Goal: Information Seeking & Learning: Compare options

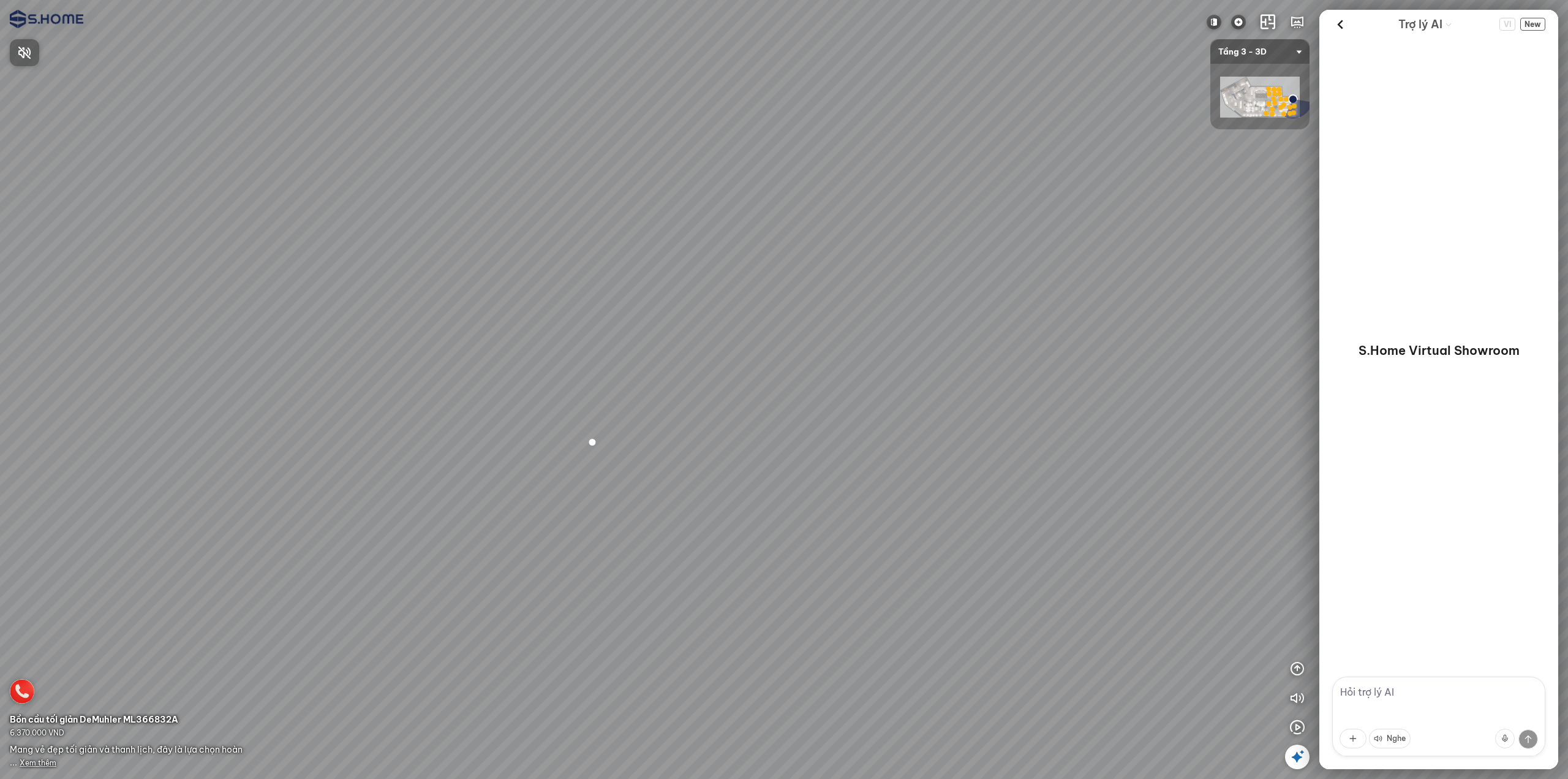
drag, startPoint x: 1094, startPoint y: 621, endPoint x: 776, endPoint y: 506, distance: 338.2
click at [800, 508] on div at bounding box center [784, 389] width 1568 height 779
drag, startPoint x: 1023, startPoint y: 543, endPoint x: 750, endPoint y: 457, distance: 286.2
click at [761, 458] on div at bounding box center [784, 389] width 1568 height 779
click at [703, 603] on div at bounding box center [784, 389] width 1568 height 779
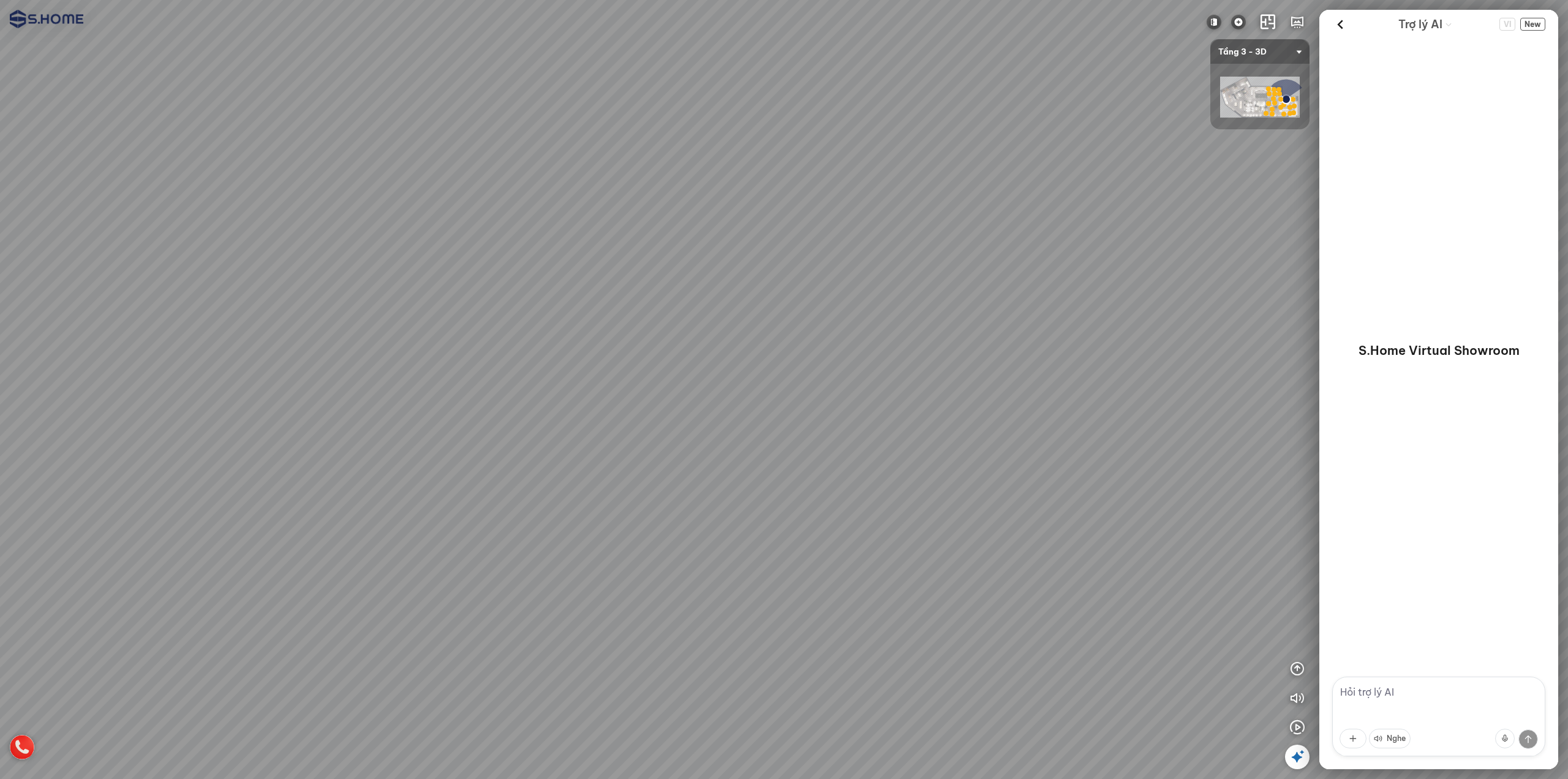
drag, startPoint x: 931, startPoint y: 567, endPoint x: 405, endPoint y: 289, distance: 594.9
click at [438, 298] on div at bounding box center [784, 389] width 1568 height 779
drag, startPoint x: 772, startPoint y: 424, endPoint x: 1031, endPoint y: 592, distance: 308.7
click at [1001, 586] on div at bounding box center [784, 389] width 1568 height 779
drag, startPoint x: 869, startPoint y: 536, endPoint x: 1072, endPoint y: 492, distance: 207.7
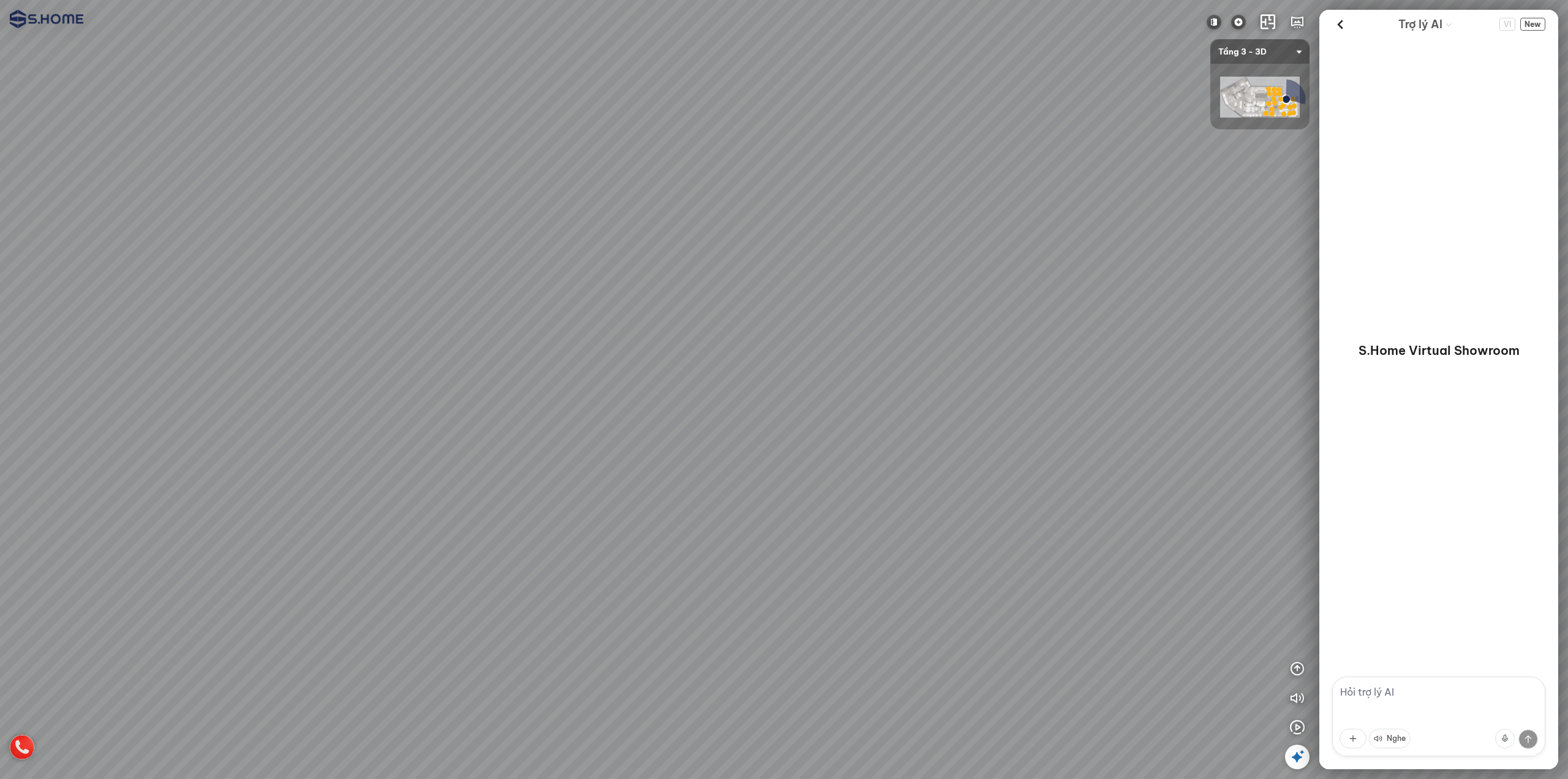
click at [1038, 484] on div at bounding box center [784, 389] width 1568 height 779
click at [662, 477] on div at bounding box center [784, 389] width 1568 height 779
click at [1339, 26] on icon at bounding box center [1340, 24] width 19 height 19
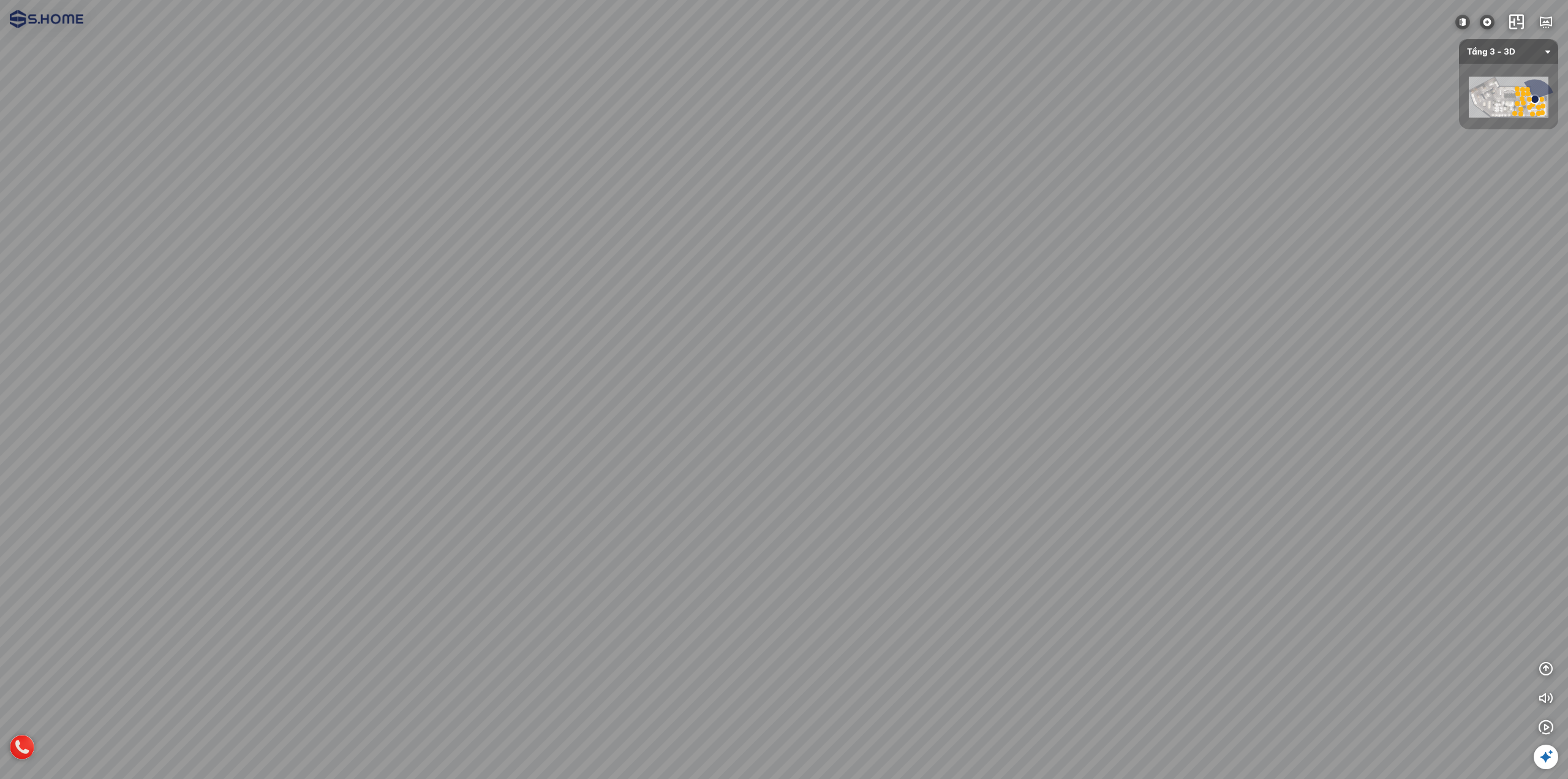
drag, startPoint x: 893, startPoint y: 280, endPoint x: 500, endPoint y: 273, distance: 393.1
click at [523, 265] on div at bounding box center [784, 389] width 1568 height 779
drag, startPoint x: 855, startPoint y: 313, endPoint x: 389, endPoint y: 296, distance: 466.3
click at [291, 278] on div at bounding box center [784, 389] width 1568 height 779
drag, startPoint x: 663, startPoint y: 325, endPoint x: 257, endPoint y: 291, distance: 407.4
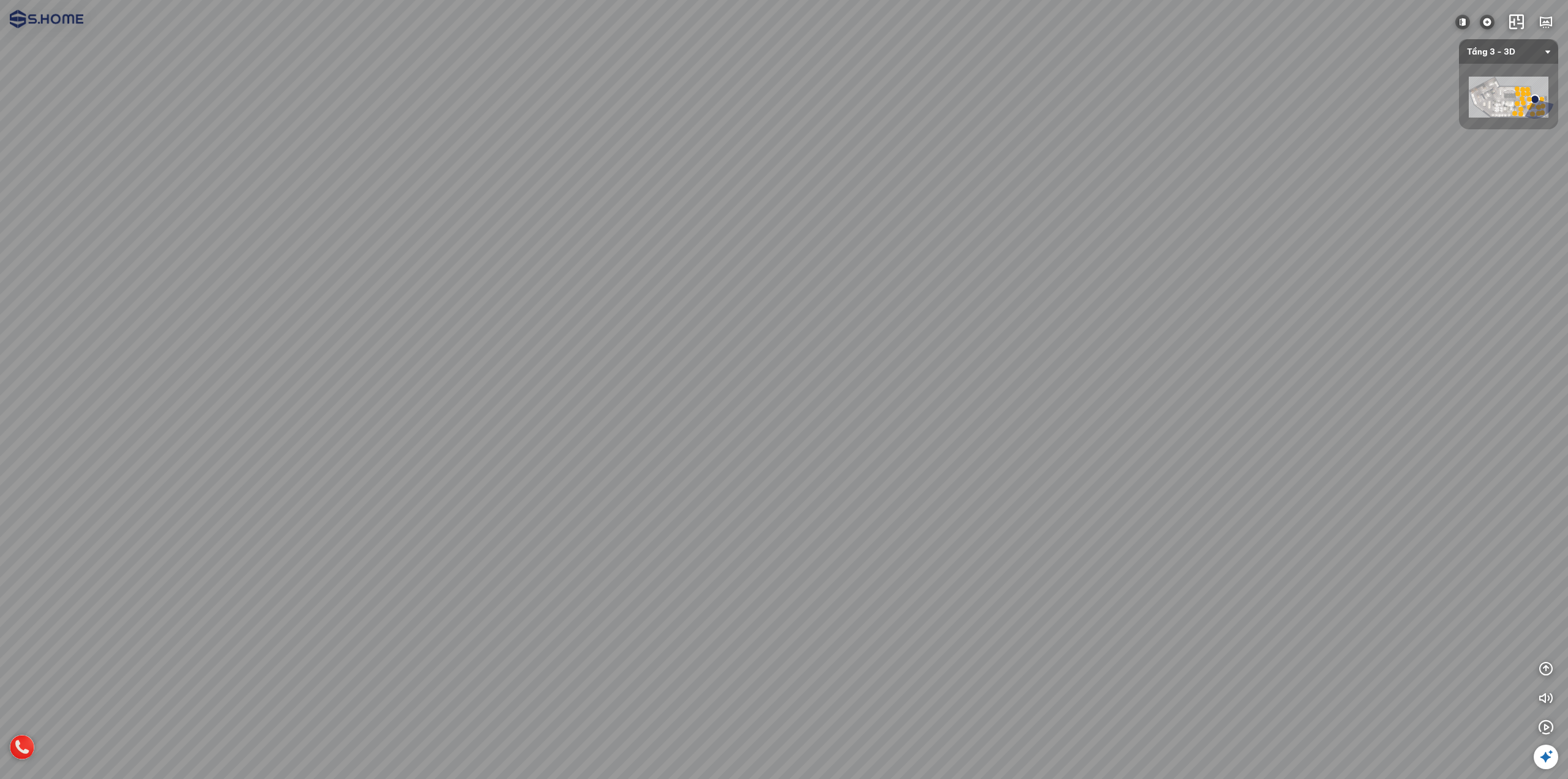
click at [265, 286] on div at bounding box center [784, 389] width 1568 height 779
drag, startPoint x: 521, startPoint y: 283, endPoint x: 551, endPoint y: 514, distance: 232.9
click at [551, 514] on div at bounding box center [784, 389] width 1568 height 779
drag, startPoint x: 458, startPoint y: 459, endPoint x: 1023, endPoint y: 411, distance: 567.0
click at [935, 399] on div at bounding box center [784, 389] width 1568 height 779
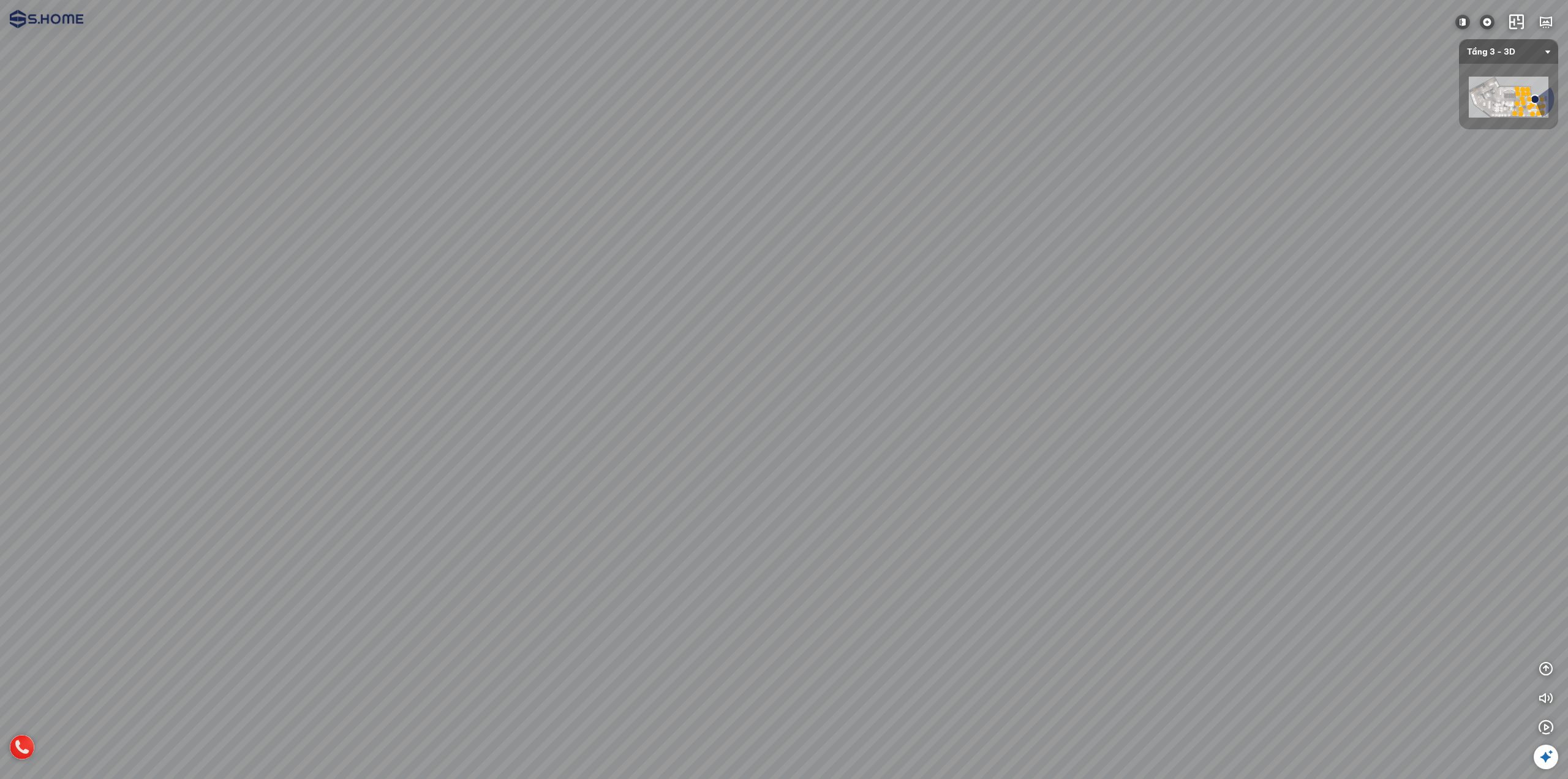
drag, startPoint x: 887, startPoint y: 465, endPoint x: 1027, endPoint y: 397, distance: 155.6
click at [1002, 400] on div at bounding box center [784, 389] width 1568 height 779
drag, startPoint x: 944, startPoint y: 436, endPoint x: 1047, endPoint y: 328, distance: 149.2
click at [1029, 338] on div at bounding box center [784, 389] width 1568 height 779
click at [447, 407] on div at bounding box center [784, 389] width 1568 height 779
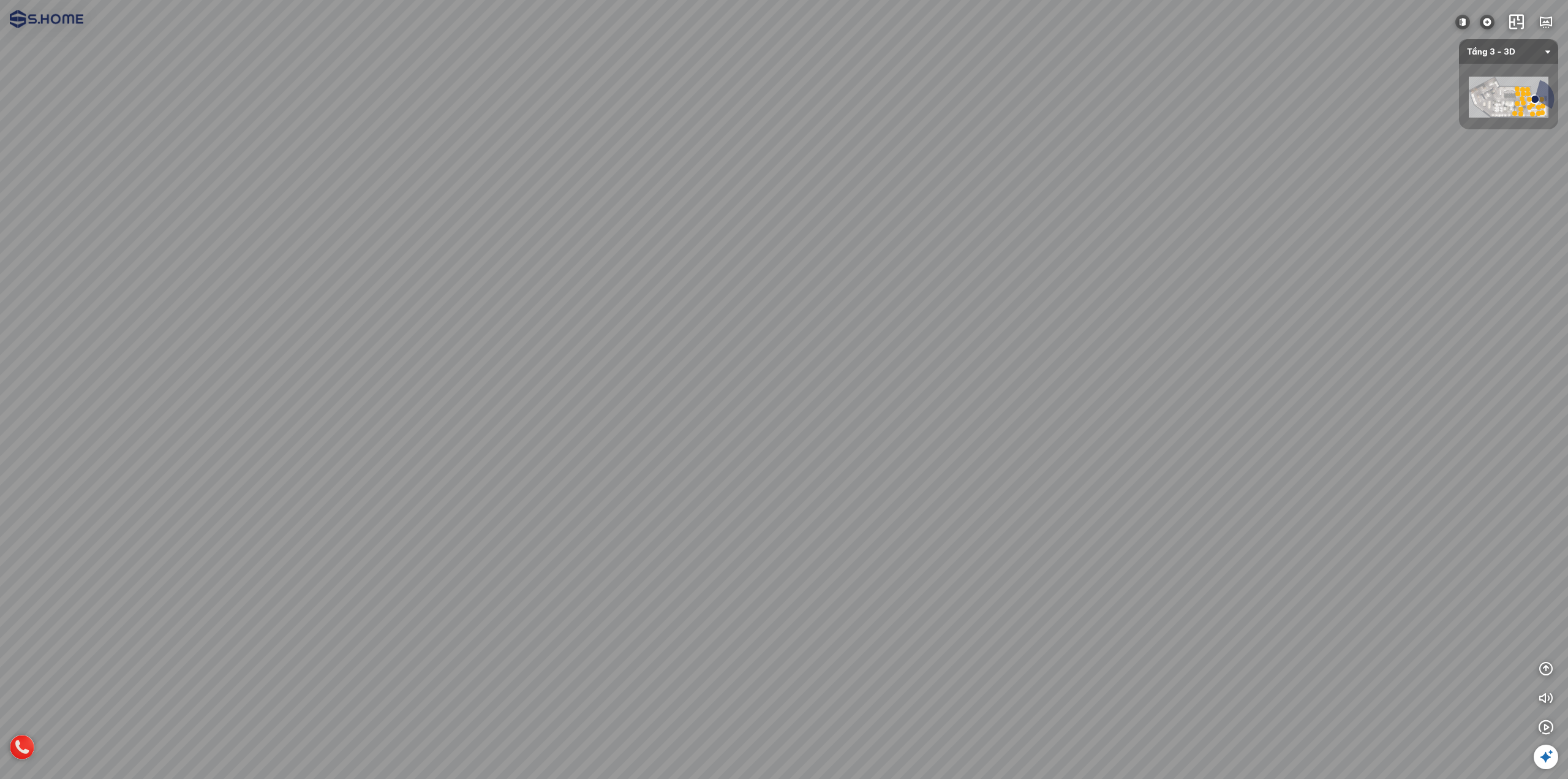
click at [1541, 99] on div at bounding box center [1541, 99] width 5 height 5
drag, startPoint x: 1211, startPoint y: 426, endPoint x: 1037, endPoint y: 245, distance: 251.1
click at [1037, 245] on div at bounding box center [784, 389] width 1568 height 779
drag, startPoint x: 1255, startPoint y: 398, endPoint x: 813, endPoint y: 269, distance: 460.4
click at [821, 269] on div at bounding box center [784, 389] width 1568 height 779
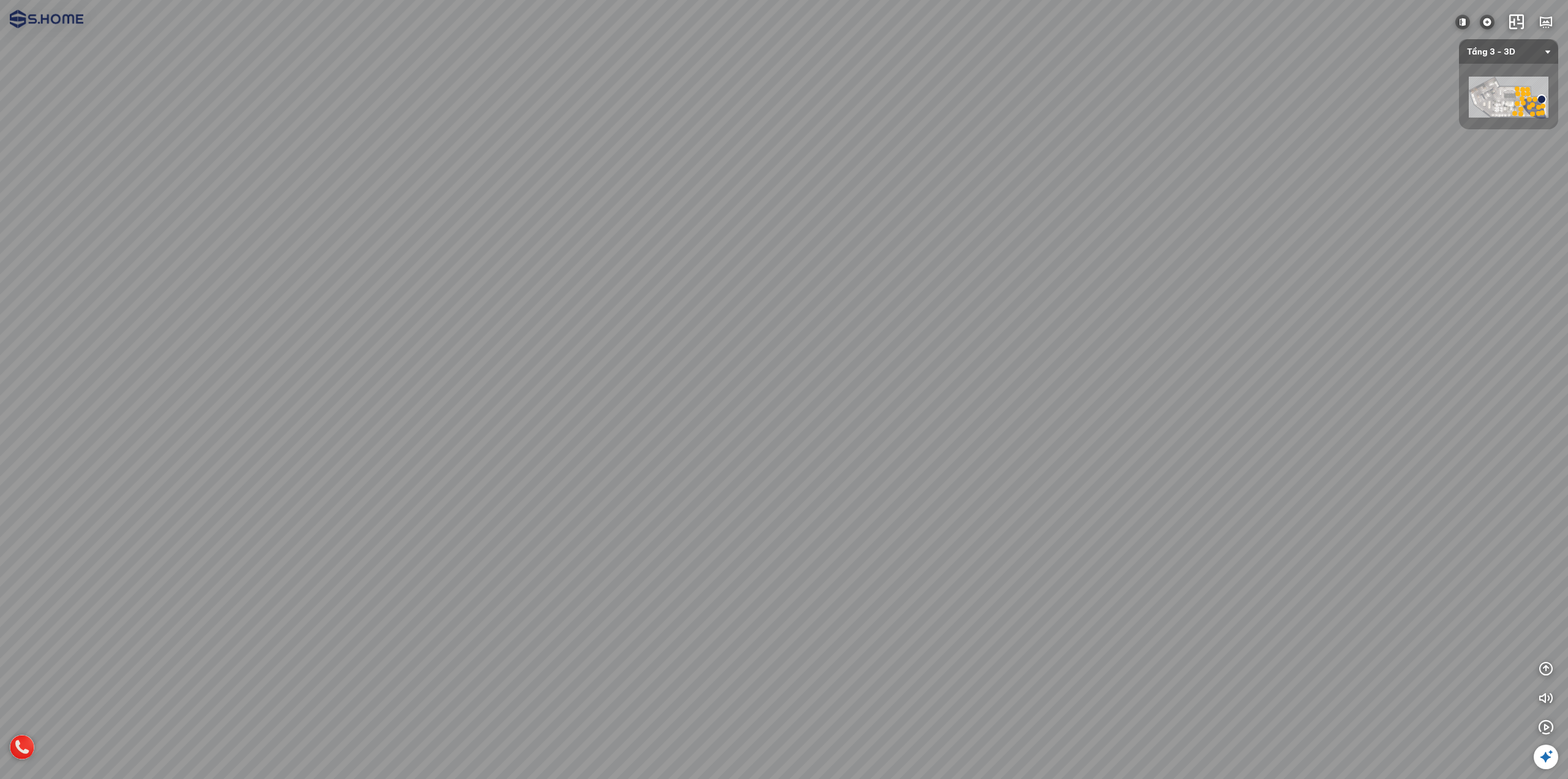
drag, startPoint x: 818, startPoint y: 339, endPoint x: 927, endPoint y: 403, distance: 126.4
click at [925, 402] on div at bounding box center [784, 389] width 1568 height 779
click at [739, 574] on div at bounding box center [784, 389] width 1568 height 779
drag, startPoint x: 734, startPoint y: 556, endPoint x: 515, endPoint y: 290, distance: 344.6
click at [515, 290] on div at bounding box center [784, 389] width 1568 height 779
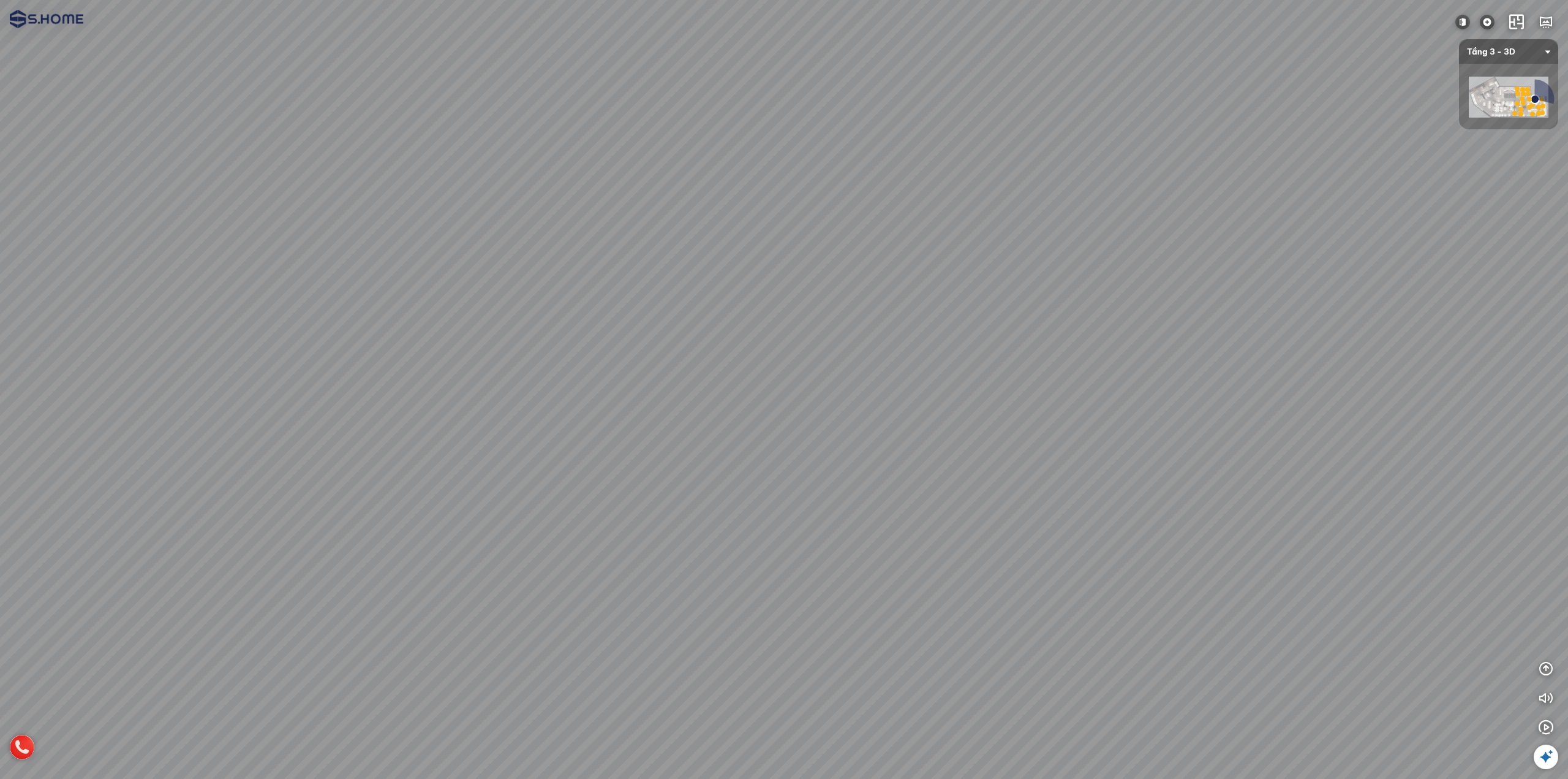
drag, startPoint x: 1053, startPoint y: 424, endPoint x: 1058, endPoint y: 513, distance: 89.1
click at [1051, 503] on div at bounding box center [784, 389] width 1568 height 779
drag, startPoint x: 927, startPoint y: 421, endPoint x: 1196, endPoint y: 486, distance: 276.7
click at [1117, 471] on div at bounding box center [784, 389] width 1568 height 779
drag, startPoint x: 748, startPoint y: 332, endPoint x: 201, endPoint y: 277, distance: 549.8
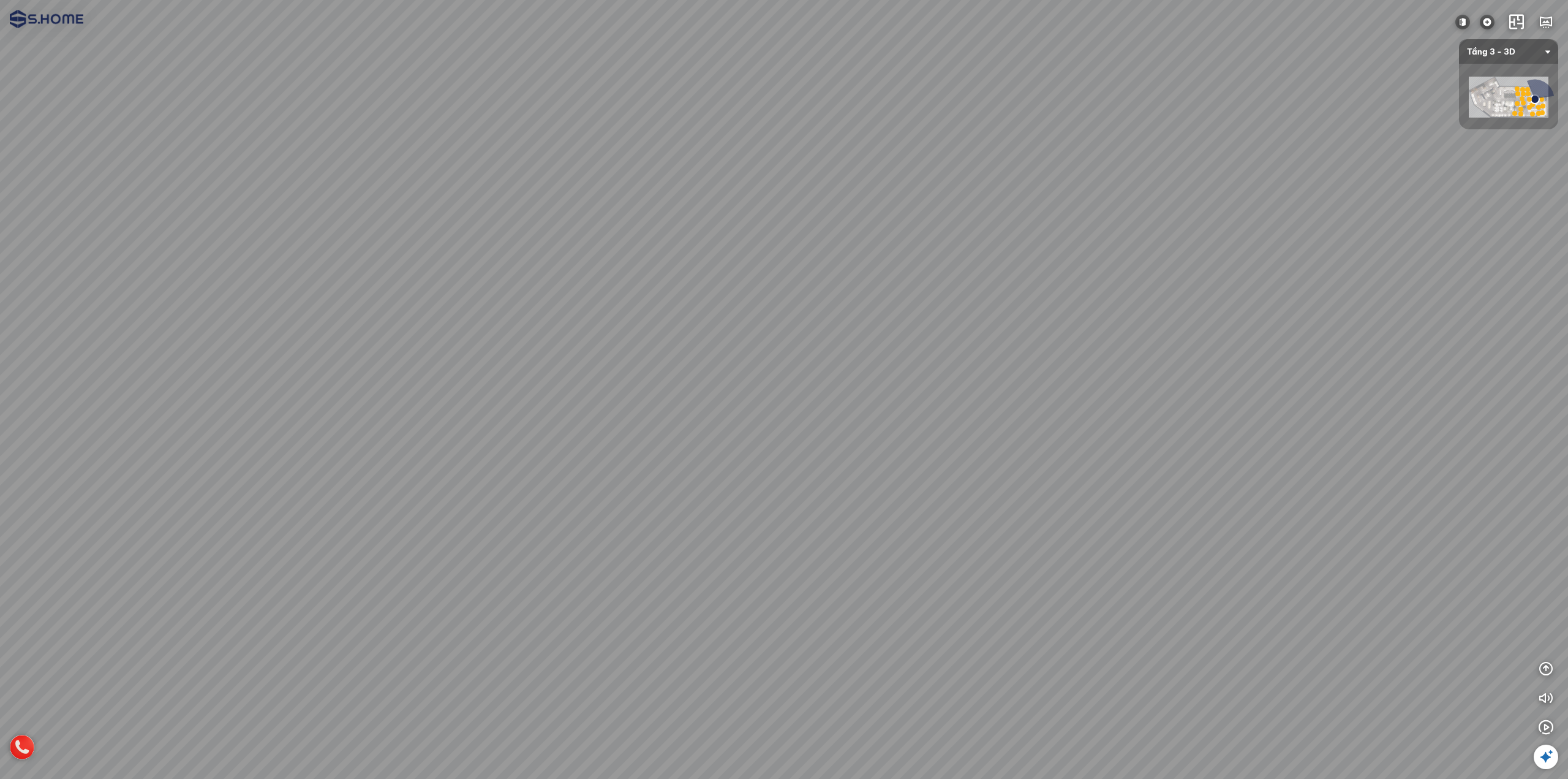
click at [353, 280] on div at bounding box center [784, 389] width 1568 height 779
drag, startPoint x: 488, startPoint y: 316, endPoint x: 782, endPoint y: 409, distance: 308.4
click at [749, 398] on div at bounding box center [784, 389] width 1568 height 779
click at [545, 227] on div at bounding box center [784, 389] width 1568 height 779
click at [1545, 666] on icon "button" at bounding box center [1546, 669] width 14 height 14
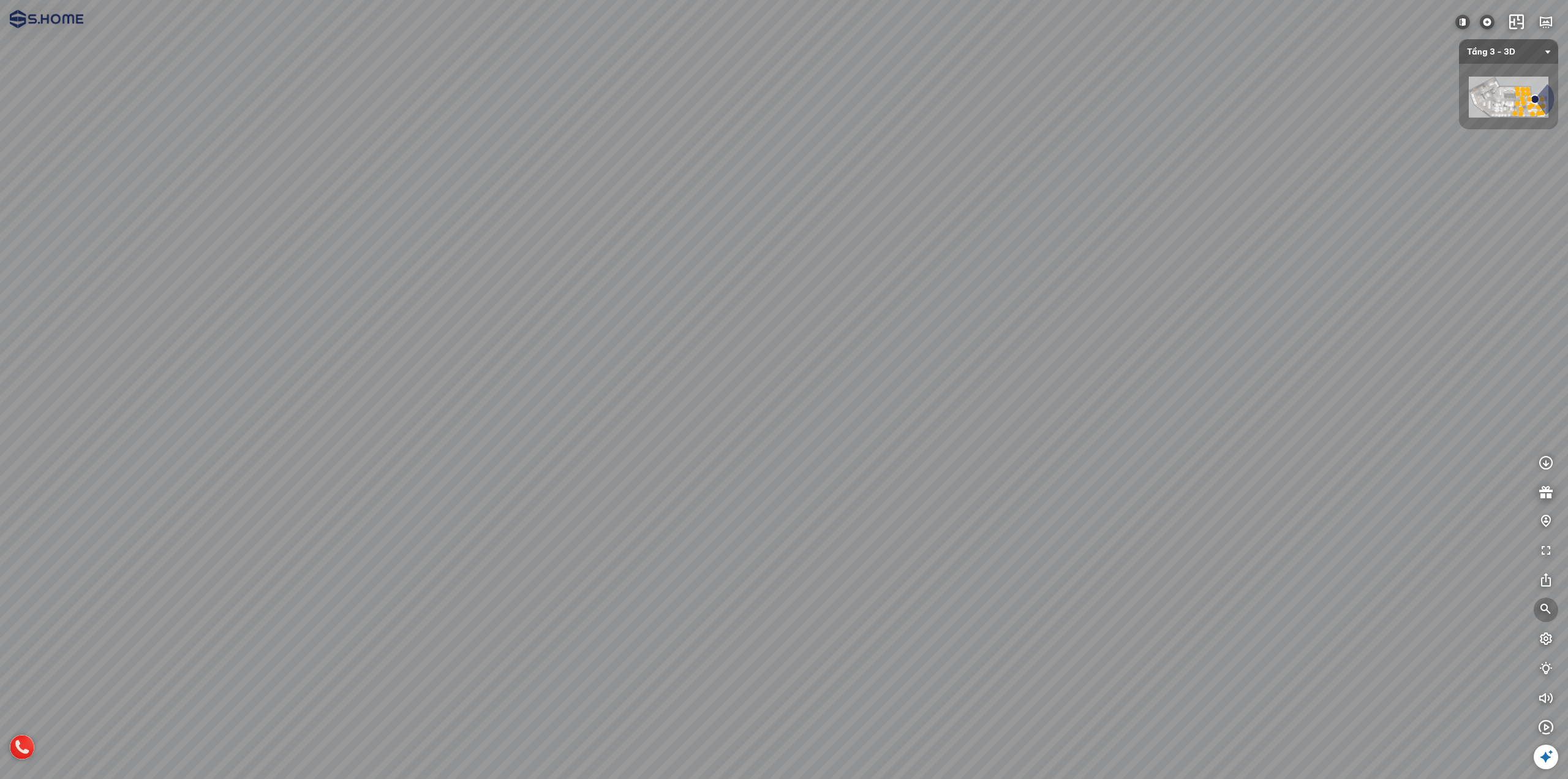
click at [1542, 610] on icon "button" at bounding box center [1546, 610] width 14 height 14
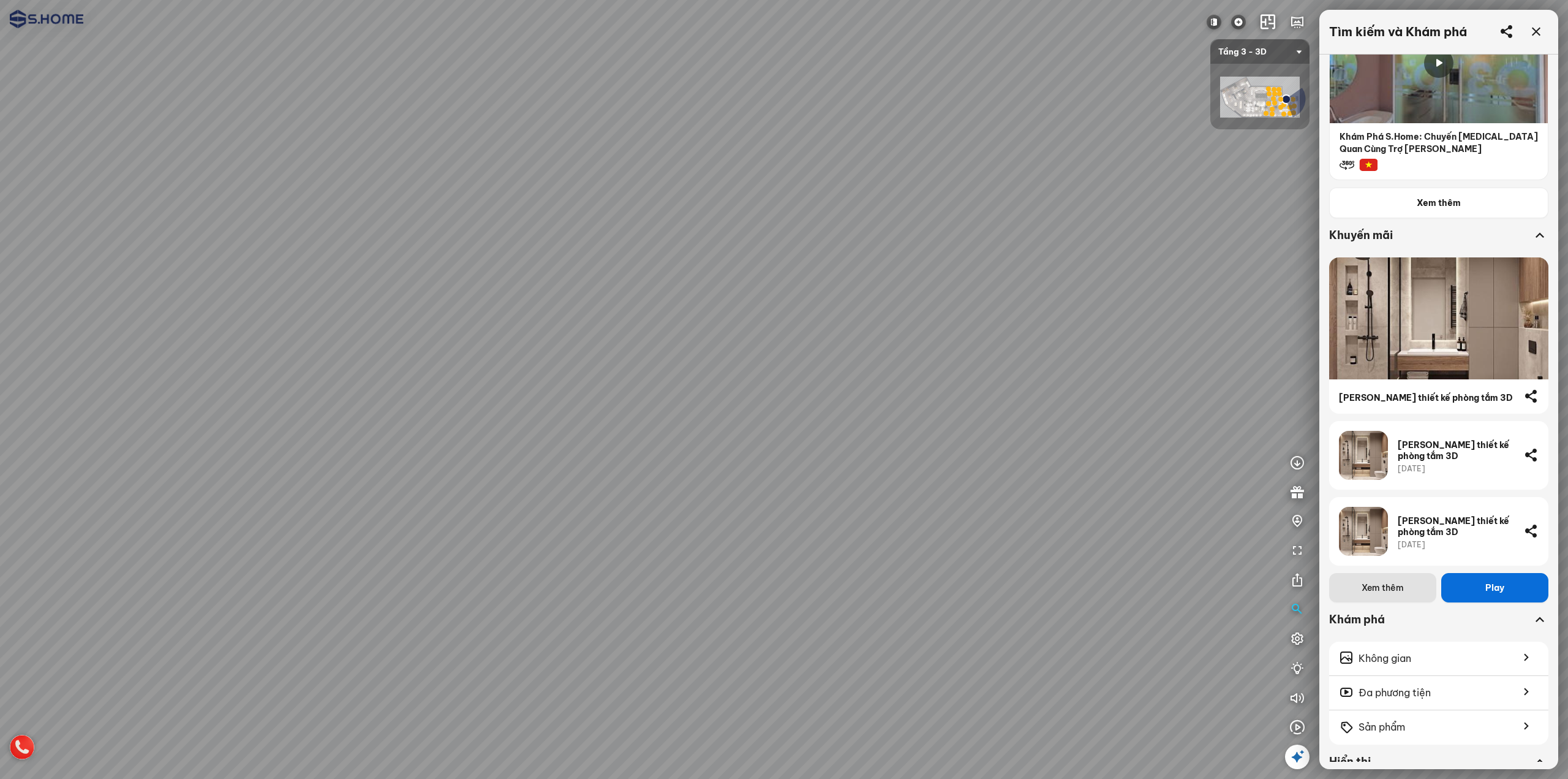
scroll to position [368, 0]
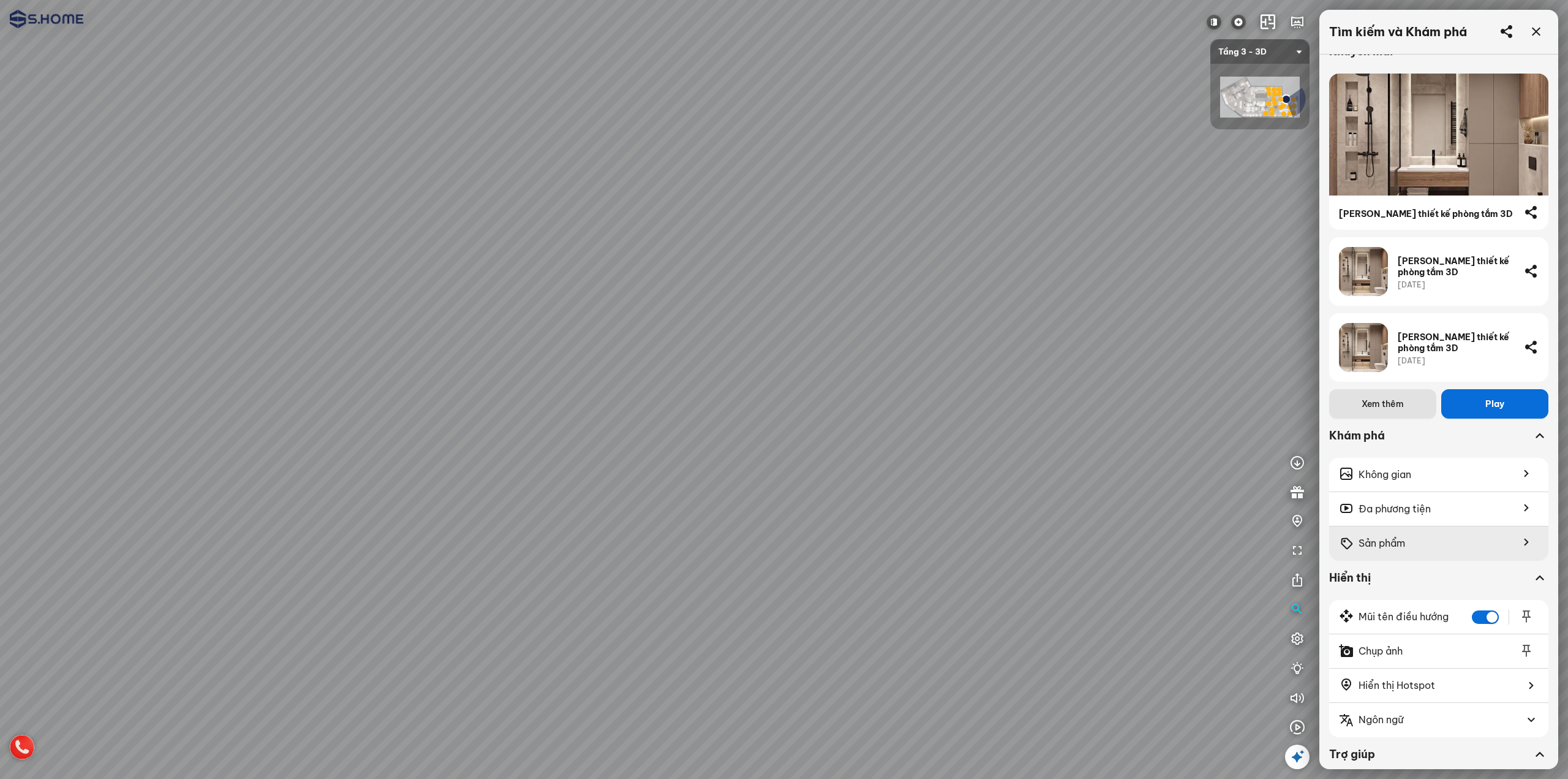
click at [1404, 539] on span "Sản phẩm" at bounding box center [1382, 543] width 47 height 15
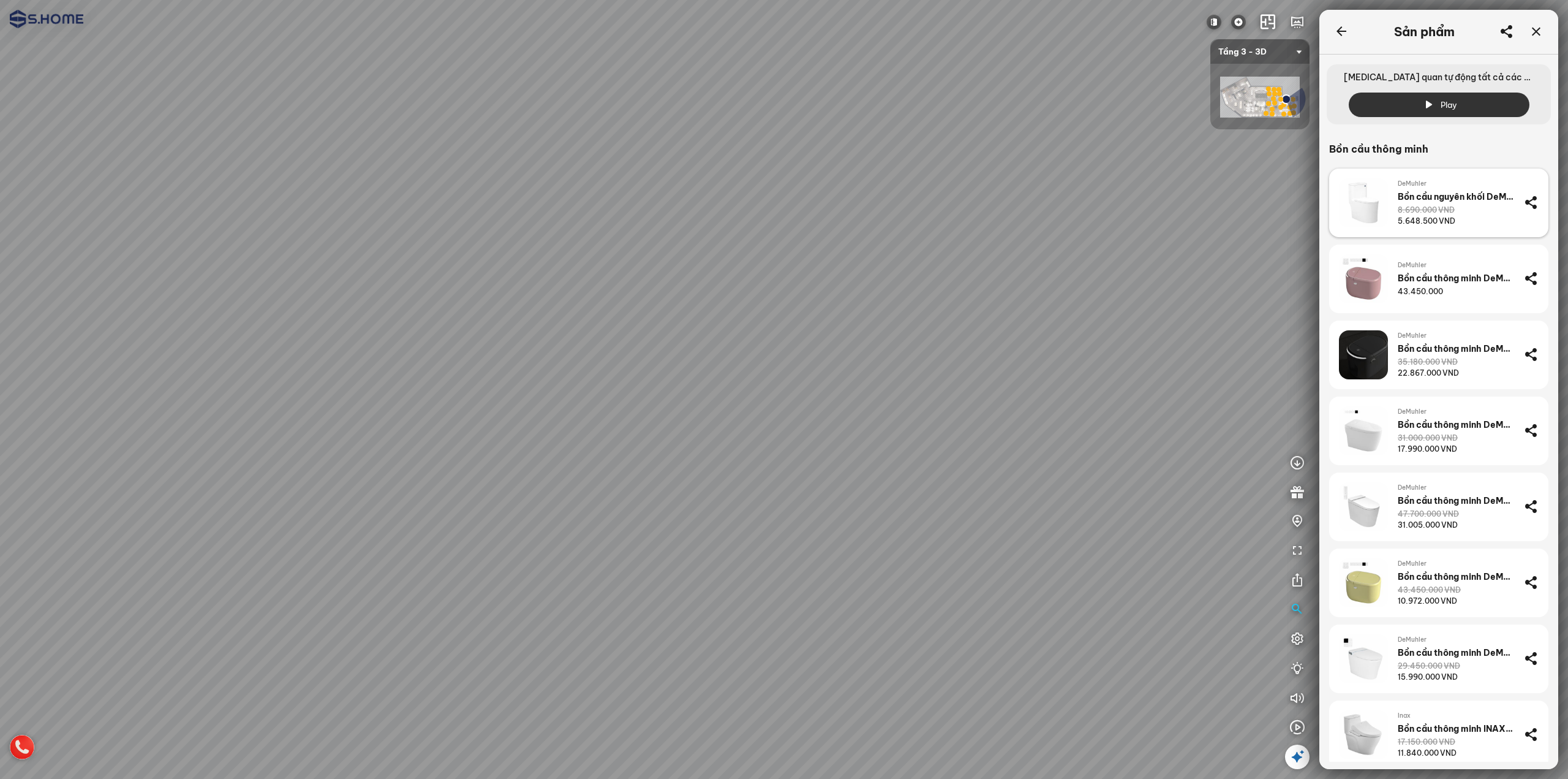
click at [1406, 213] on div "8.690.000 VND" at bounding box center [1426, 211] width 57 height 11
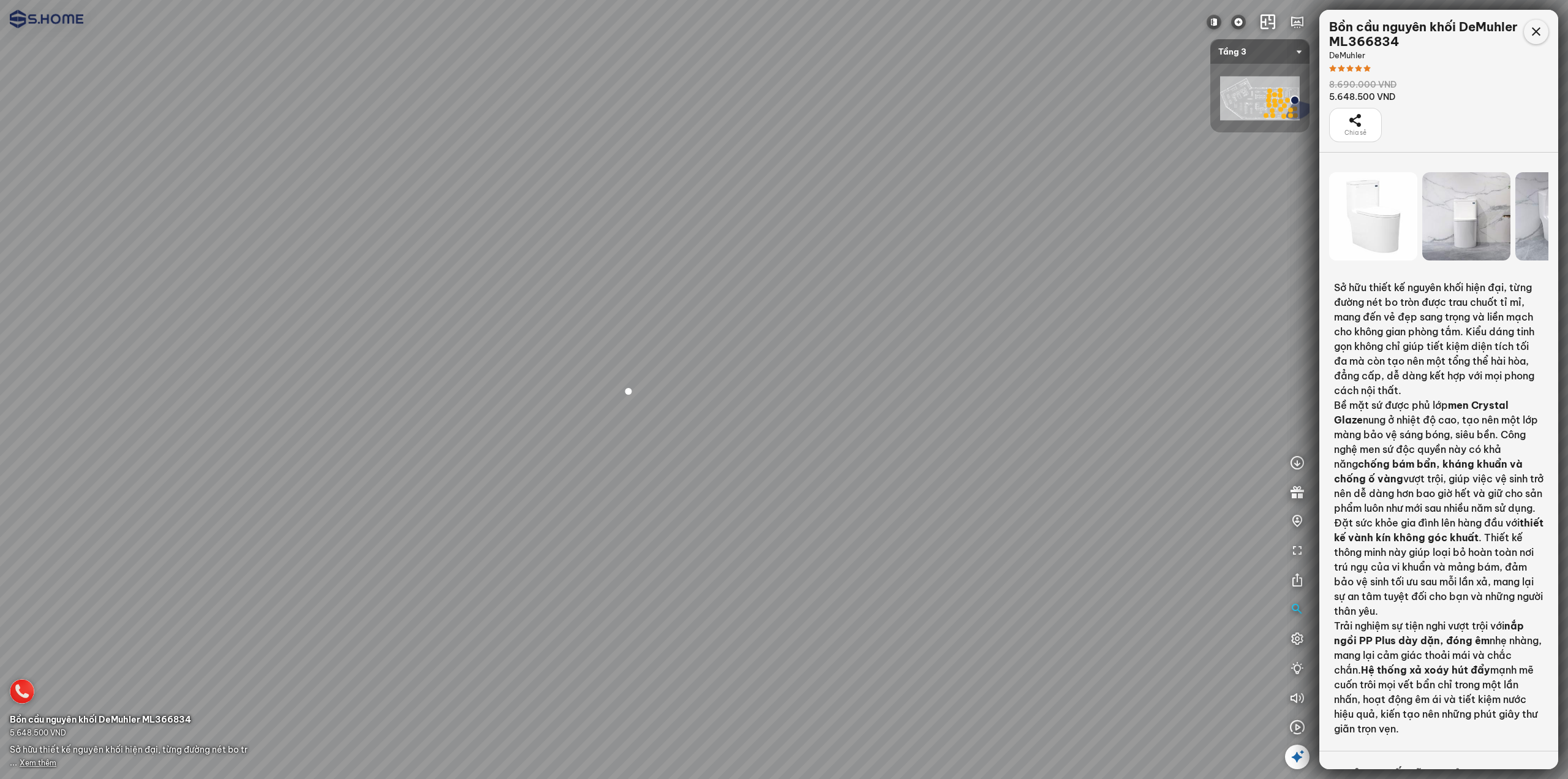
click at [1539, 38] on icon at bounding box center [1536, 32] width 14 height 14
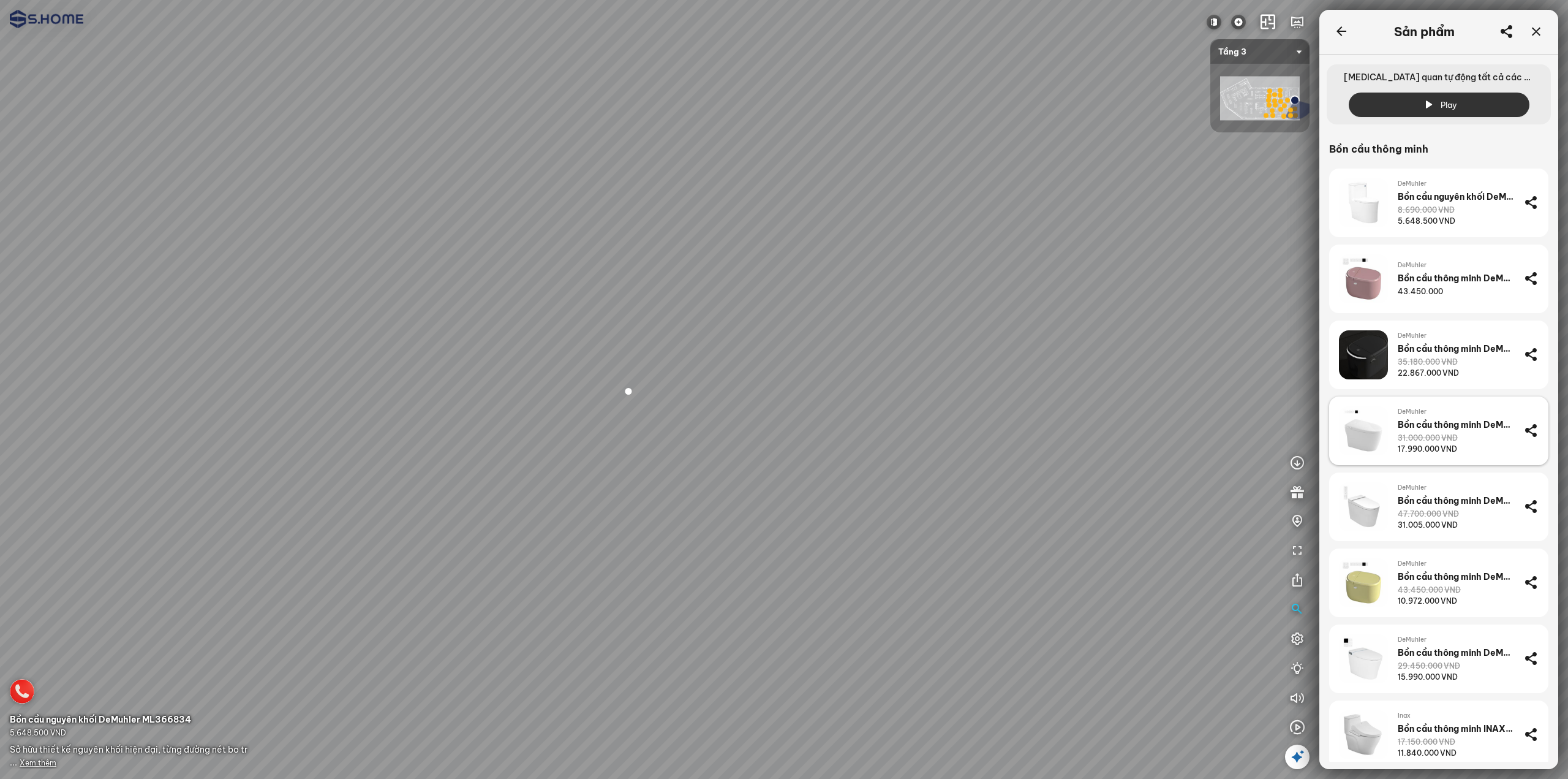
click at [1436, 422] on div "Bồn cầu thông minh DeMuhler ML368006" at bounding box center [1456, 424] width 117 height 11
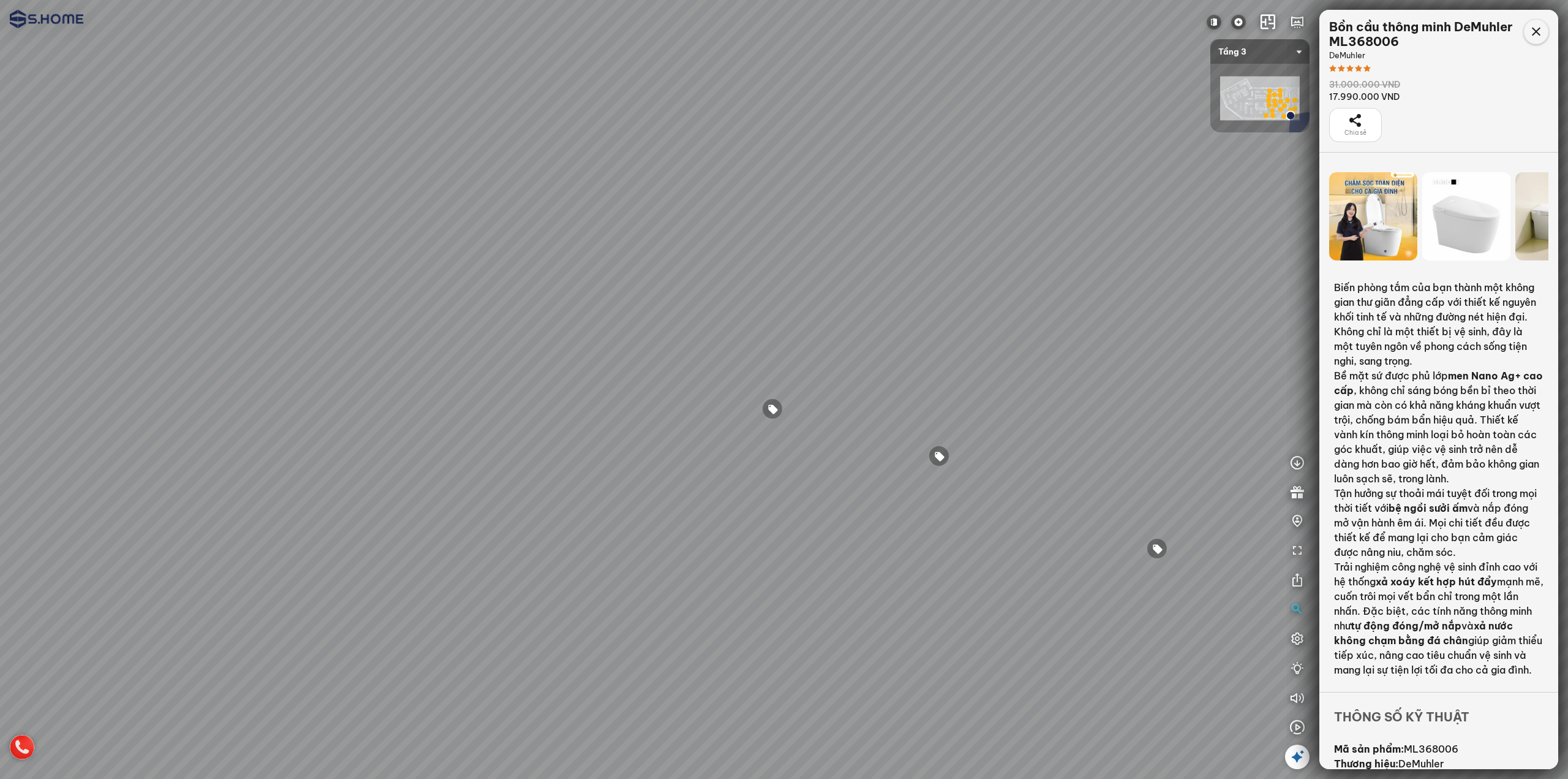
click at [1539, 31] on icon at bounding box center [1536, 32] width 14 height 14
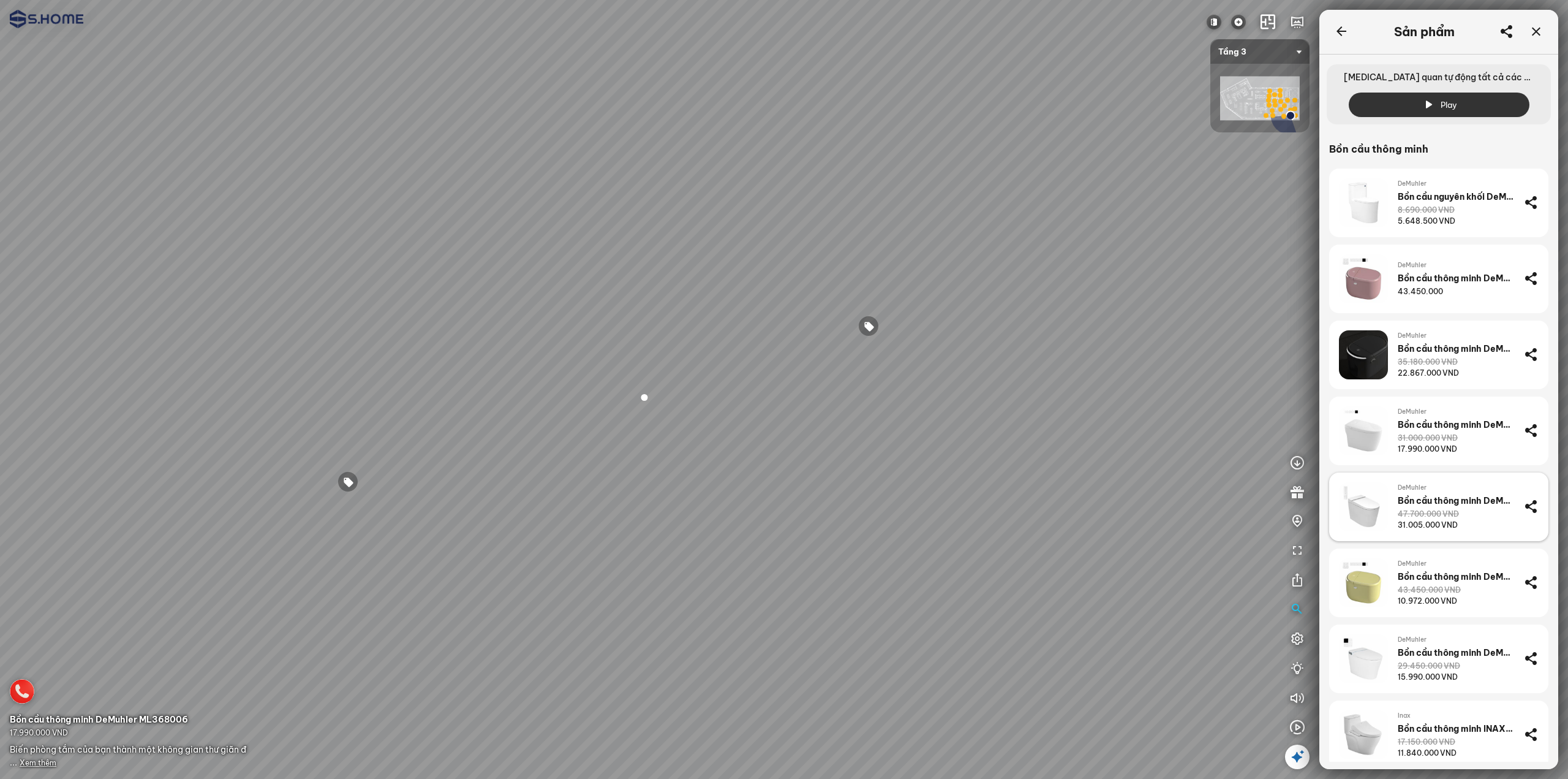
click at [1410, 518] on div "47.700.000 VND" at bounding box center [1428, 514] width 61 height 11
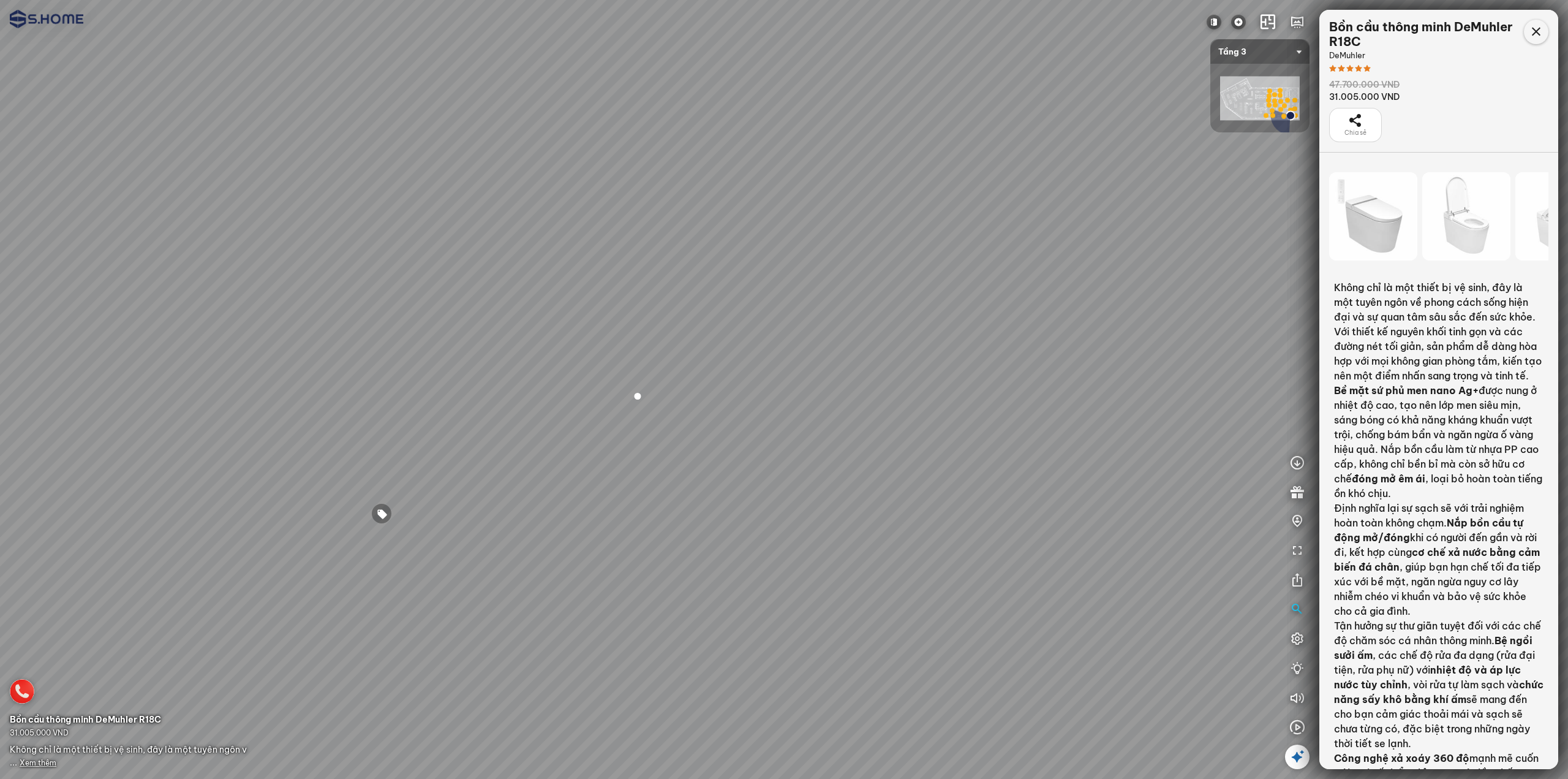
click at [1534, 34] on icon at bounding box center [1536, 32] width 14 height 14
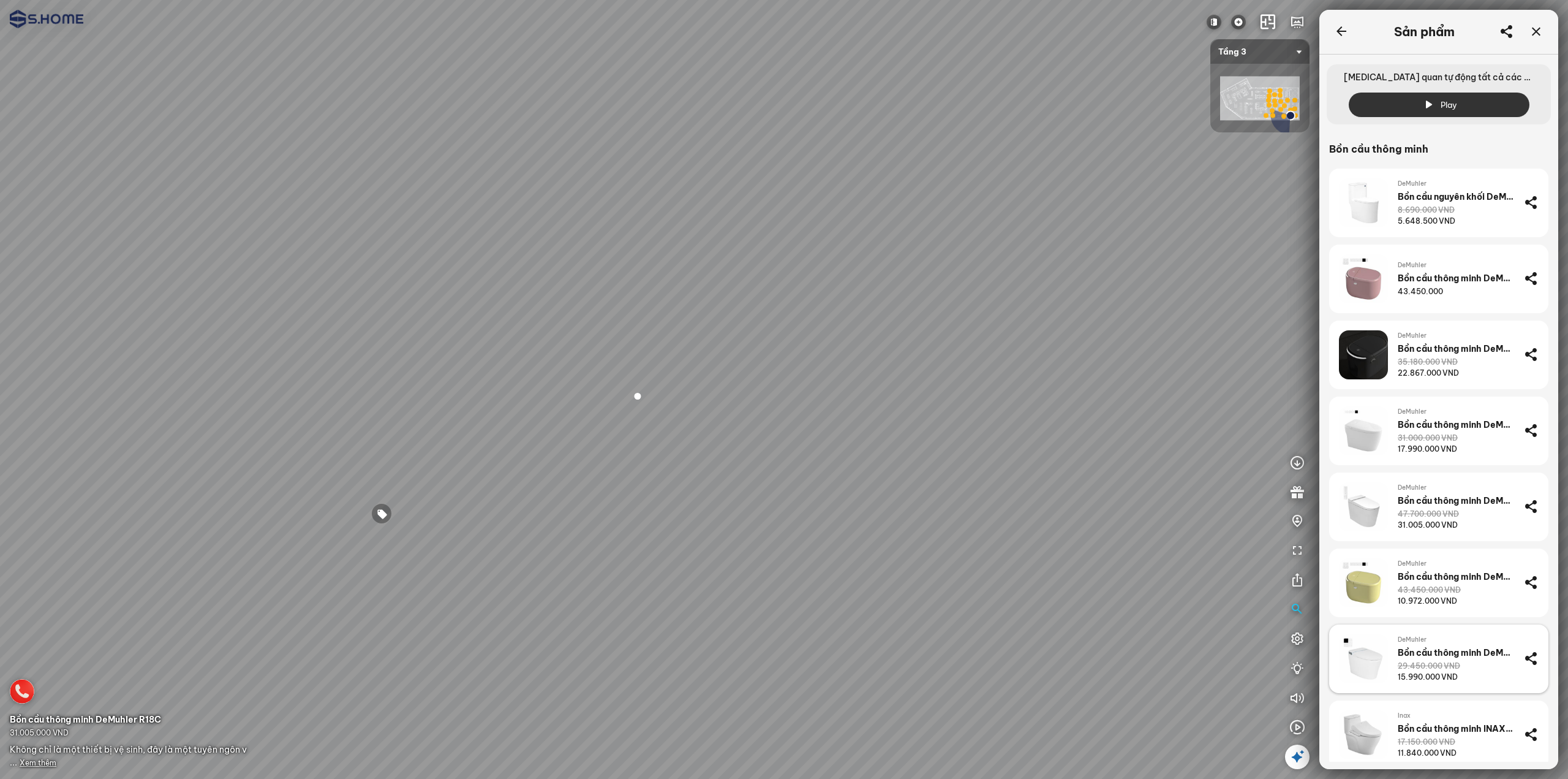
click at [1423, 662] on div "29.450.000 VND" at bounding box center [1429, 667] width 62 height 11
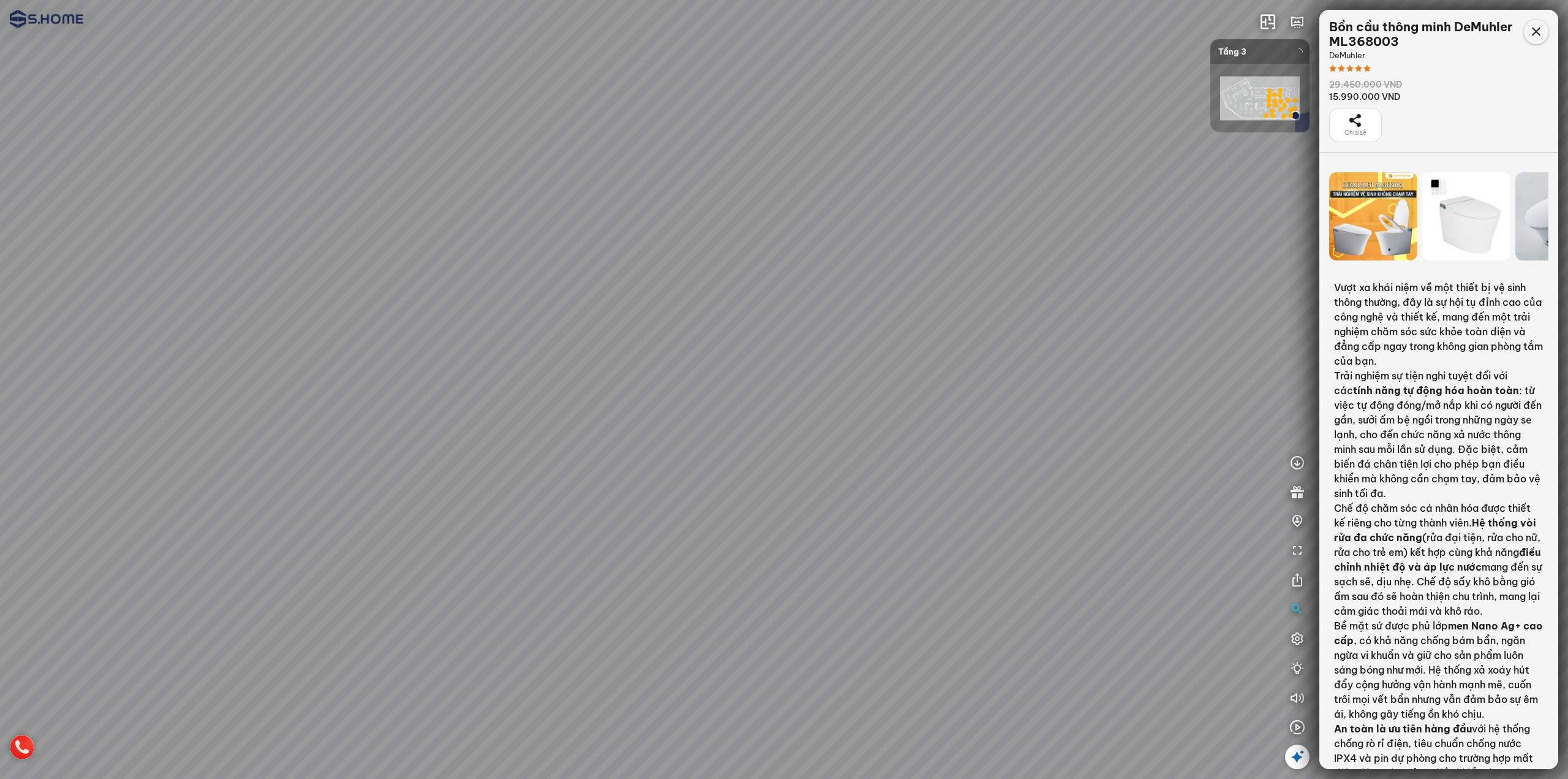
click at [1529, 33] on icon at bounding box center [1536, 32] width 14 height 14
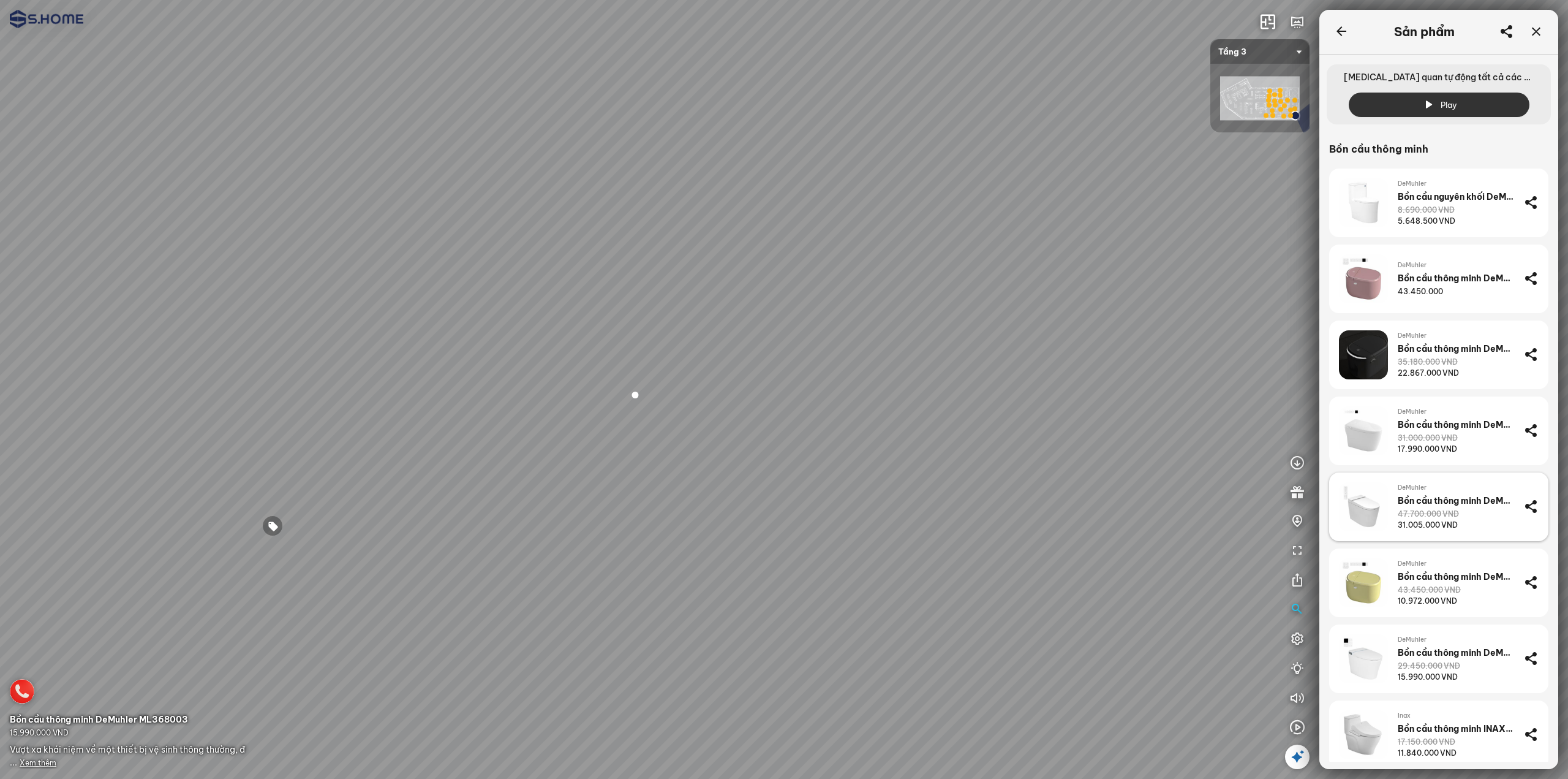
click at [1412, 511] on div "47.700.000 VND" at bounding box center [1428, 514] width 61 height 11
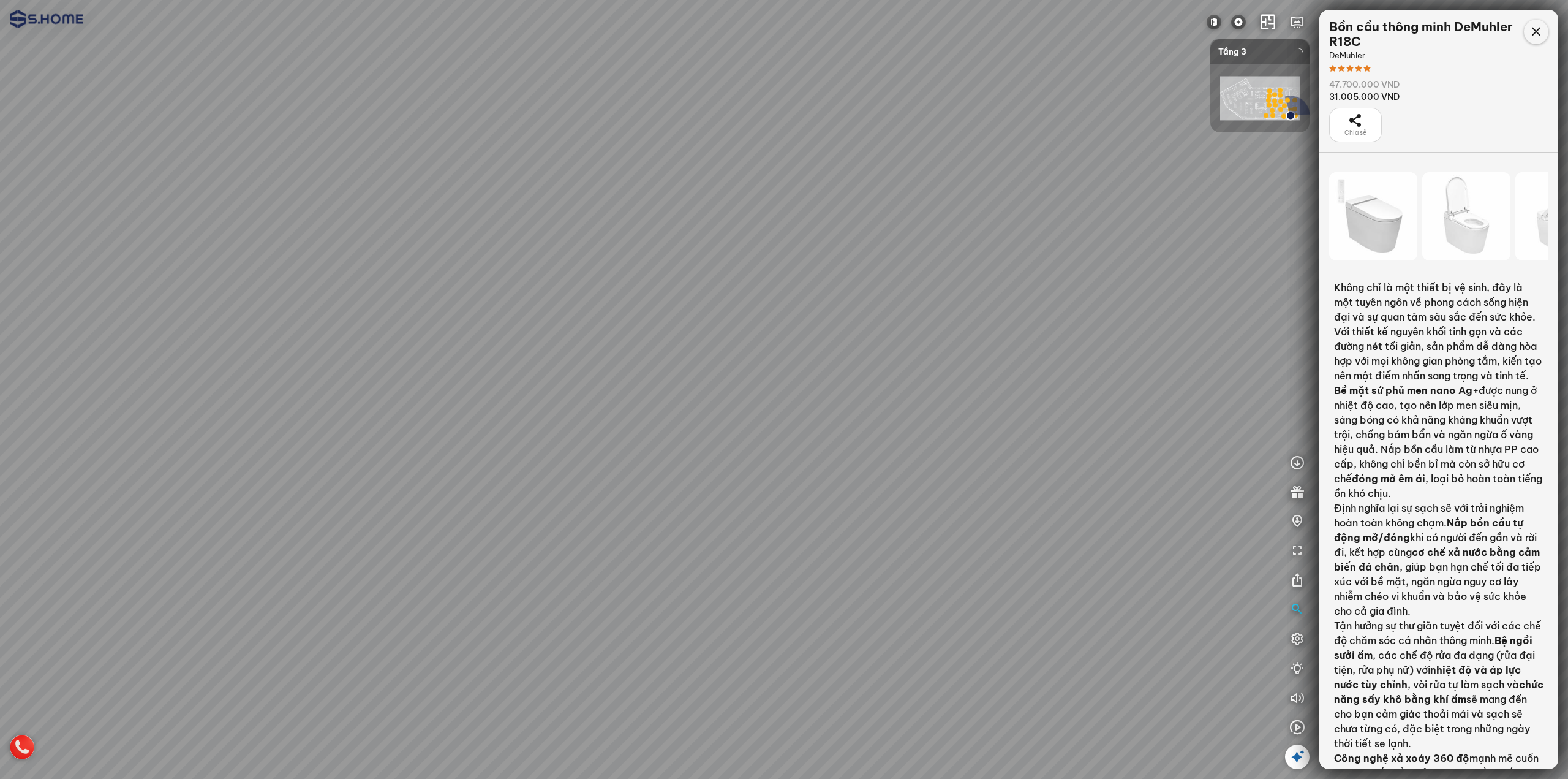
click at [1548, 32] on div at bounding box center [1536, 32] width 25 height 25
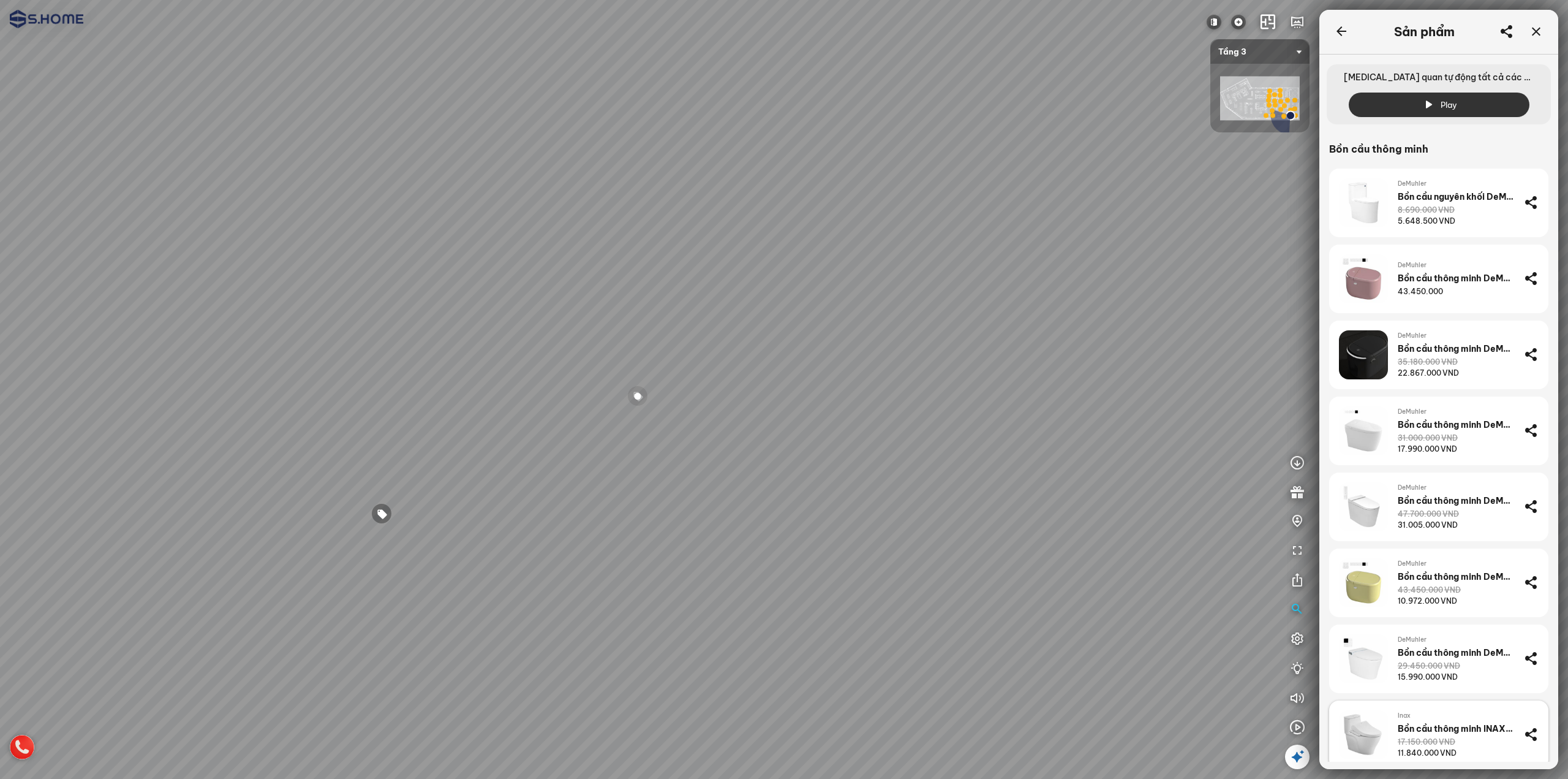
scroll to position [123, 0]
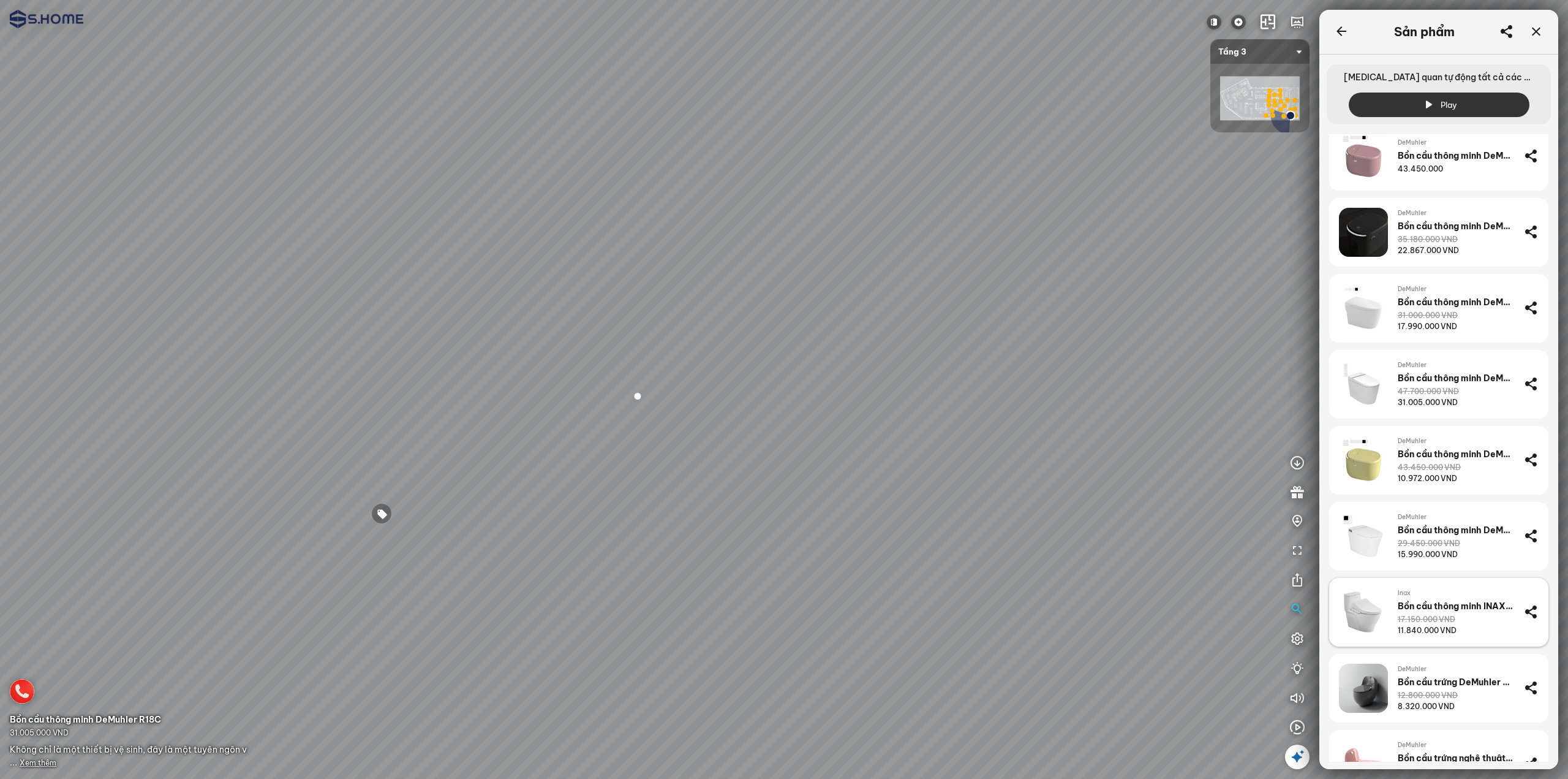
click at [1404, 623] on div "17.150.000 VND" at bounding box center [1427, 620] width 58 height 11
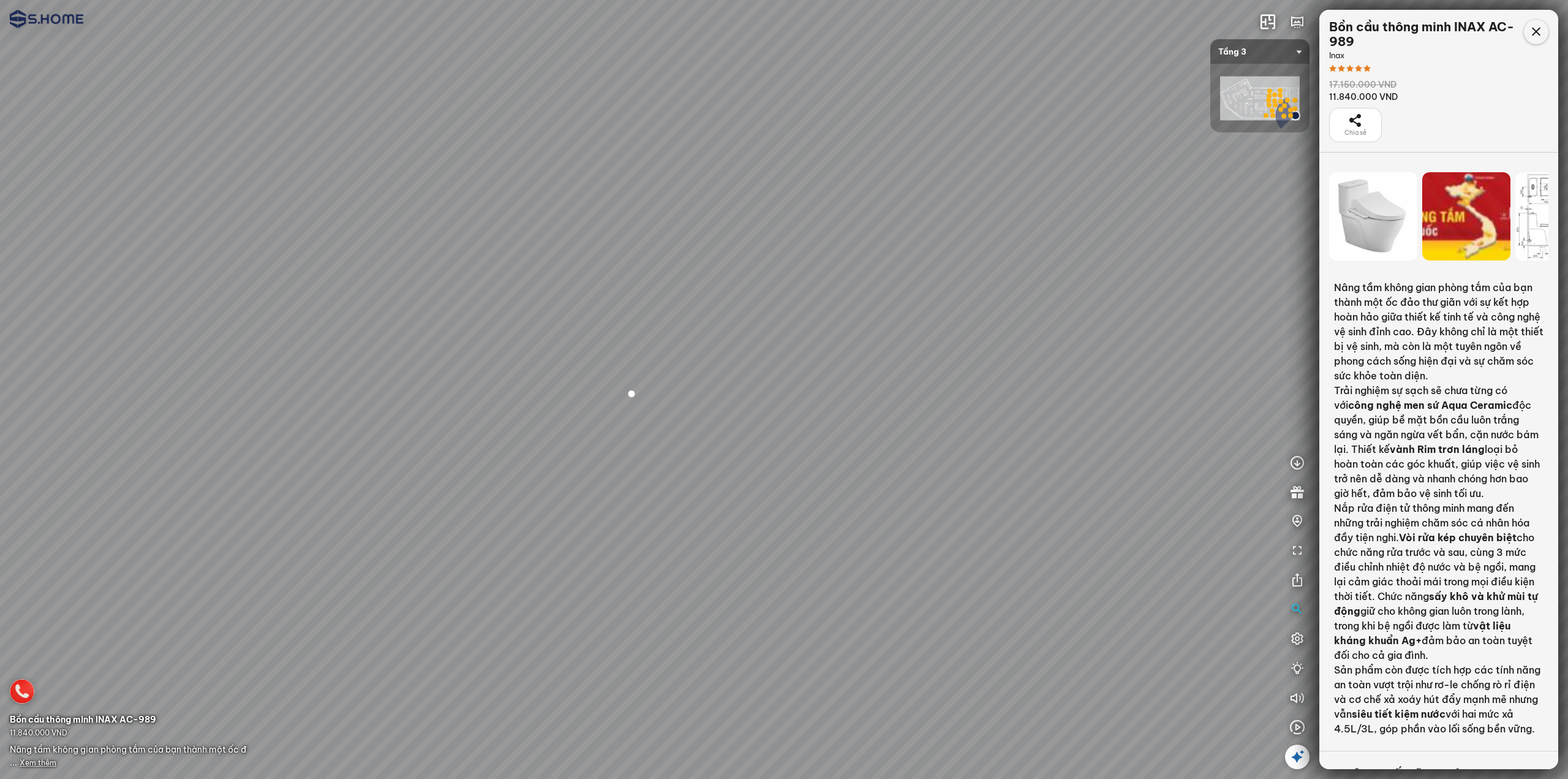
click at [1535, 30] on icon at bounding box center [1536, 32] width 14 height 14
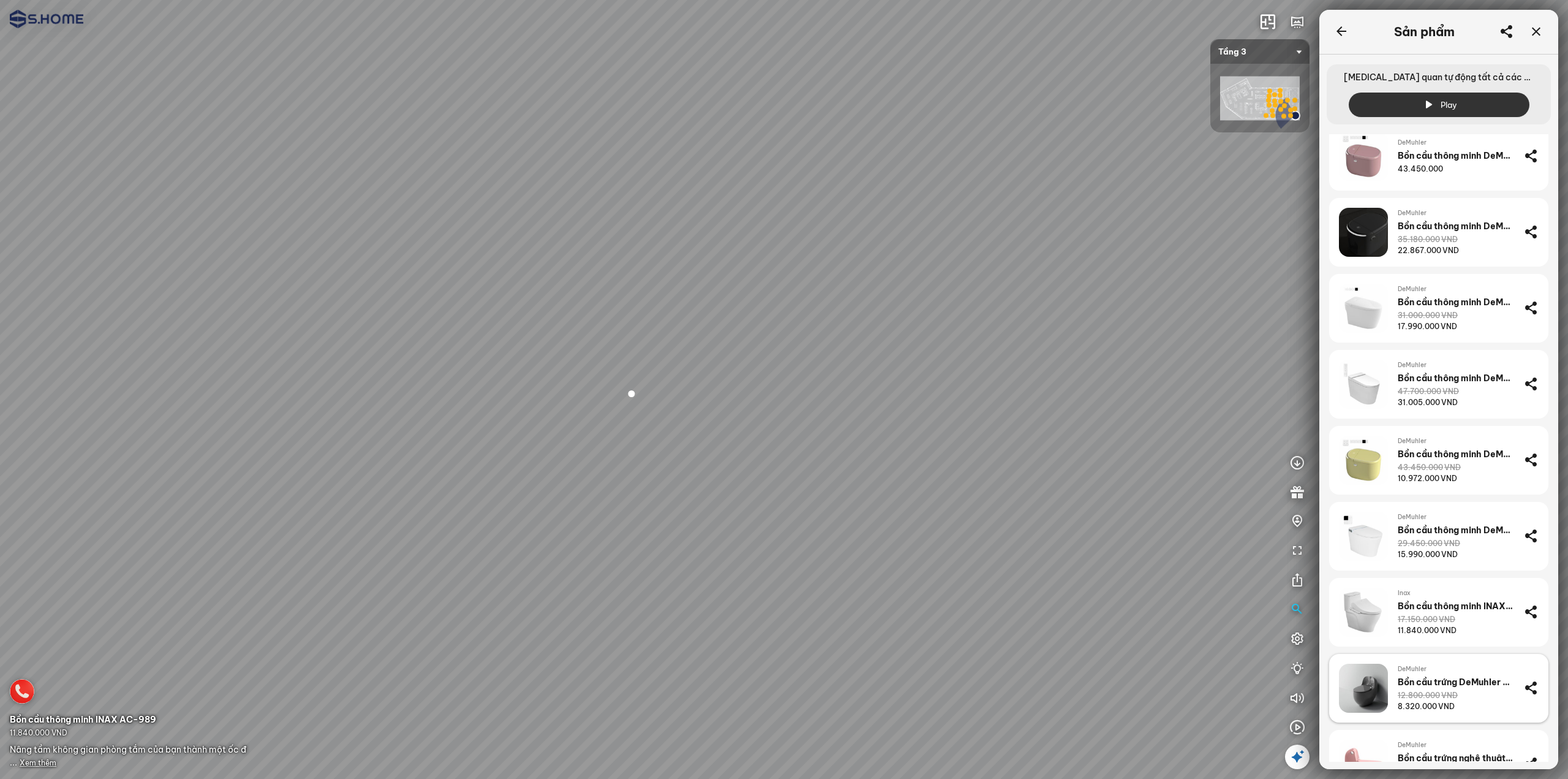
scroll to position [245, 0]
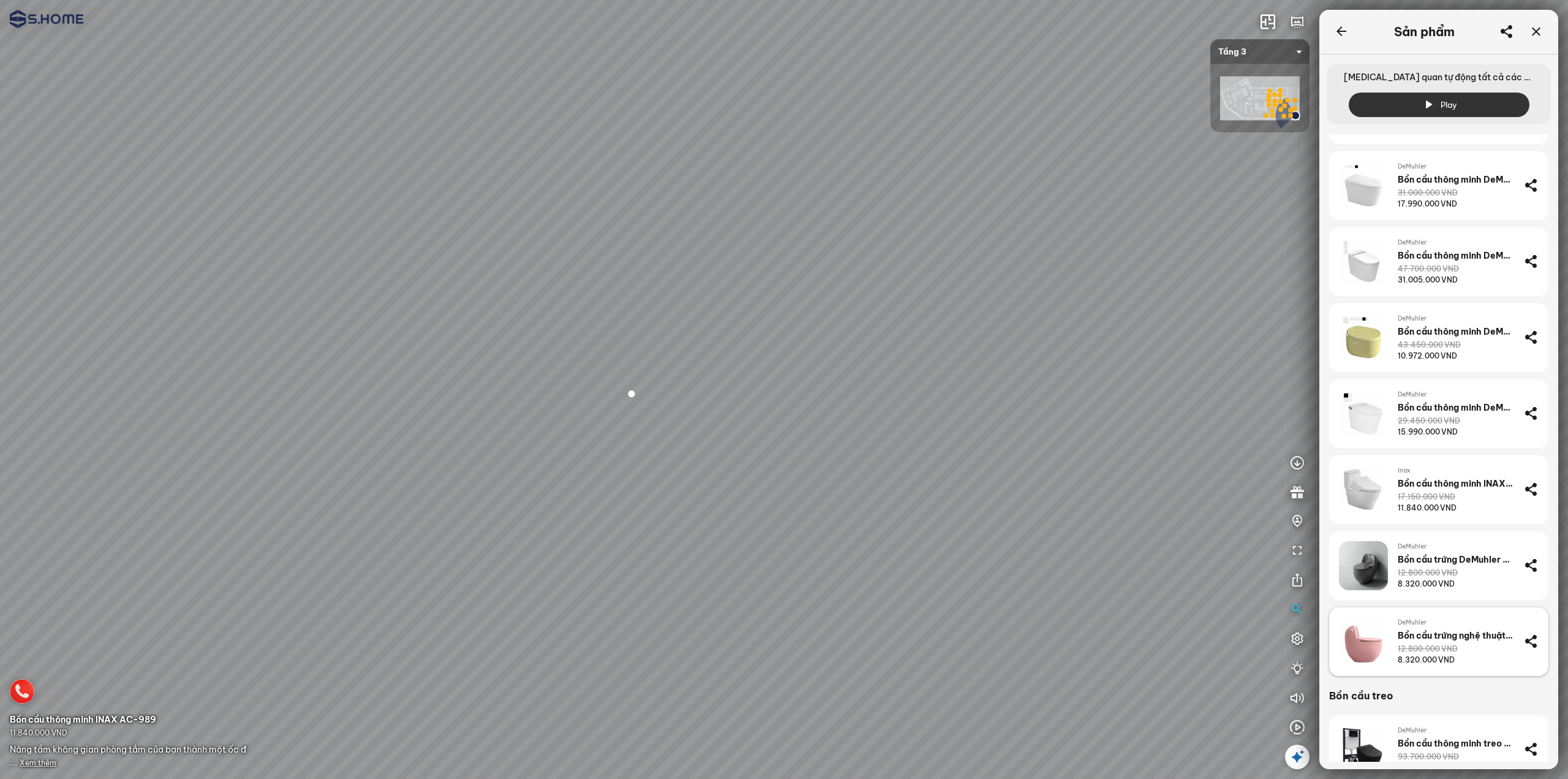
click at [1433, 650] on div "12.800.000 VND" at bounding box center [1428, 649] width 60 height 11
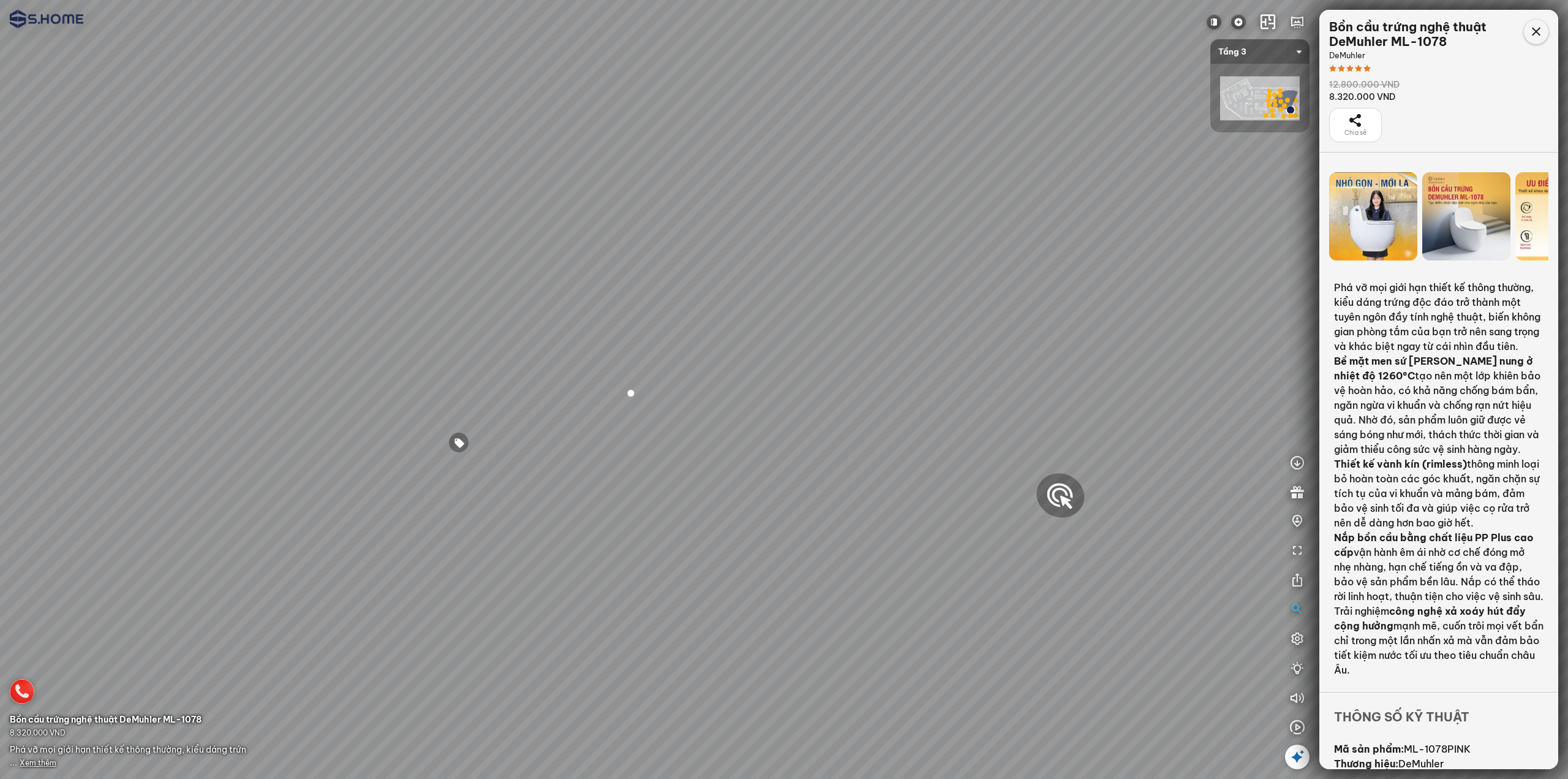
click at [1533, 27] on icon at bounding box center [1536, 32] width 14 height 14
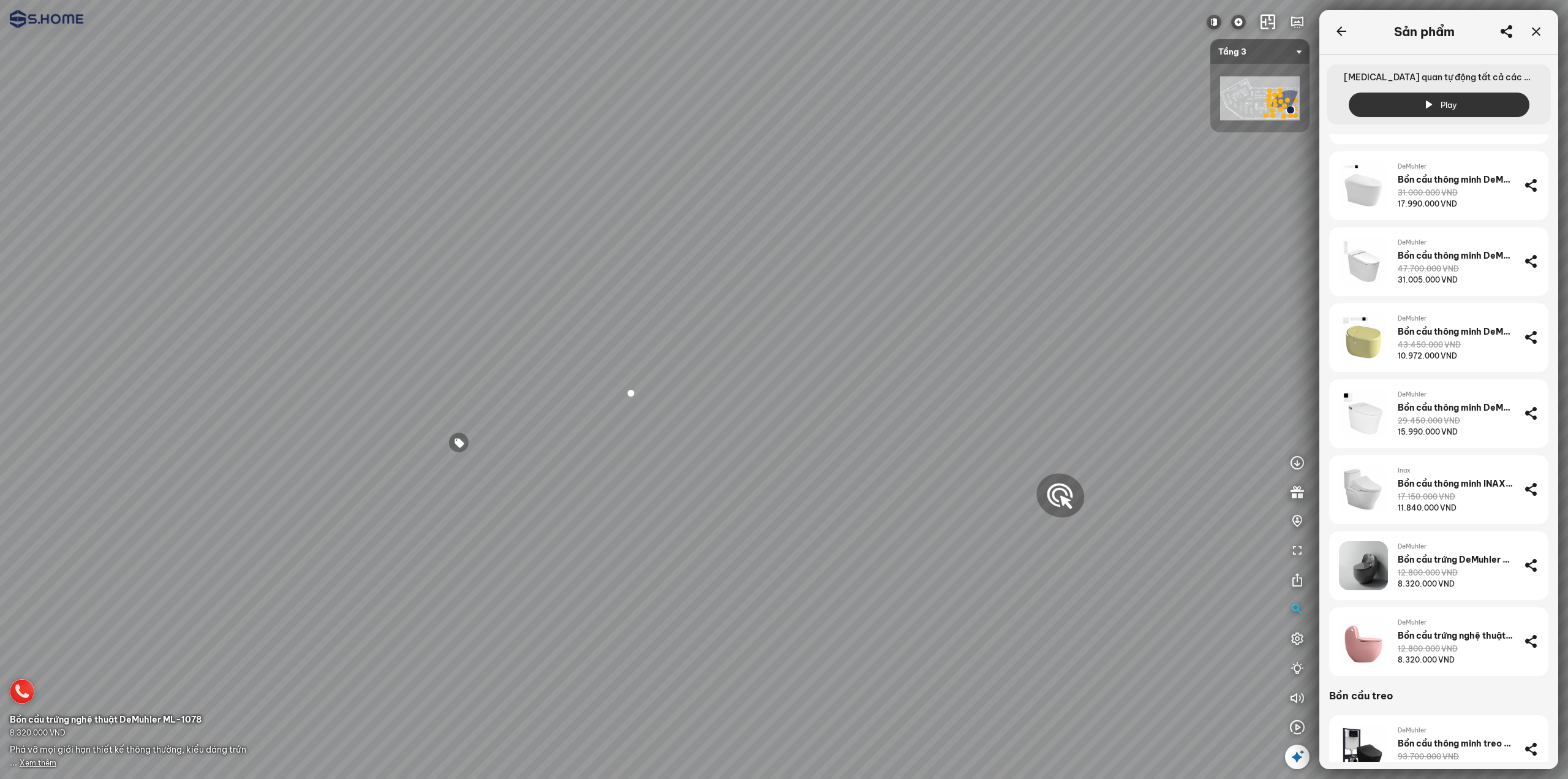
scroll to position [429, 0]
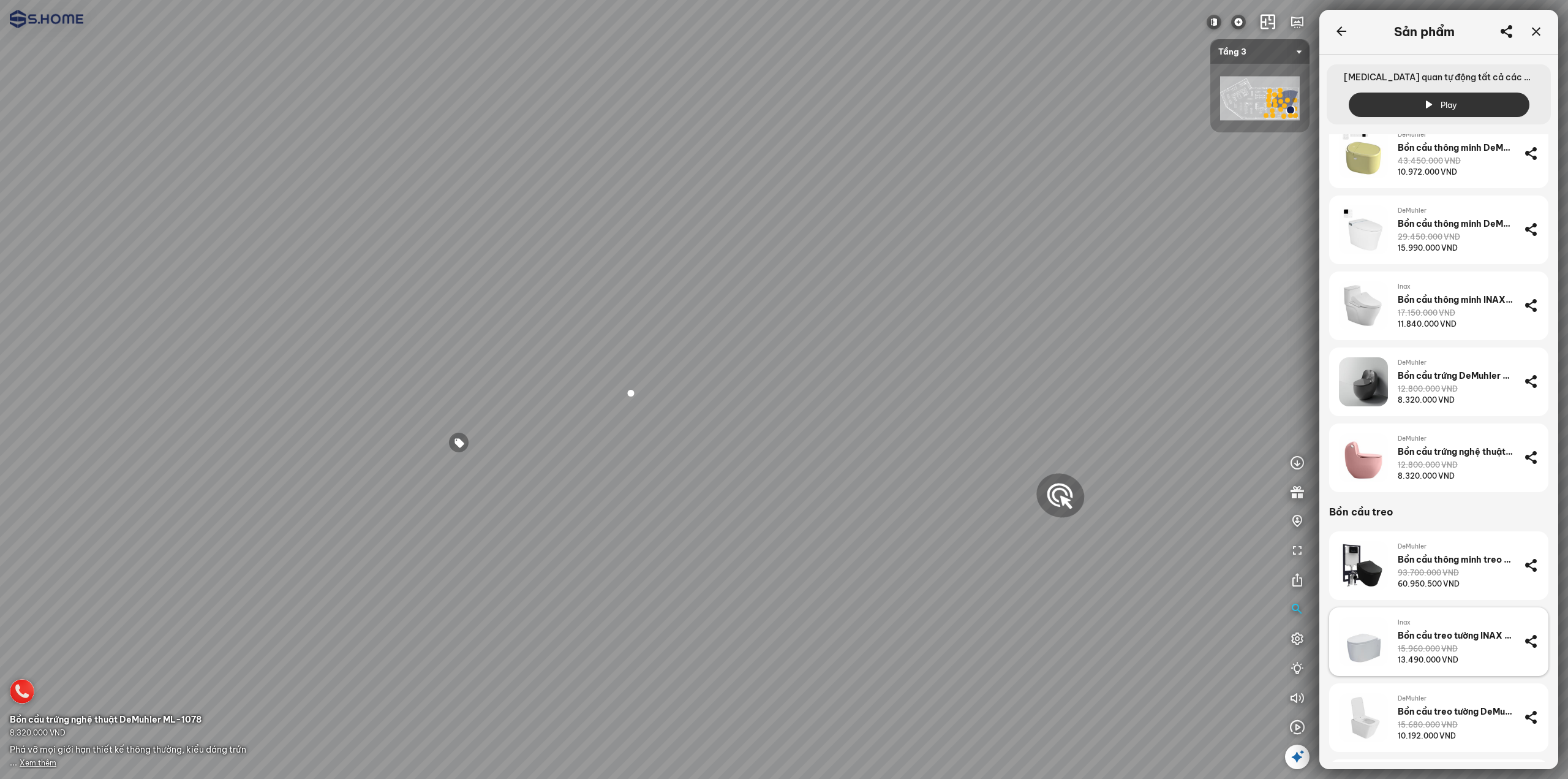
click at [1414, 652] on div "15.960.000 VND" at bounding box center [1428, 649] width 60 height 11
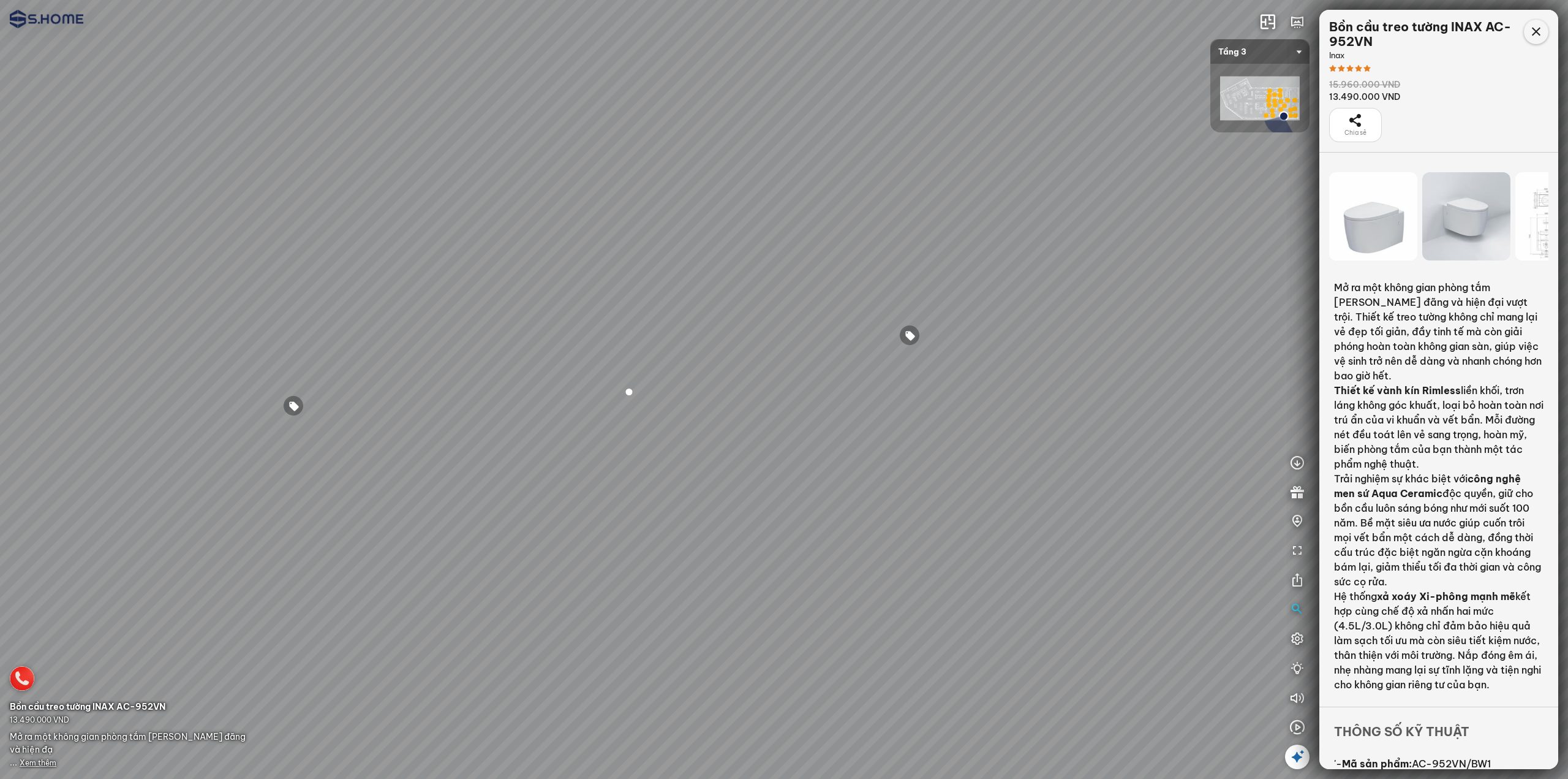
click at [1540, 33] on icon at bounding box center [1536, 32] width 14 height 14
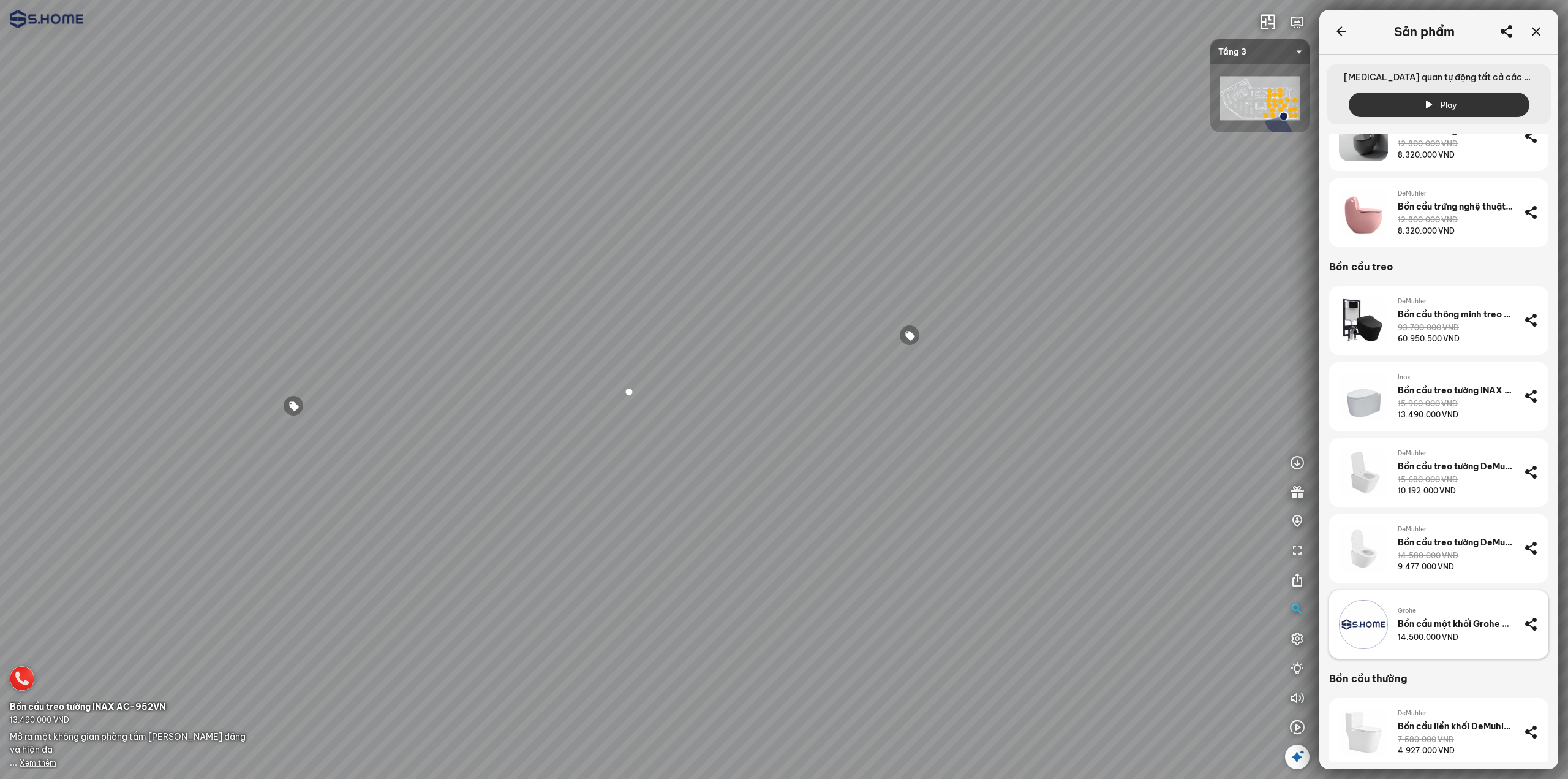
scroll to position [797, 0]
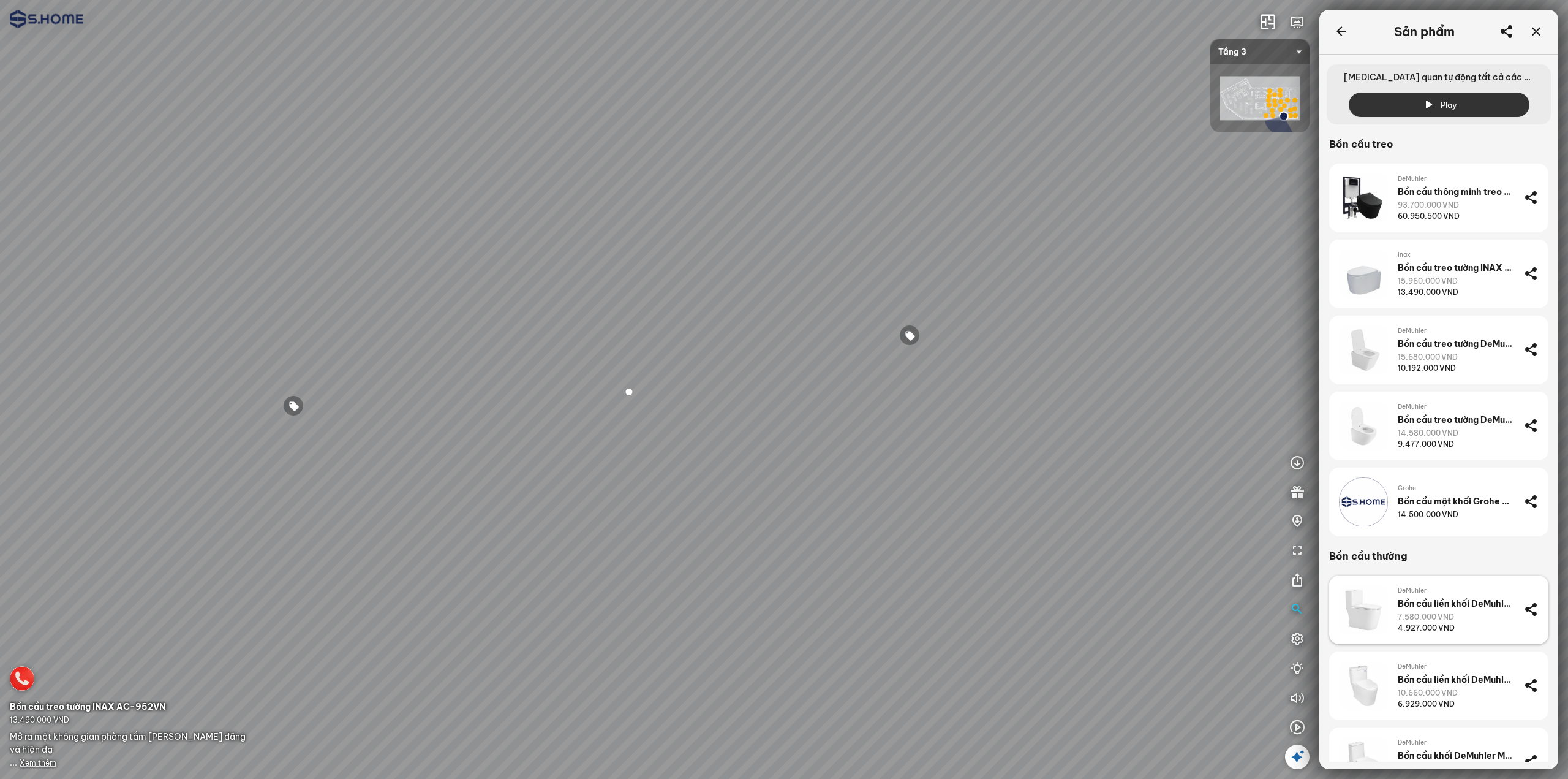
click at [1425, 630] on div "4.927.000 VND" at bounding box center [1426, 628] width 57 height 11
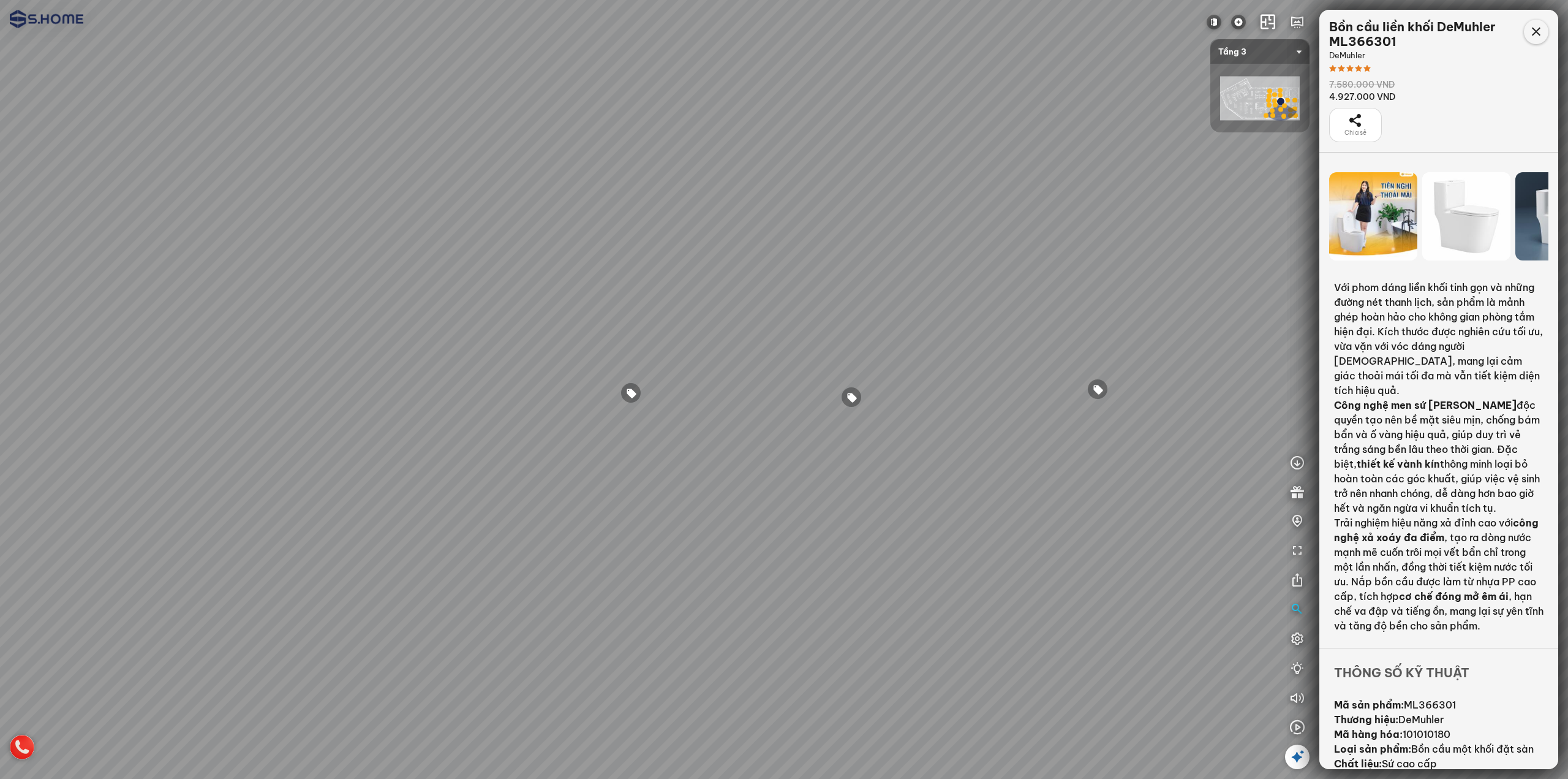
click at [1534, 34] on icon at bounding box center [1536, 32] width 14 height 14
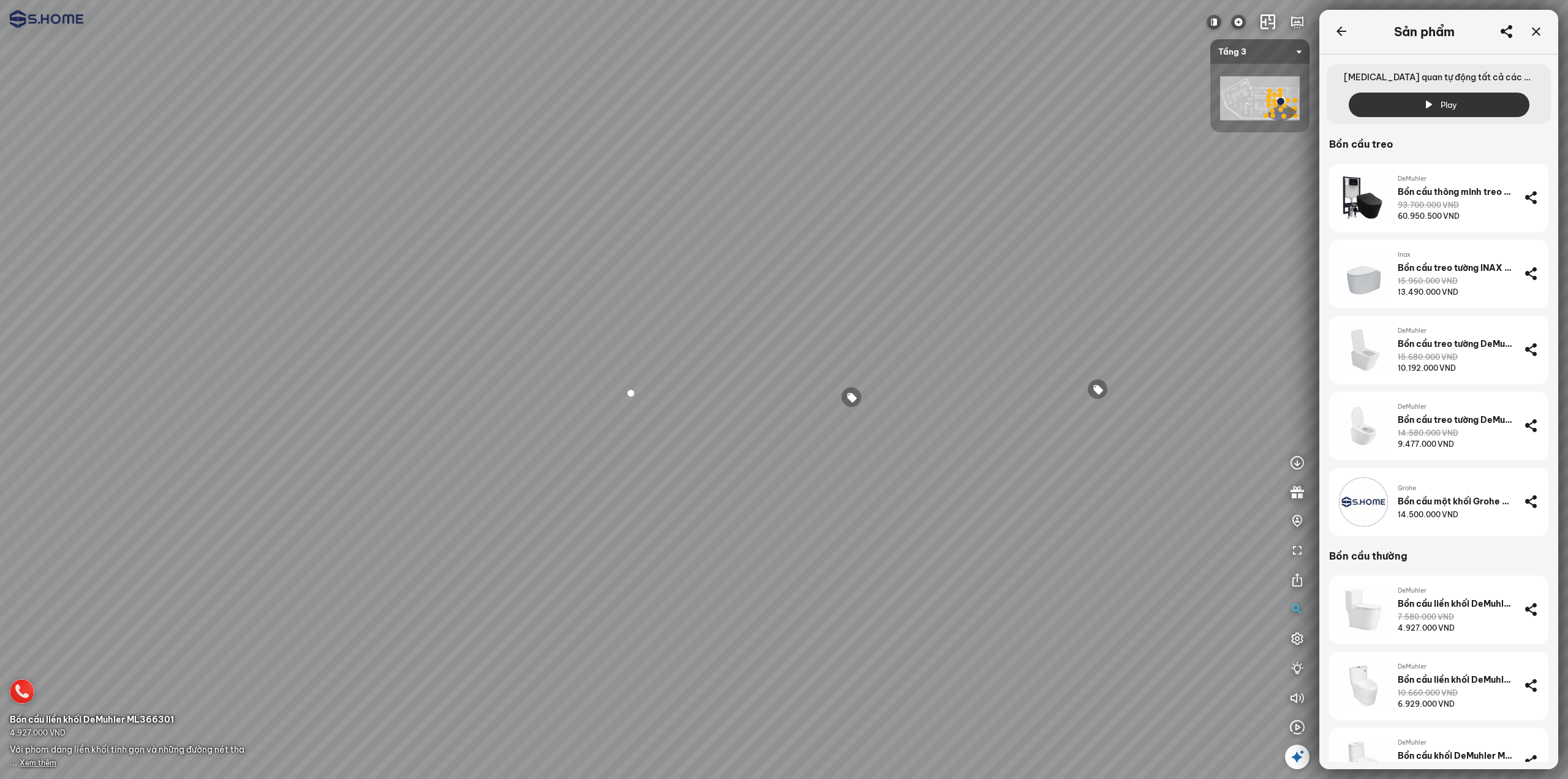
click at [846, 400] on div at bounding box center [851, 397] width 21 height 21
click at [628, 394] on div at bounding box center [631, 394] width 21 height 21
click at [26, 760] on span "Xem thêm" at bounding box center [38, 763] width 37 height 9
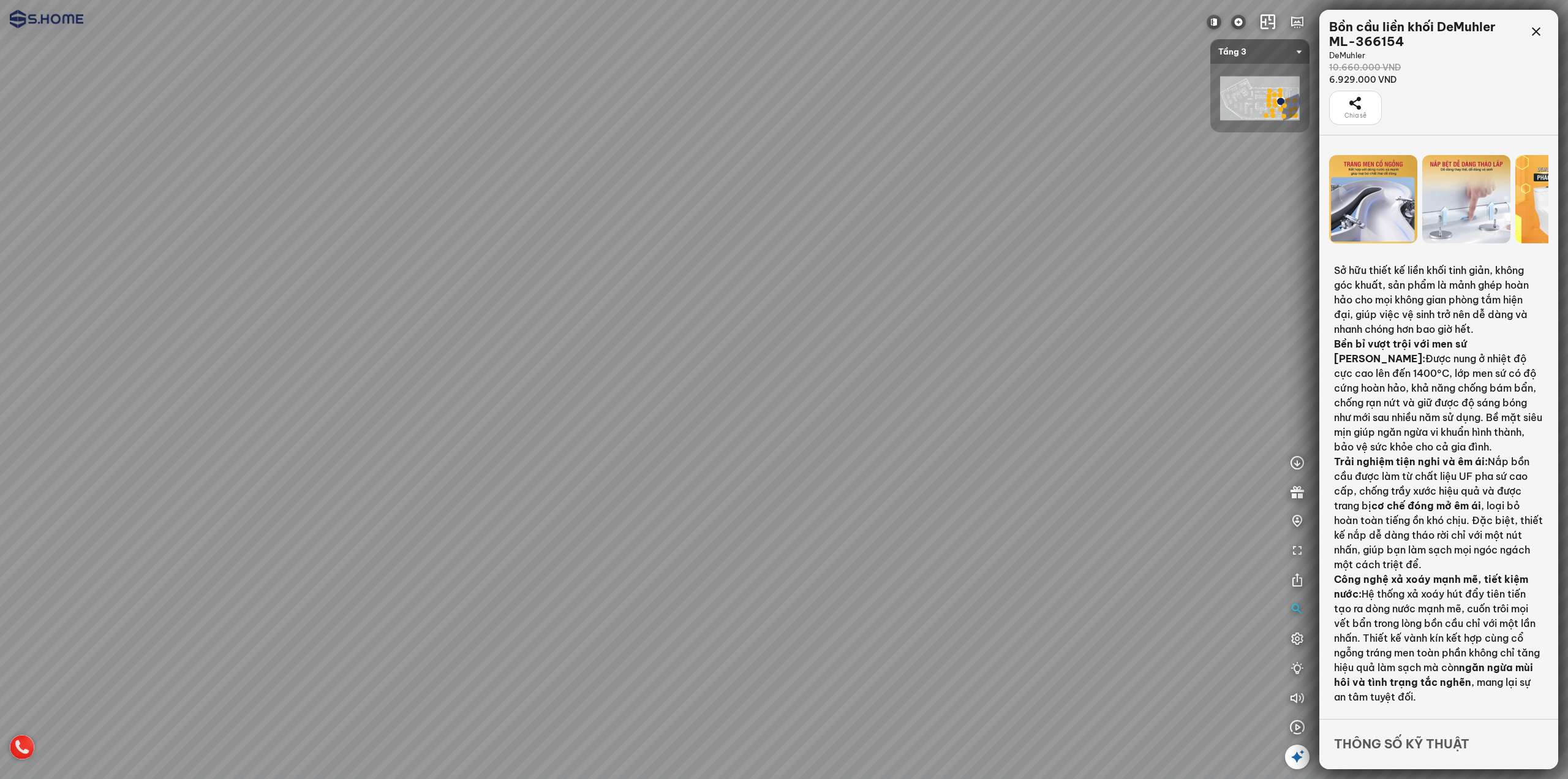
drag, startPoint x: 238, startPoint y: 475, endPoint x: 949, endPoint y: 402, distance: 714.7
click at [950, 402] on div at bounding box center [784, 389] width 1568 height 779
drag, startPoint x: 990, startPoint y: 414, endPoint x: 827, endPoint y: 413, distance: 163.0
click at [827, 413] on div at bounding box center [784, 389] width 1568 height 779
drag, startPoint x: 805, startPoint y: 415, endPoint x: 561, endPoint y: 418, distance: 244.0
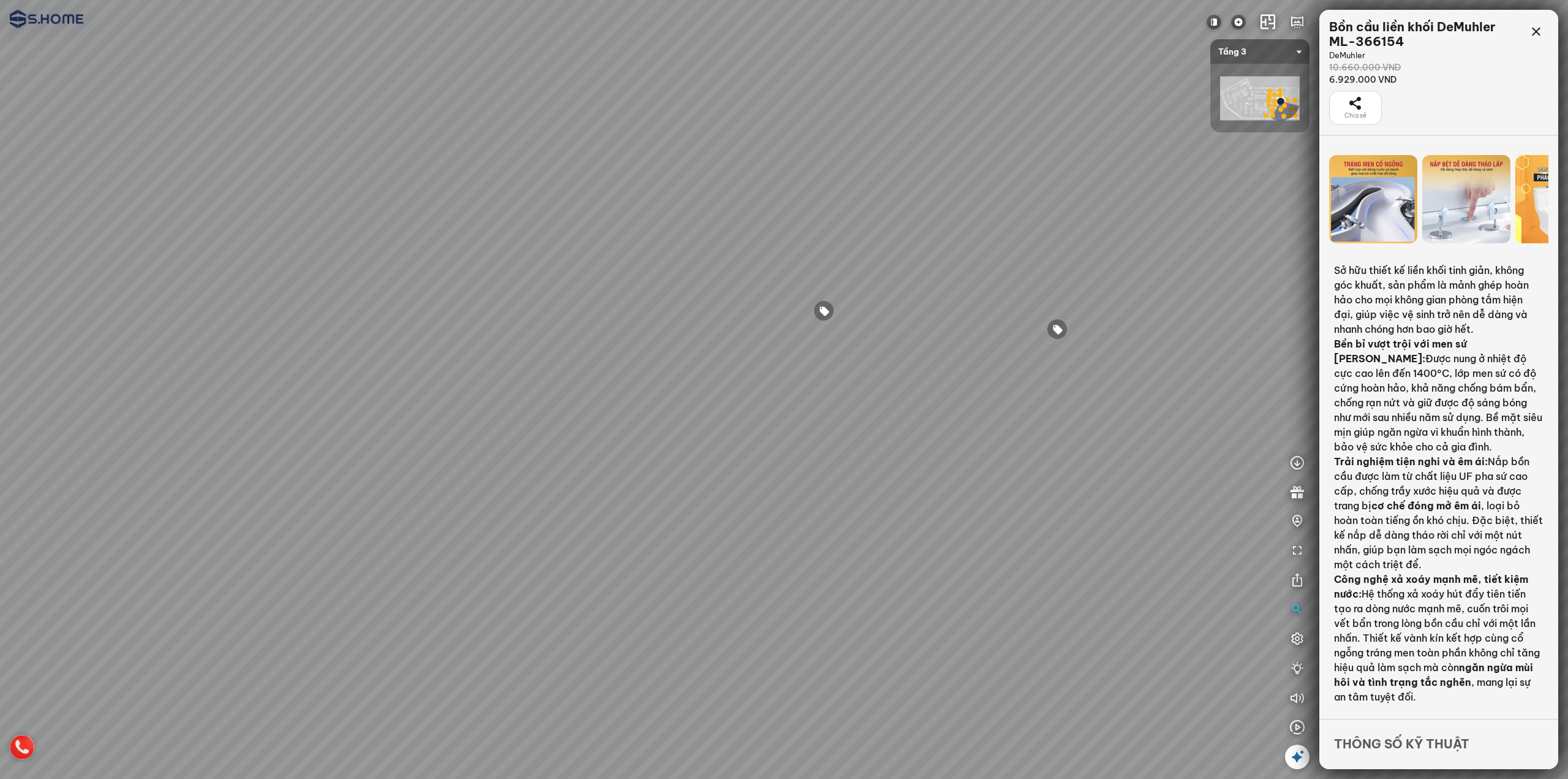
click at [563, 418] on div at bounding box center [784, 389] width 1568 height 779
drag, startPoint x: 580, startPoint y: 418, endPoint x: 570, endPoint y: 424, distance: 11.7
click at [570, 424] on div at bounding box center [784, 389] width 1568 height 779
click at [1241, 238] on div "INFO: krpano 1.20.8 (build [DATE]) INFO: HTML5/Desktop - Chrome 131.0 - WebGL I…" at bounding box center [784, 389] width 1568 height 779
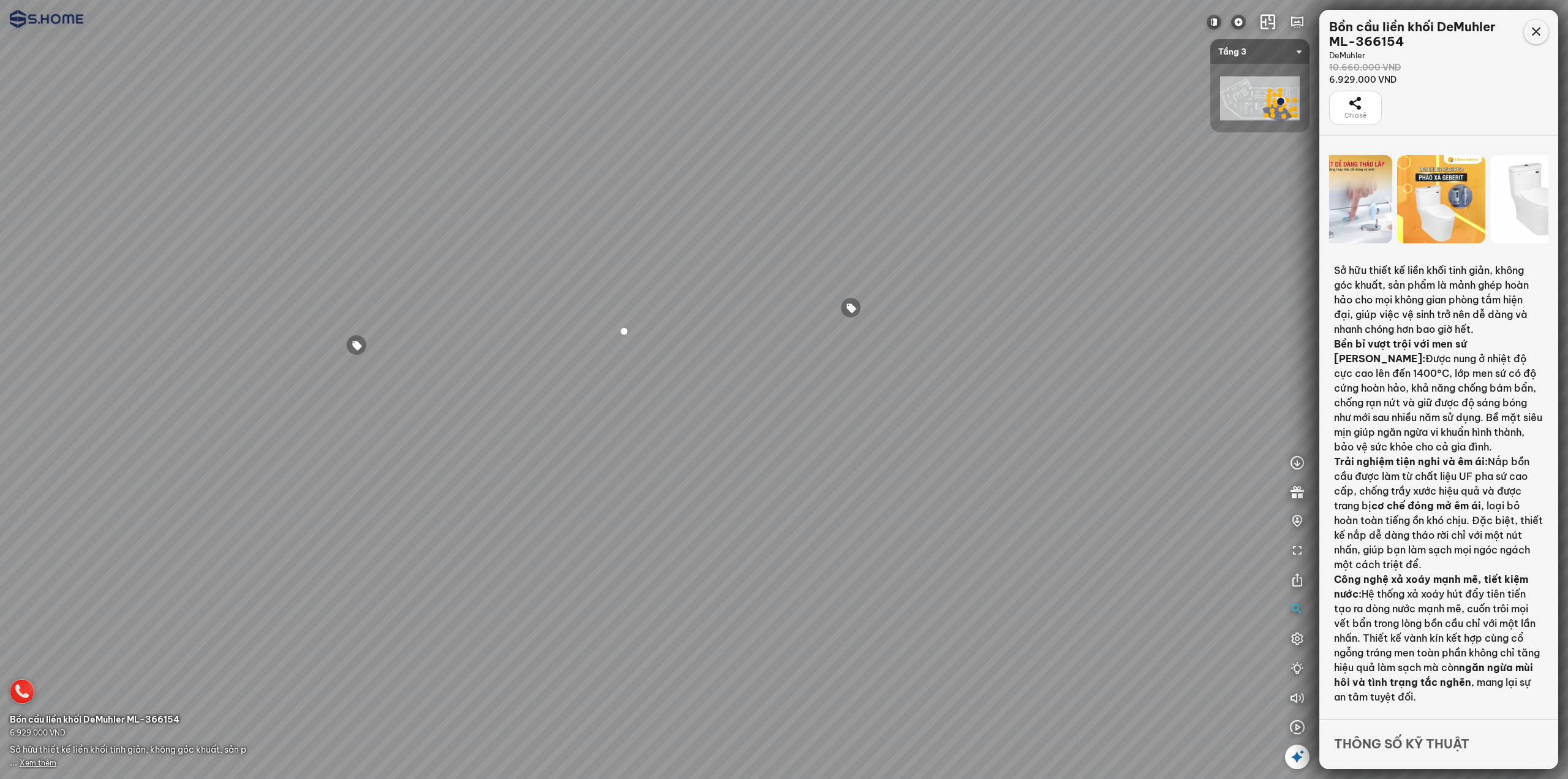
click at [1536, 43] on div at bounding box center [1536, 32] width 25 height 25
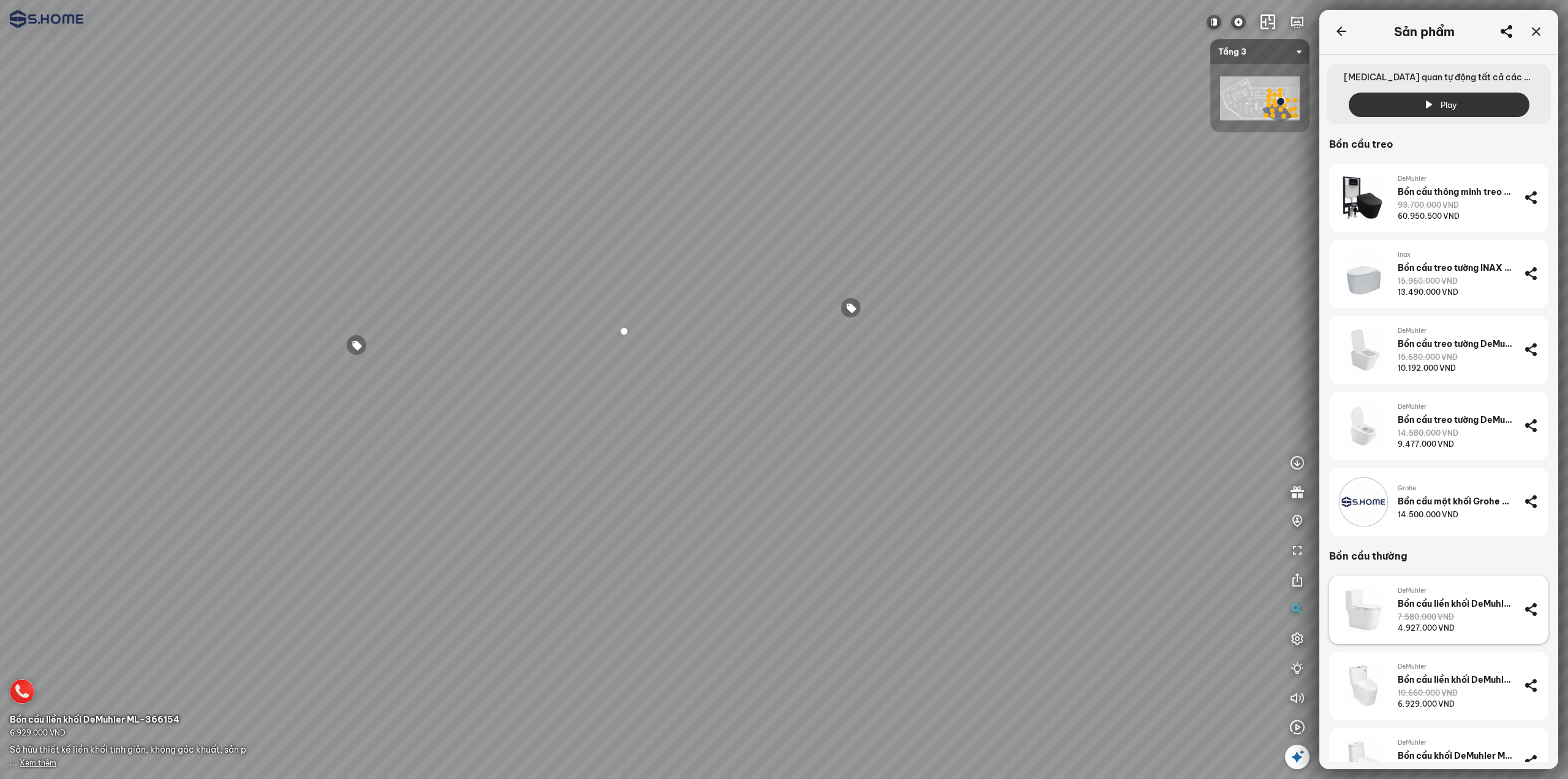
scroll to position [920, 0]
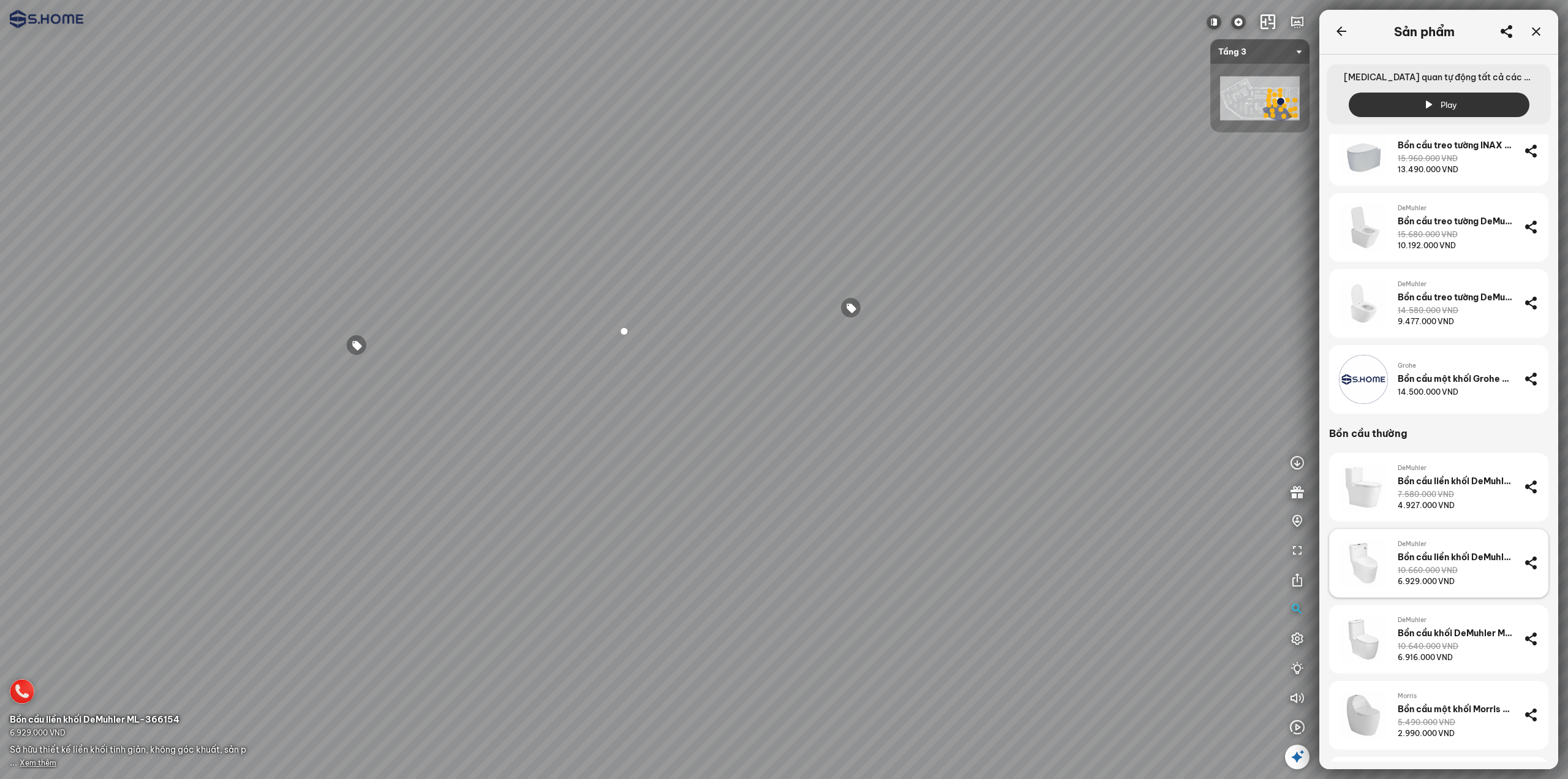
click at [1432, 583] on div "6.929.000 VND" at bounding box center [1426, 582] width 57 height 11
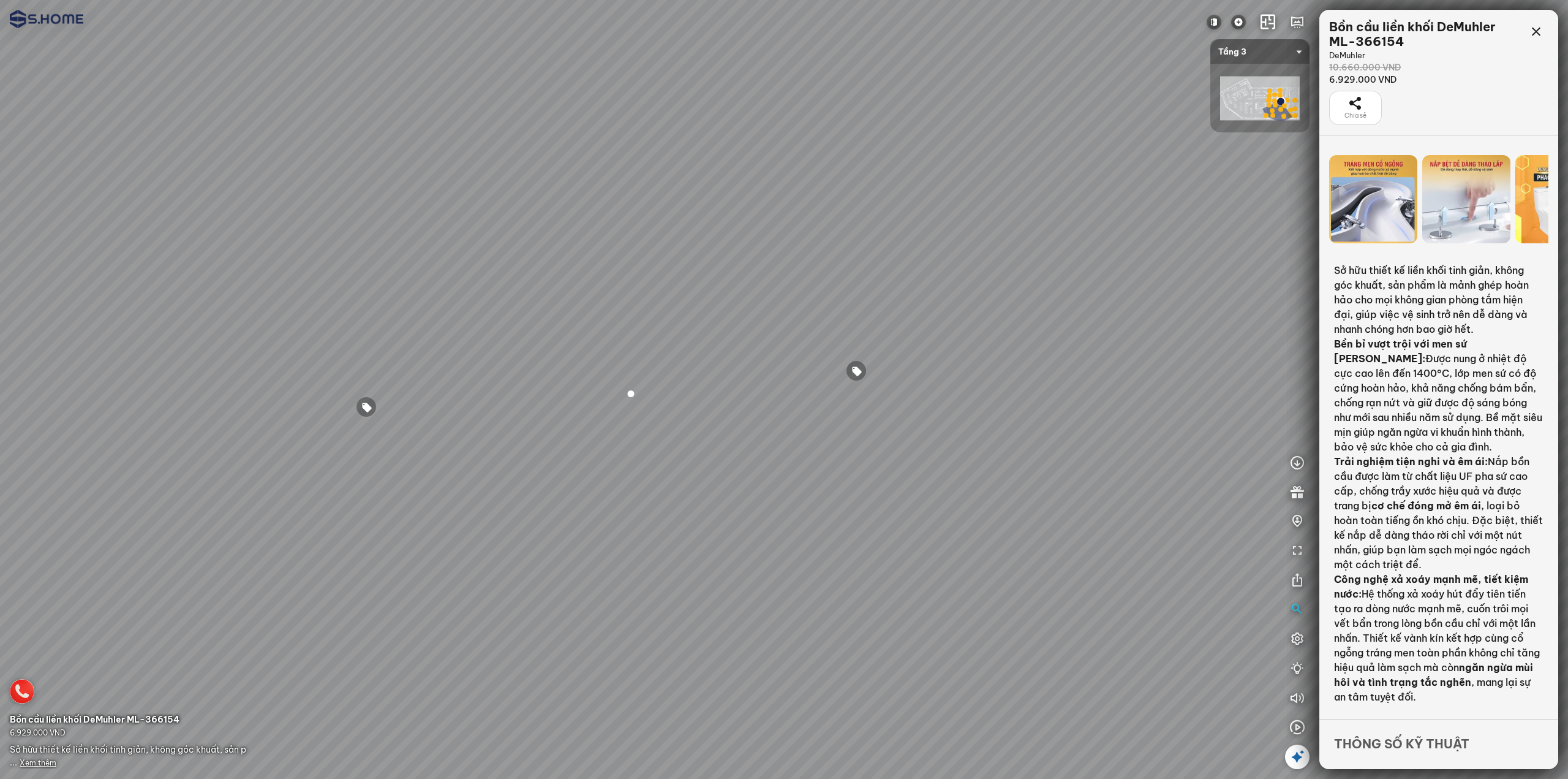
click at [853, 374] on div at bounding box center [857, 371] width 21 height 21
click at [1534, 28] on icon at bounding box center [1536, 32] width 14 height 14
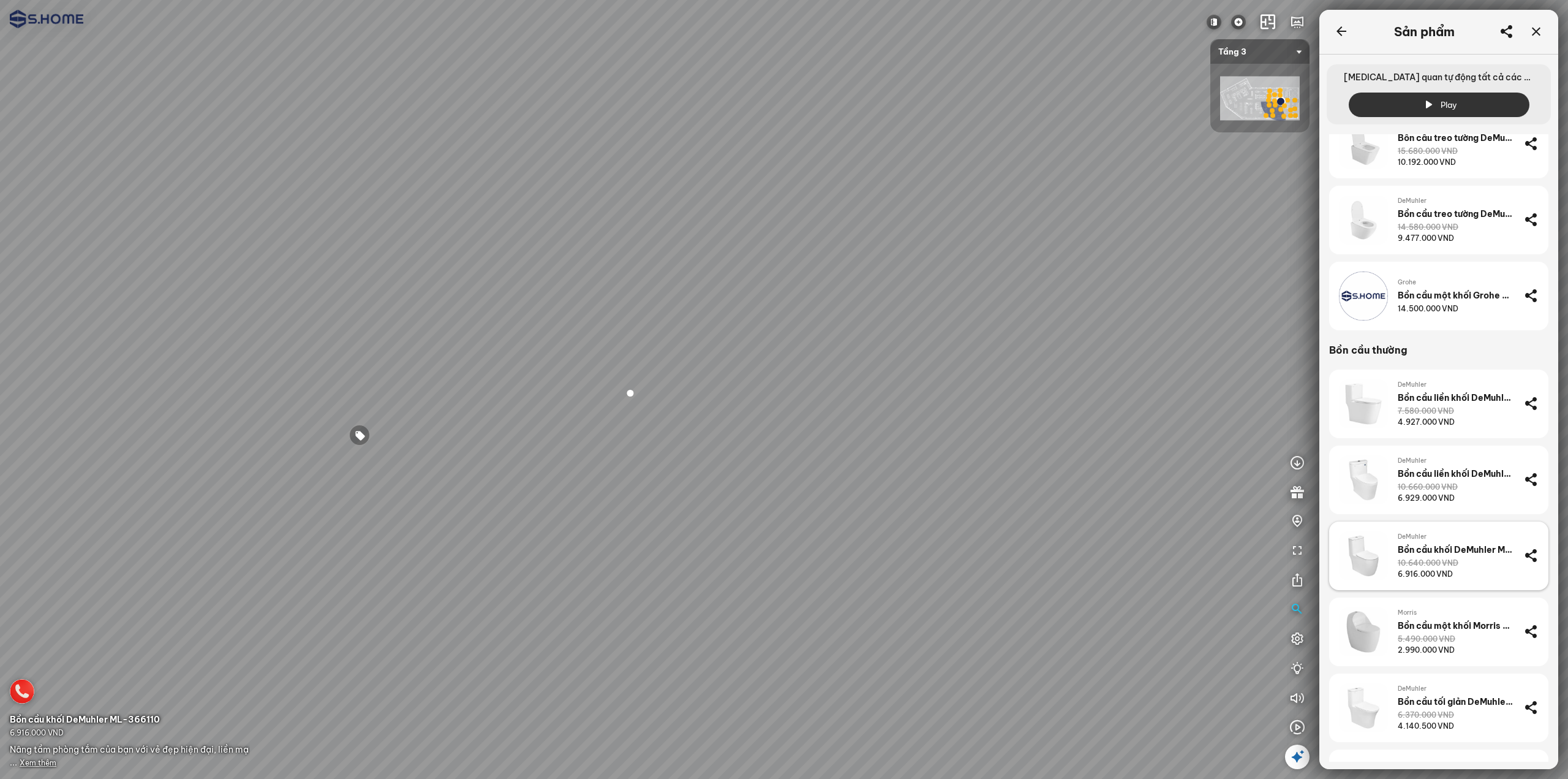
scroll to position [1053, 0]
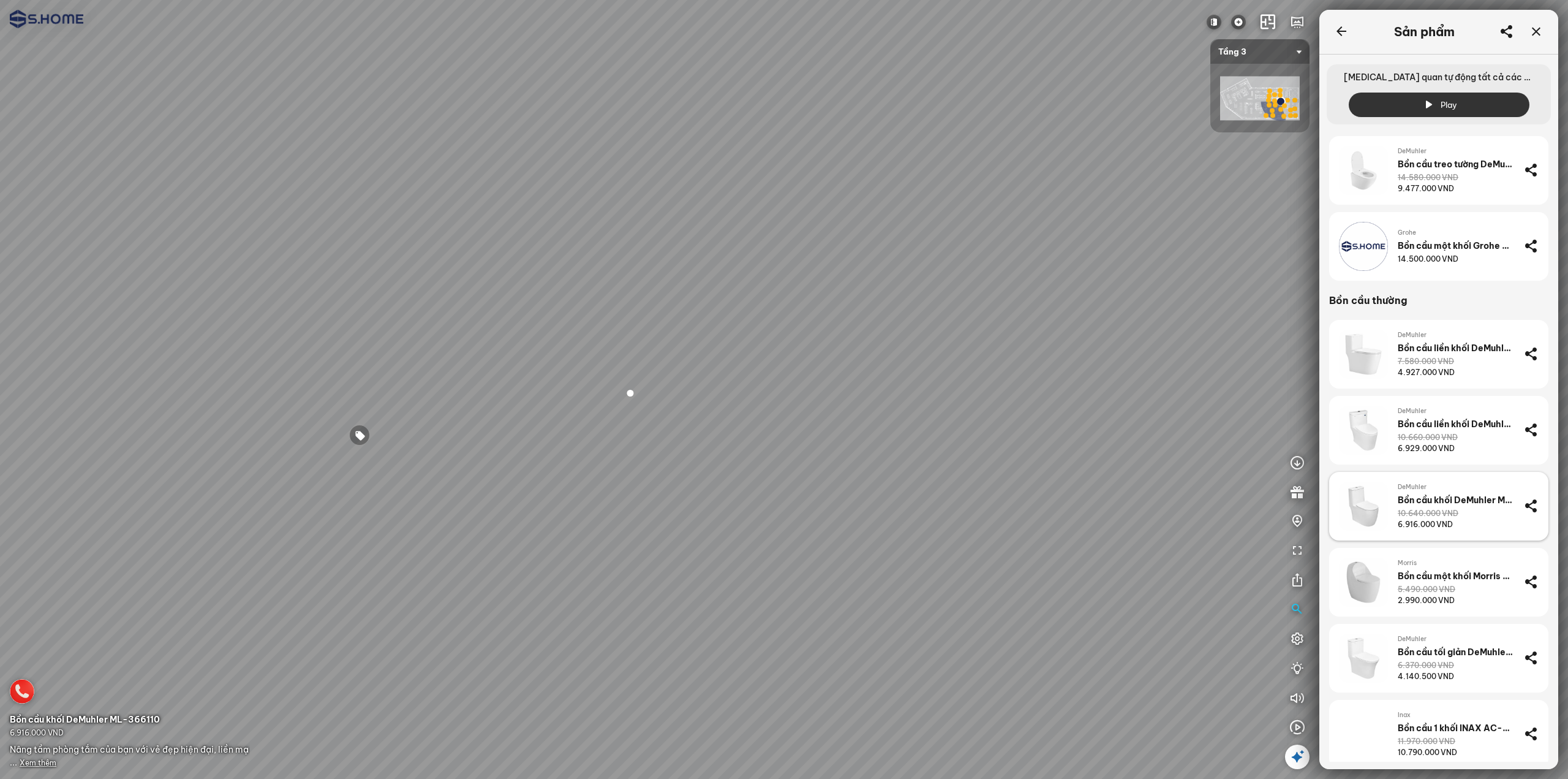
drag, startPoint x: 1405, startPoint y: 615, endPoint x: 1399, endPoint y: 529, distance: 86.2
click at [1433, 575] on div "Bồn cầu một khối Morris MR388106" at bounding box center [1456, 576] width 117 height 11
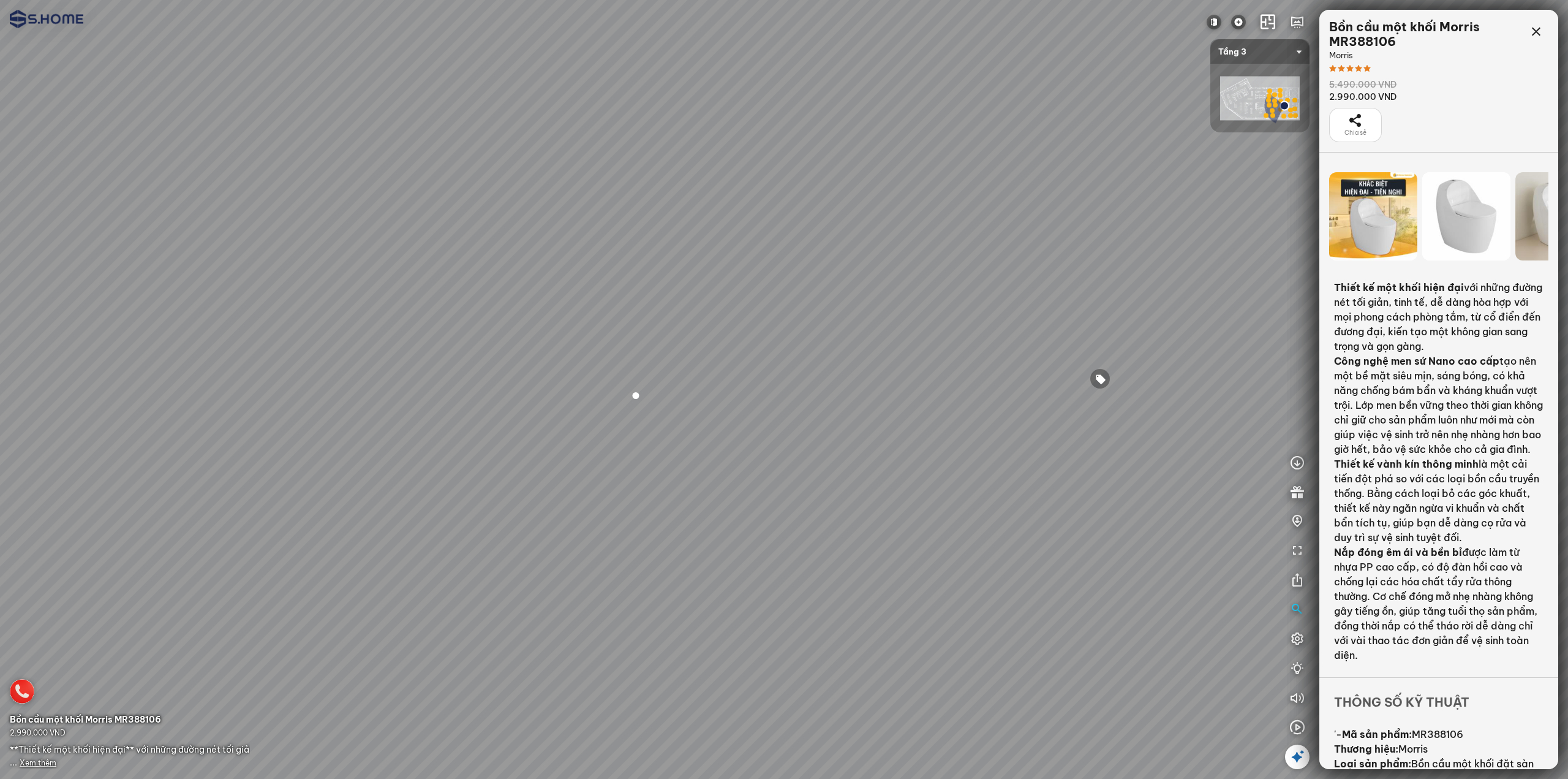
click at [1101, 374] on div at bounding box center [1100, 379] width 21 height 21
click at [1538, 37] on icon at bounding box center [1536, 32] width 14 height 14
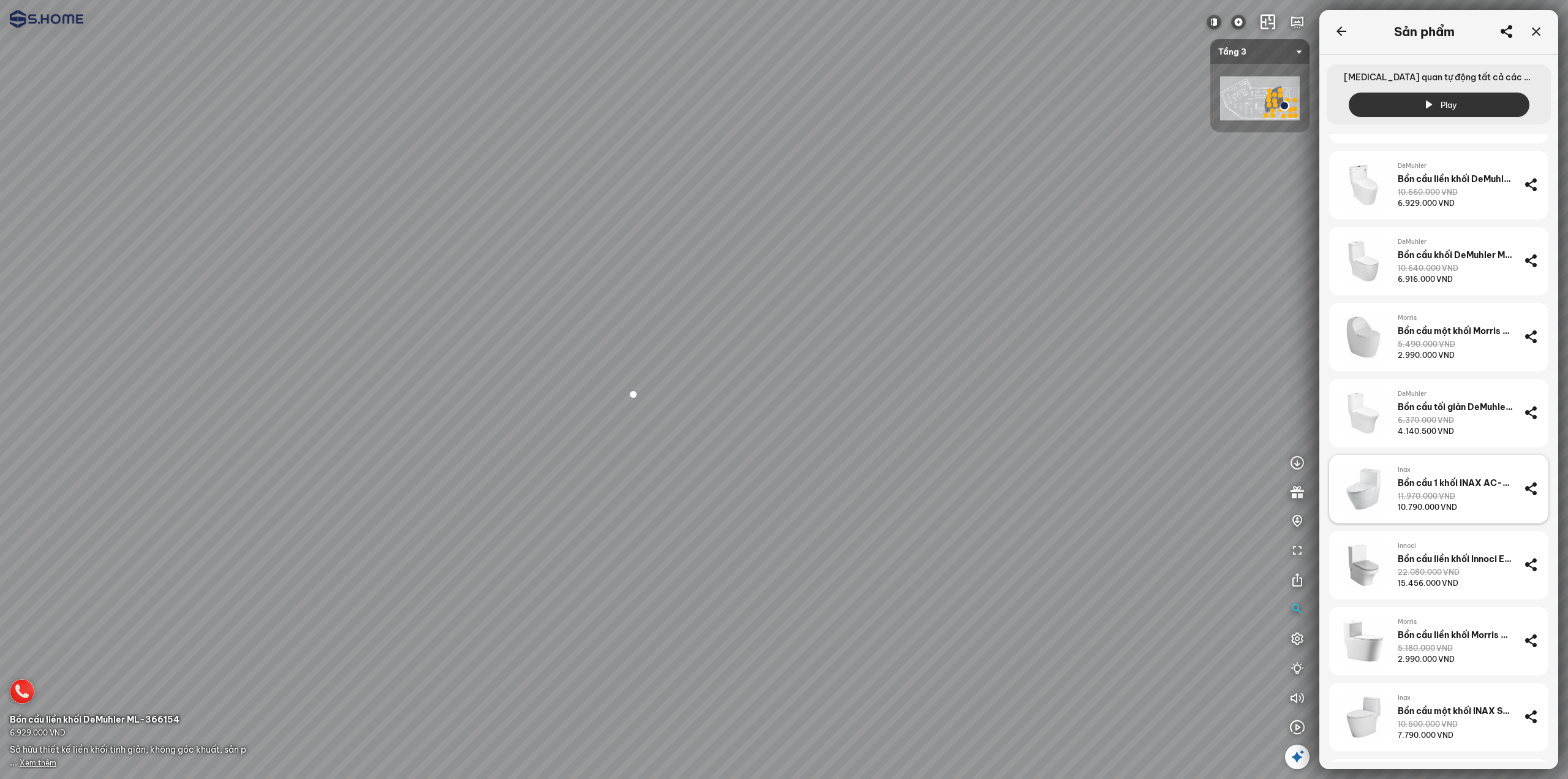
scroll to position [1482, 0]
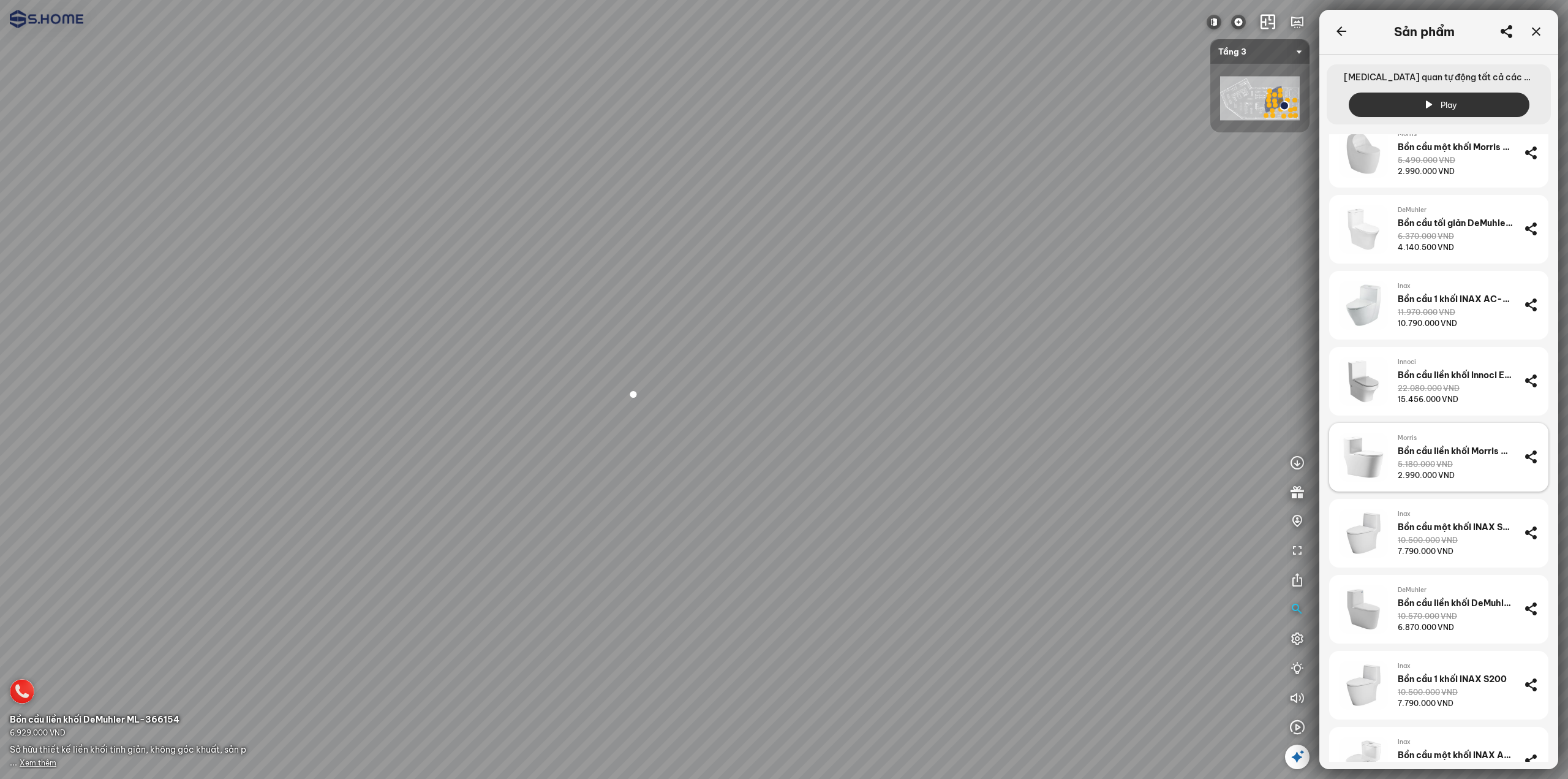
click at [1441, 453] on div "Bồn cầu liền khối Morris MR388103" at bounding box center [1456, 451] width 117 height 11
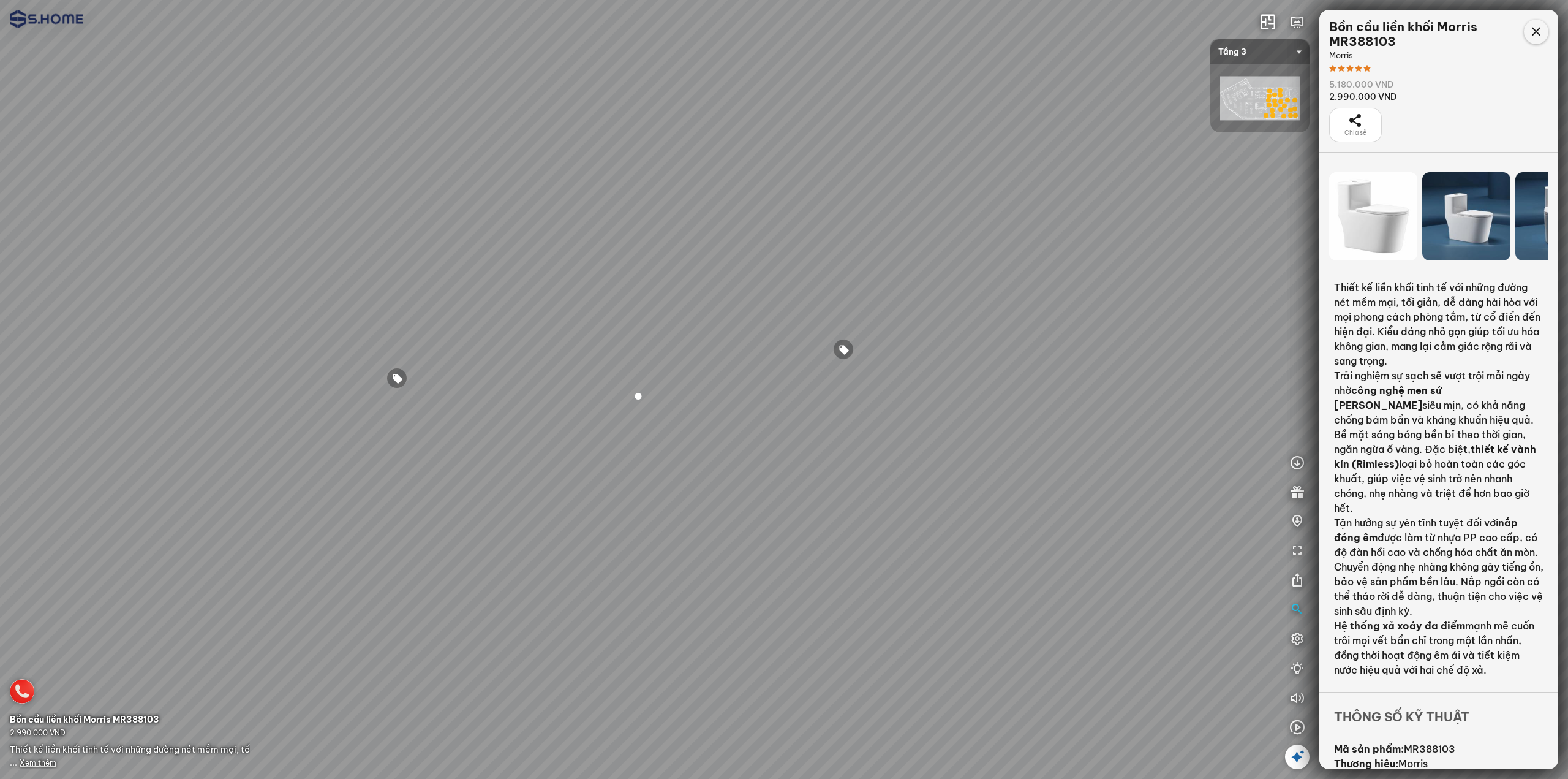
click at [1539, 29] on icon at bounding box center [1536, 32] width 14 height 14
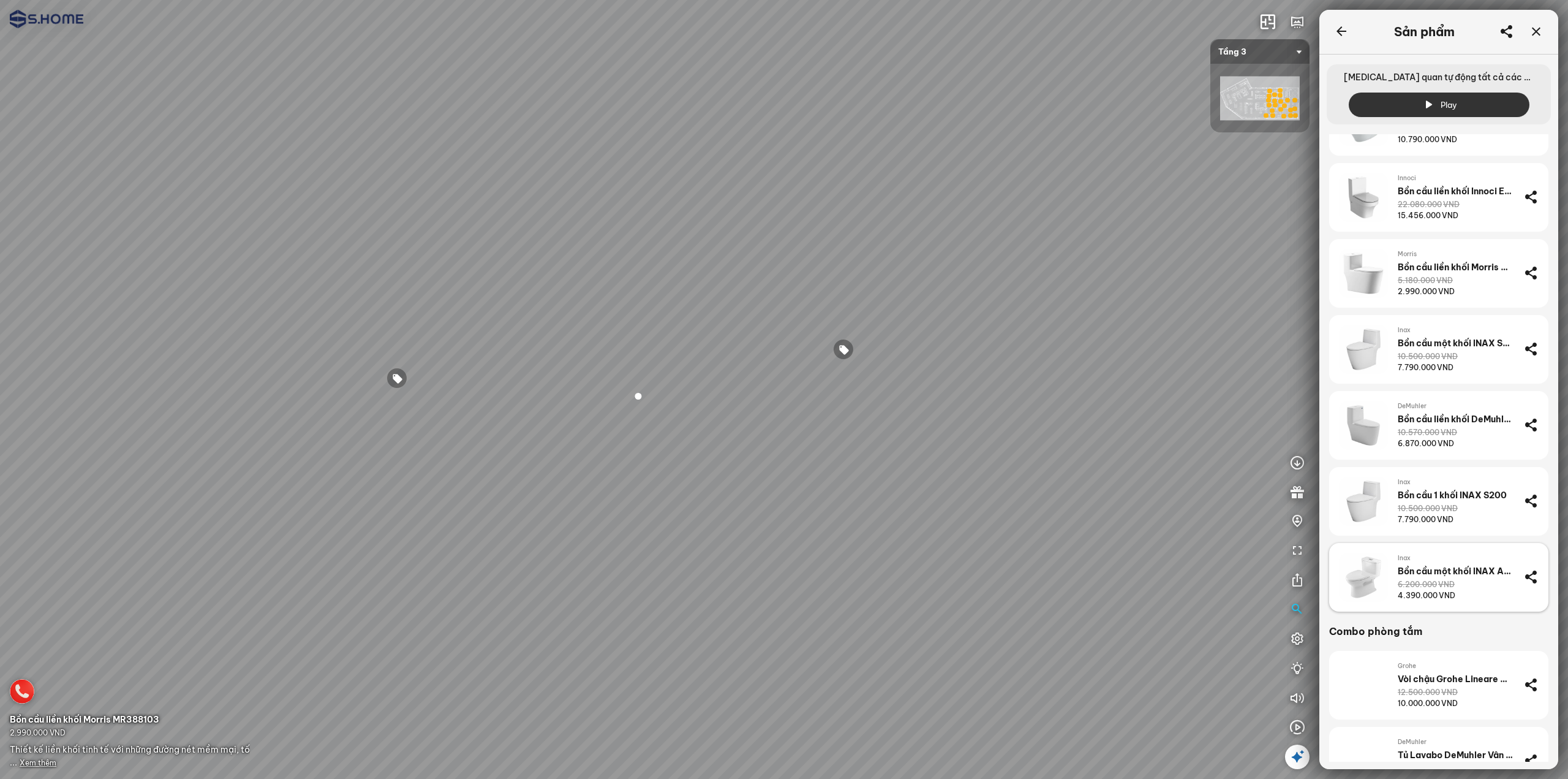
scroll to position [1727, 0]
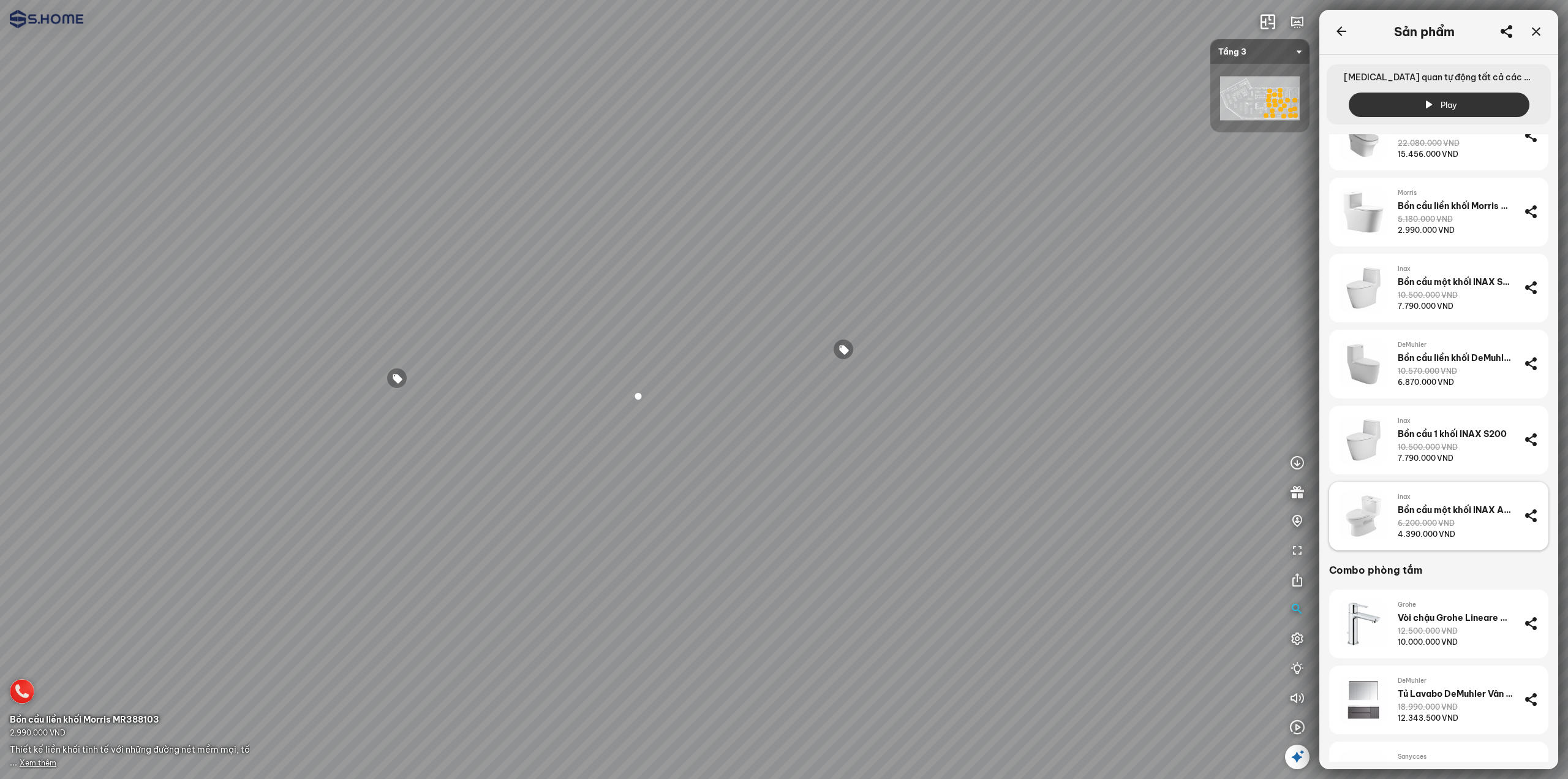
click at [1437, 534] on div "4.390.000 VND" at bounding box center [1427, 534] width 58 height 11
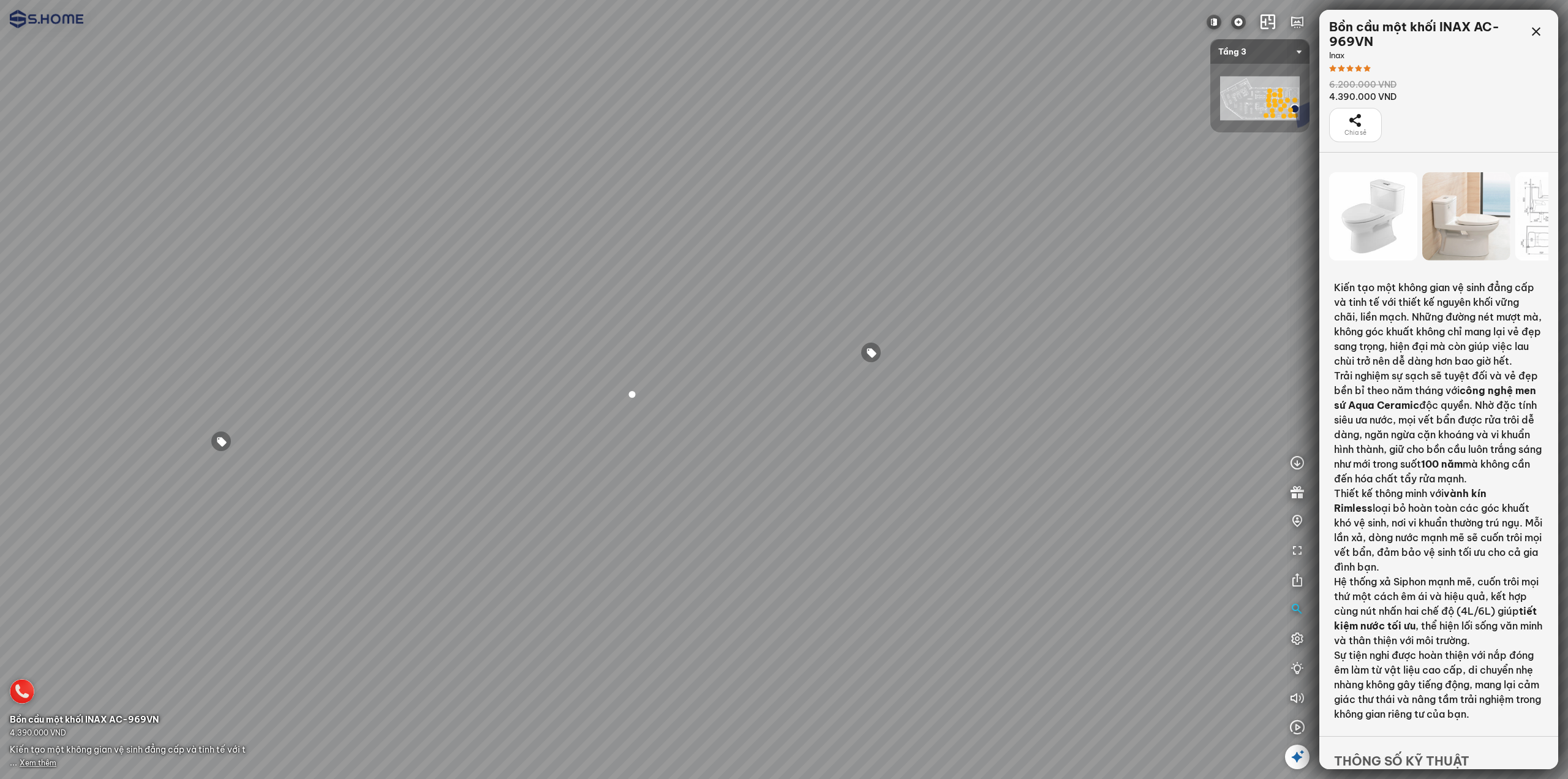
click at [222, 440] on div at bounding box center [221, 441] width 21 height 21
click at [46, 763] on span "Xem thêm" at bounding box center [38, 763] width 37 height 9
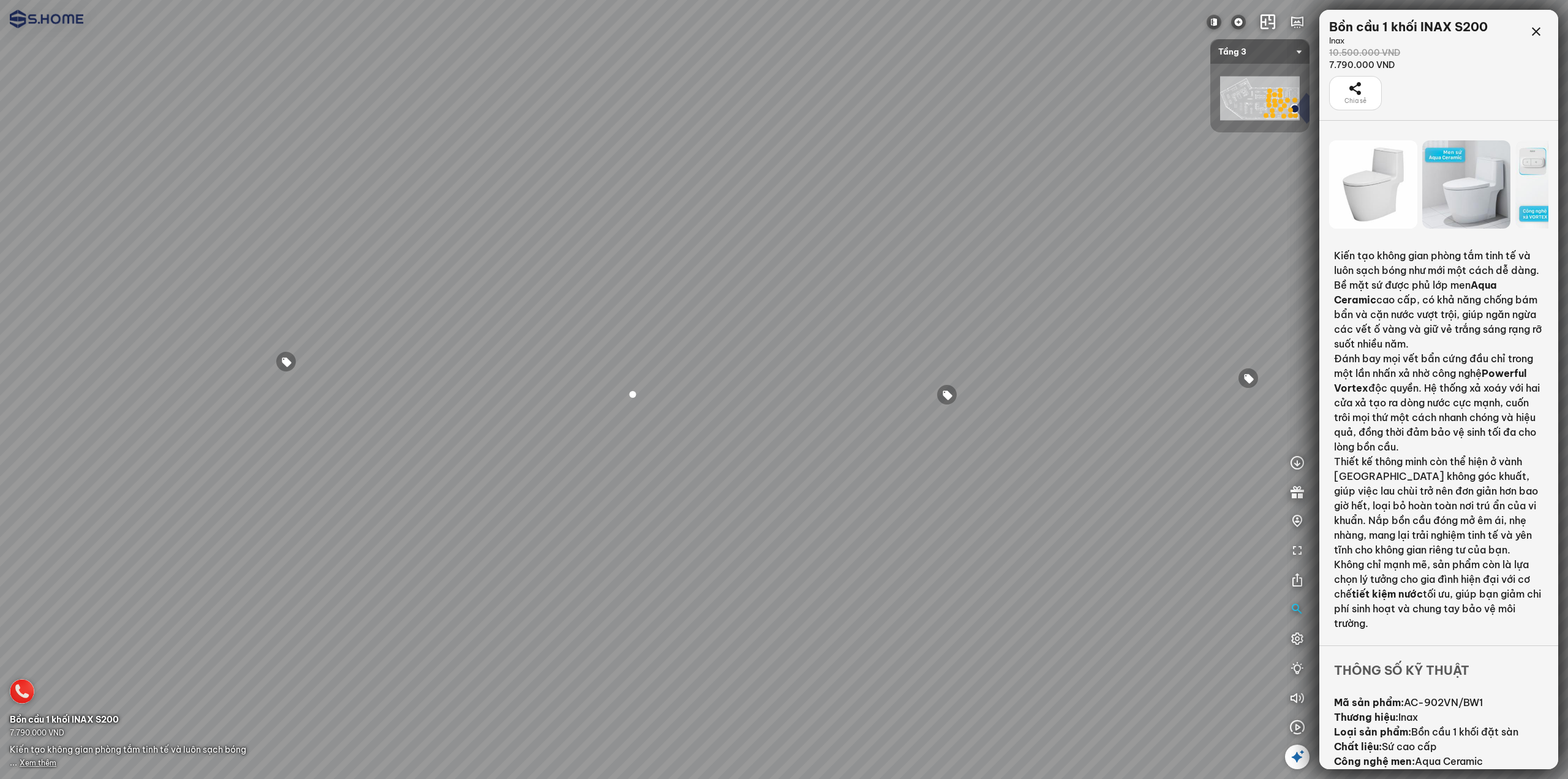
click at [1247, 378] on div at bounding box center [1249, 378] width 21 height 21
click at [36, 762] on span "Xem thêm" at bounding box center [38, 763] width 37 height 9
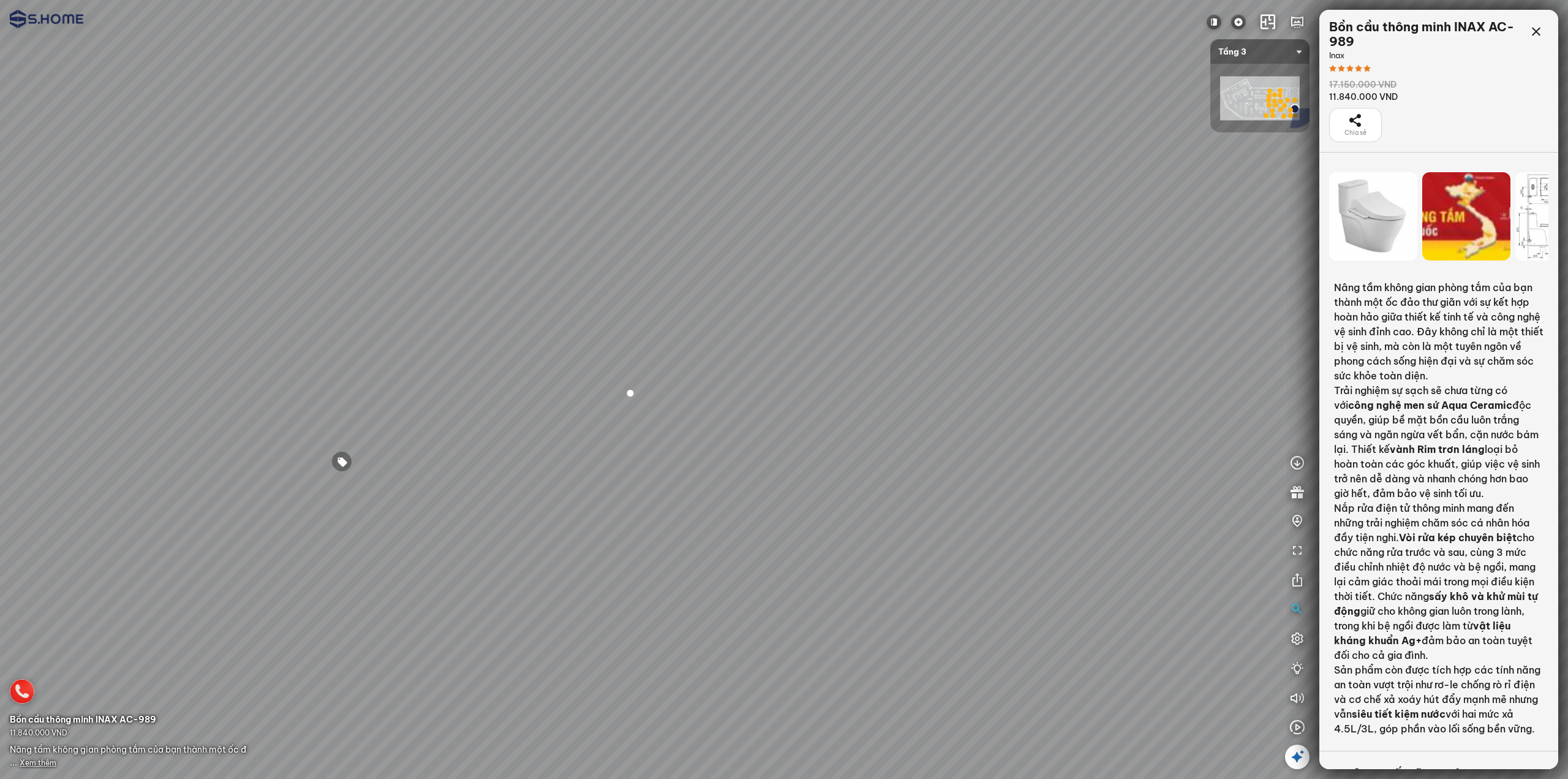
click at [36, 762] on span "Xem thêm" at bounding box center [38, 763] width 37 height 9
click at [338, 464] on div at bounding box center [342, 462] width 21 height 21
click at [38, 763] on span "Xem thêm" at bounding box center [38, 763] width 37 height 9
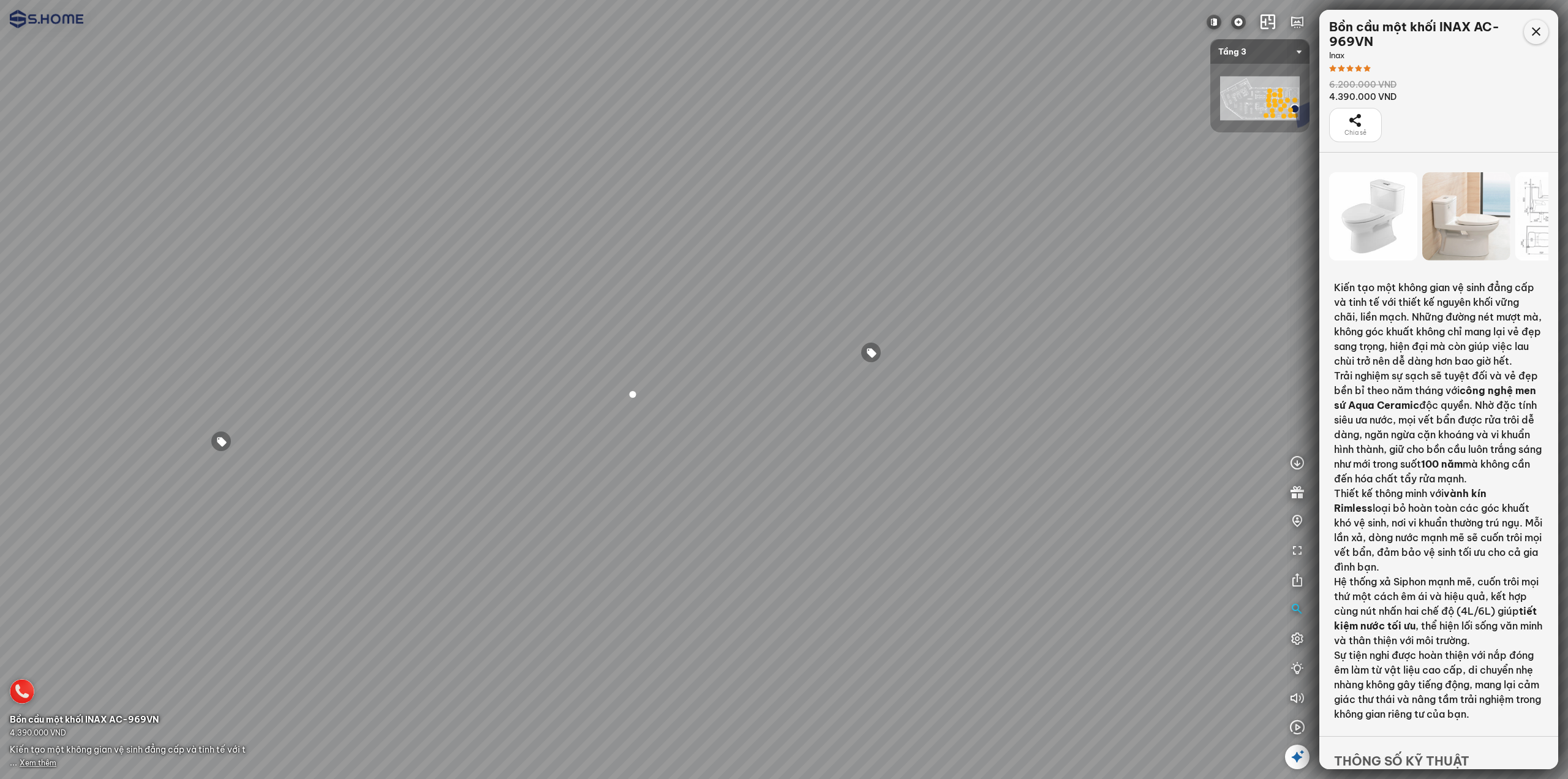
click at [1534, 29] on icon at bounding box center [1536, 32] width 14 height 14
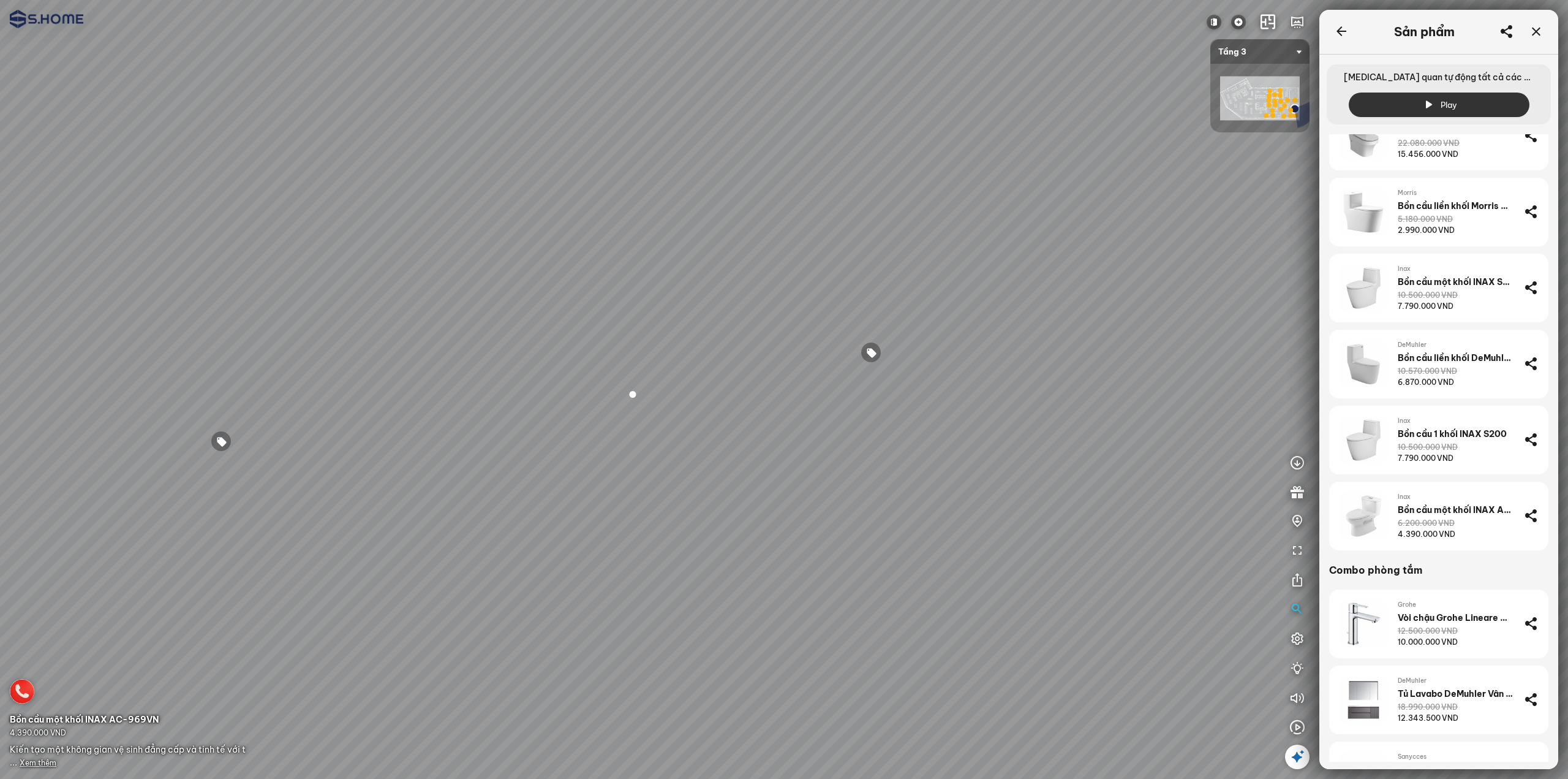
click at [1535, 24] on div at bounding box center [1536, 32] width 25 height 25
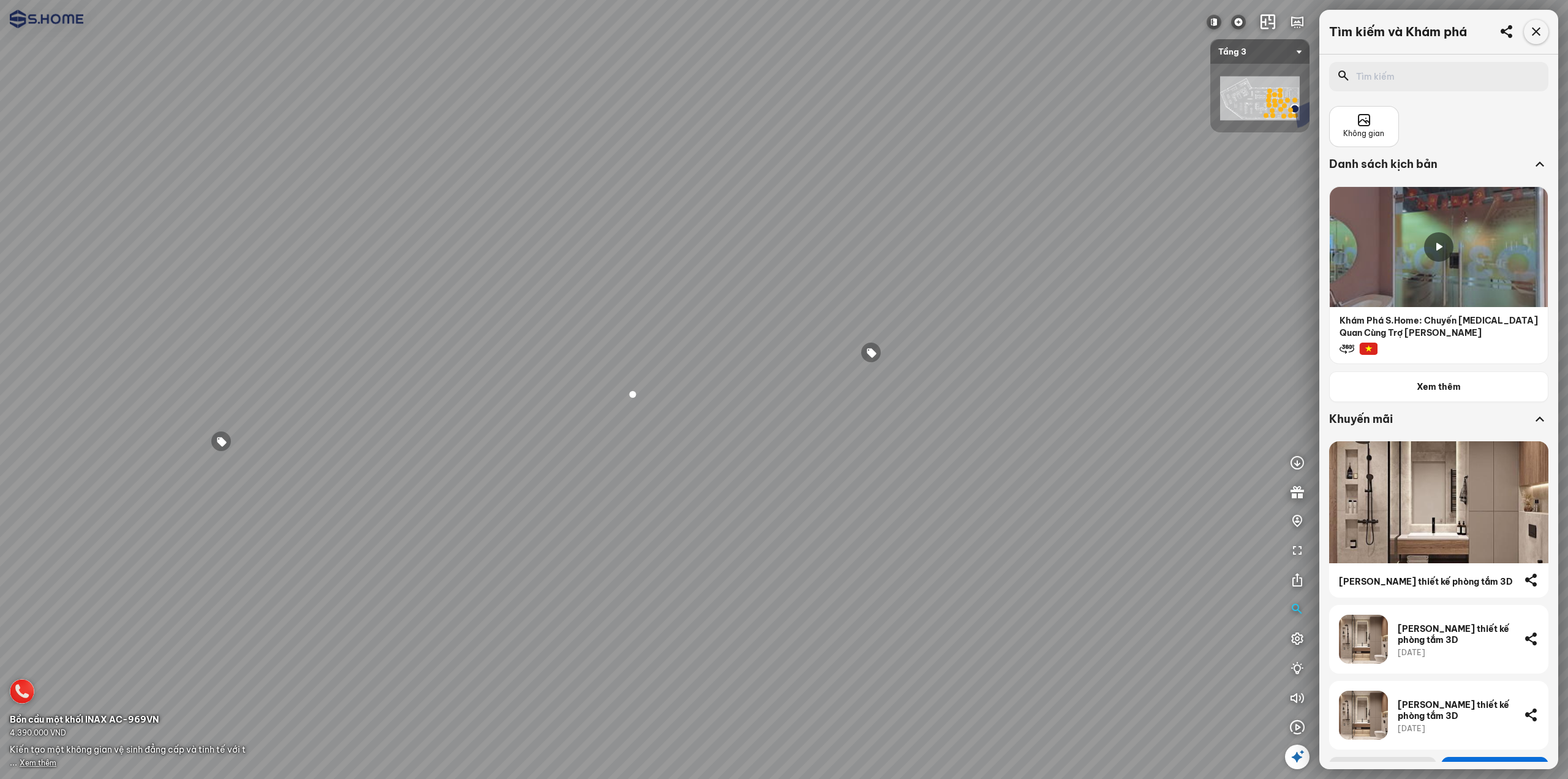
click at [1531, 29] on icon at bounding box center [1536, 32] width 14 height 14
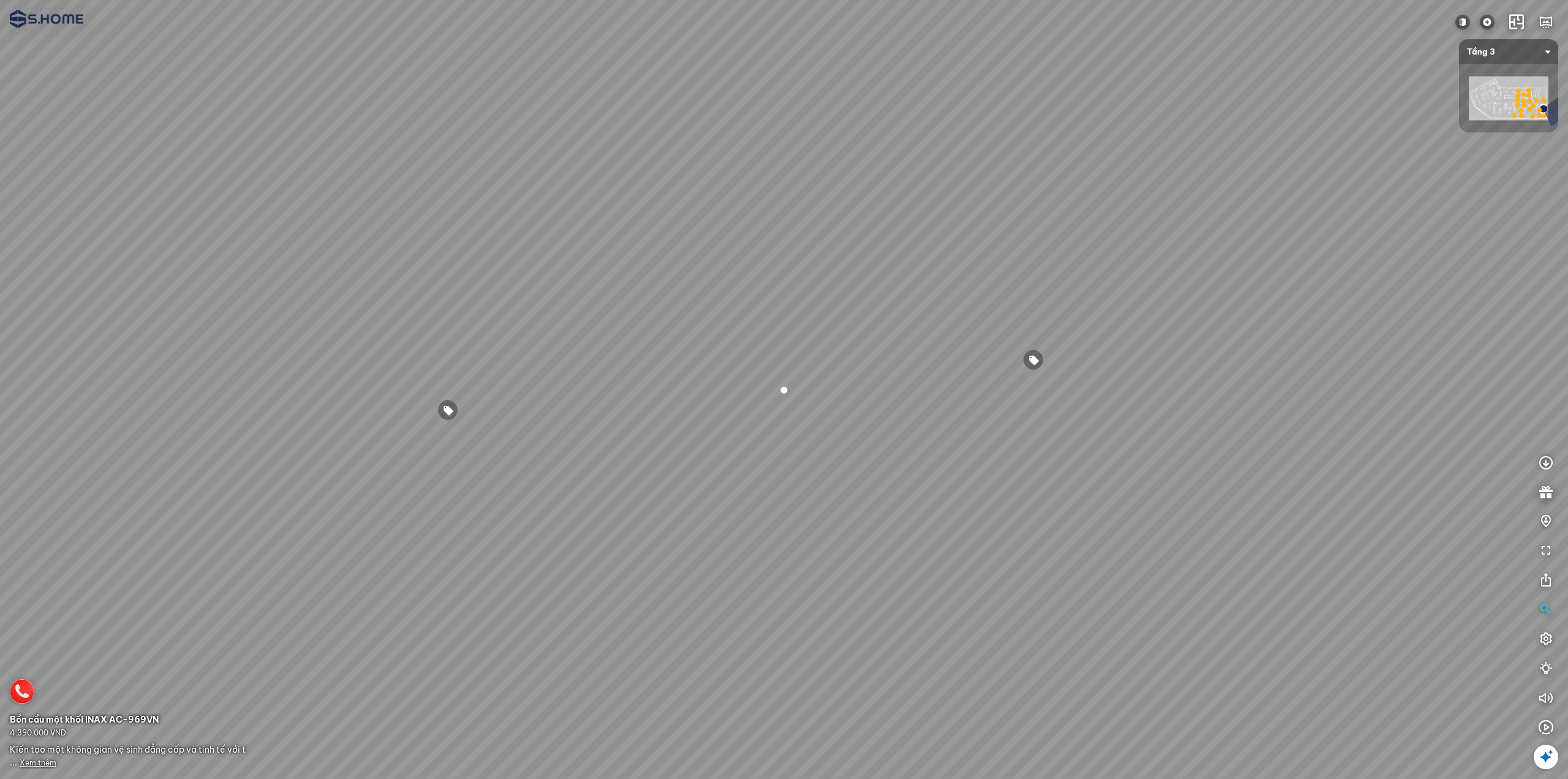
drag, startPoint x: 805, startPoint y: 532, endPoint x: 1338, endPoint y: 454, distance: 538.7
click at [1226, 458] on div at bounding box center [784, 389] width 1568 height 779
click at [1006, 562] on div at bounding box center [784, 389] width 1568 height 779
drag, startPoint x: 907, startPoint y: 541, endPoint x: 911, endPoint y: 516, distance: 25.3
click at [911, 516] on div at bounding box center [784, 389] width 1568 height 779
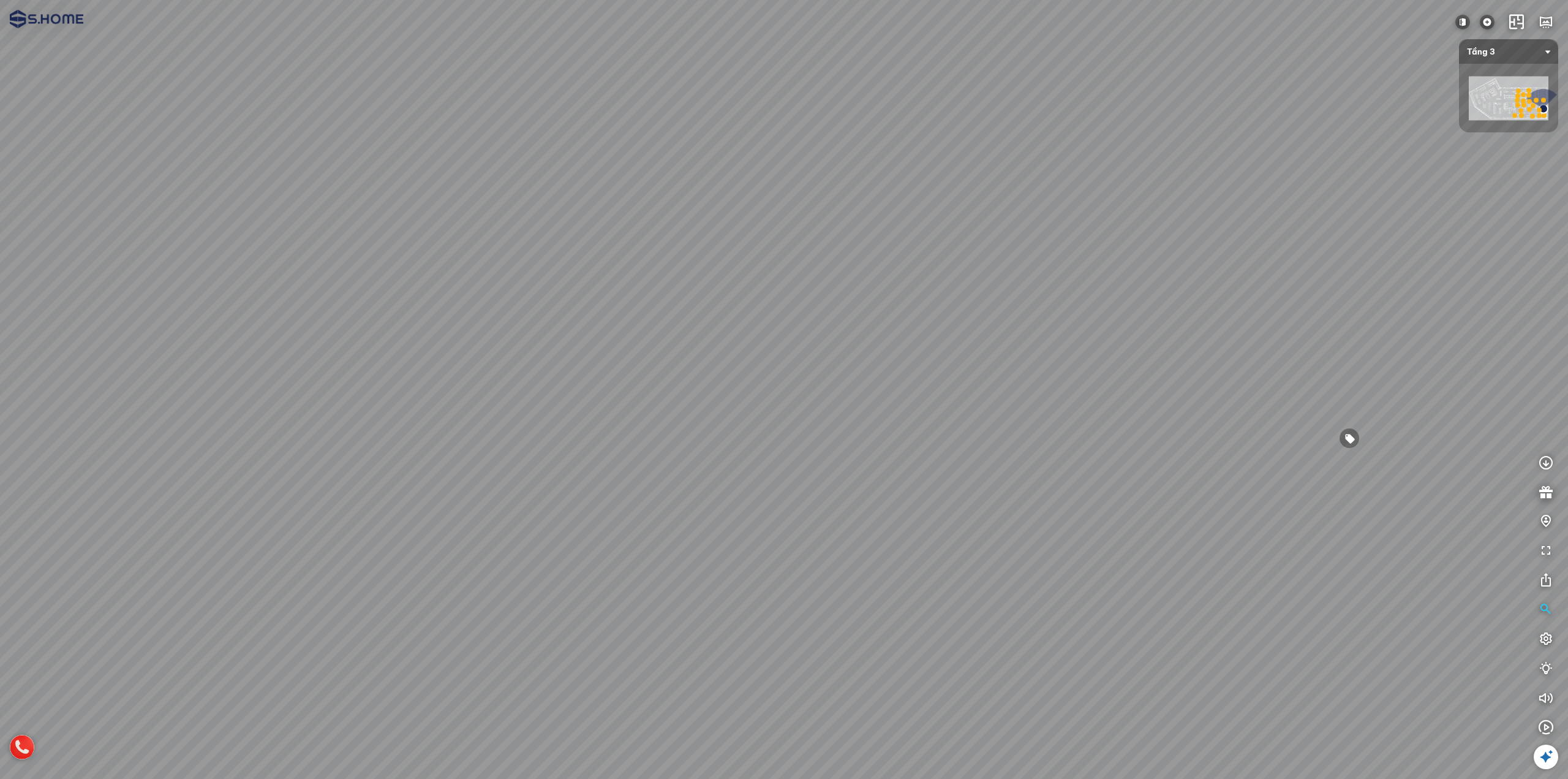
click at [683, 671] on div at bounding box center [784, 389] width 1568 height 779
drag, startPoint x: 620, startPoint y: 527, endPoint x: 908, endPoint y: 455, distance: 296.9
click at [850, 457] on div at bounding box center [784, 389] width 1568 height 779
click at [796, 248] on div at bounding box center [794, 252] width 21 height 21
click at [624, 434] on div at bounding box center [631, 428] width 21 height 21
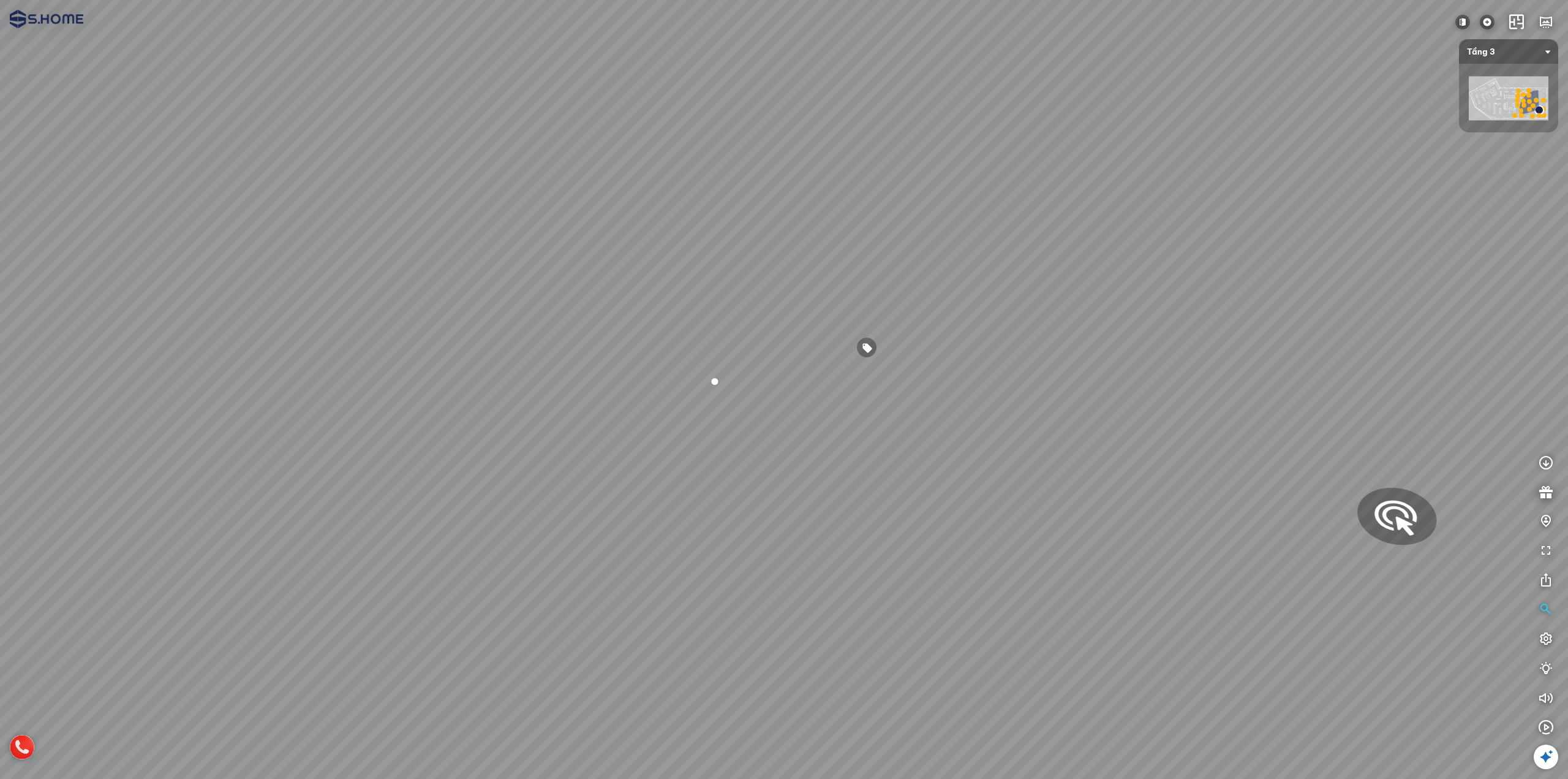
drag, startPoint x: 1020, startPoint y: 408, endPoint x: 785, endPoint y: 392, distance: 235.5
click at [792, 392] on div at bounding box center [784, 389] width 1568 height 779
click at [930, 419] on div at bounding box center [932, 418] width 47 height 46
click at [162, 748] on span "Xem thêm" at bounding box center [144, 745] width 37 height 9
